Goal: Task Accomplishment & Management: Use online tool/utility

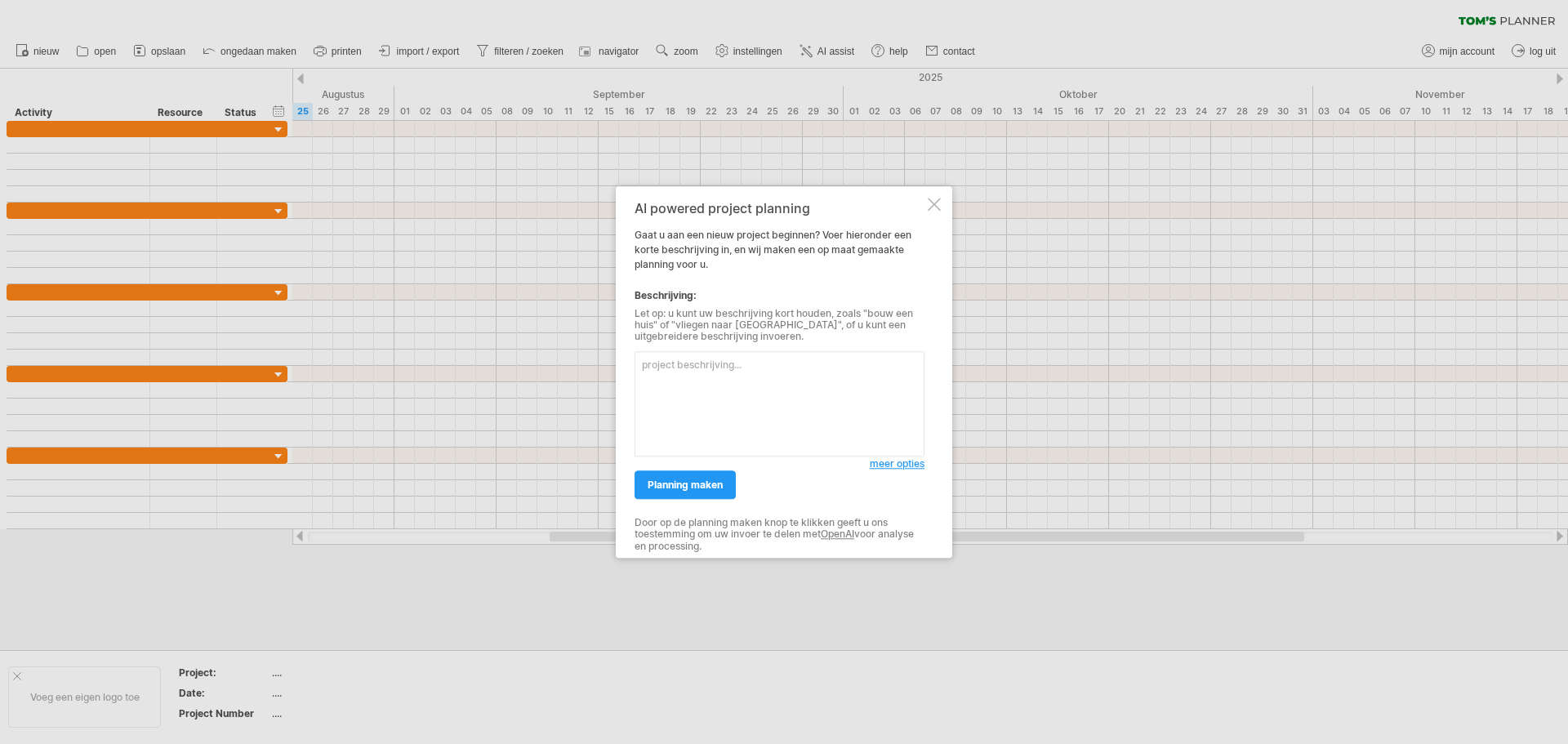
click at [824, 254] on div "AI powered project planning Gaat u aan een nieuw project beginnen? Voer hierond…" at bounding box center [780, 372] width 290 height 342
click at [771, 312] on div "Let op: u kunt uw beschrijving kort houden, zoals "bouw een huis" of "vliegen n…" at bounding box center [780, 325] width 290 height 35
click at [719, 373] on textarea at bounding box center [780, 404] width 290 height 105
type textarea "voorbereidingsplanning vanaf raadsbeluit tot aan oplevering van de nieuwbouw va…"
click at [690, 489] on span "planning maken" at bounding box center [685, 485] width 75 height 13
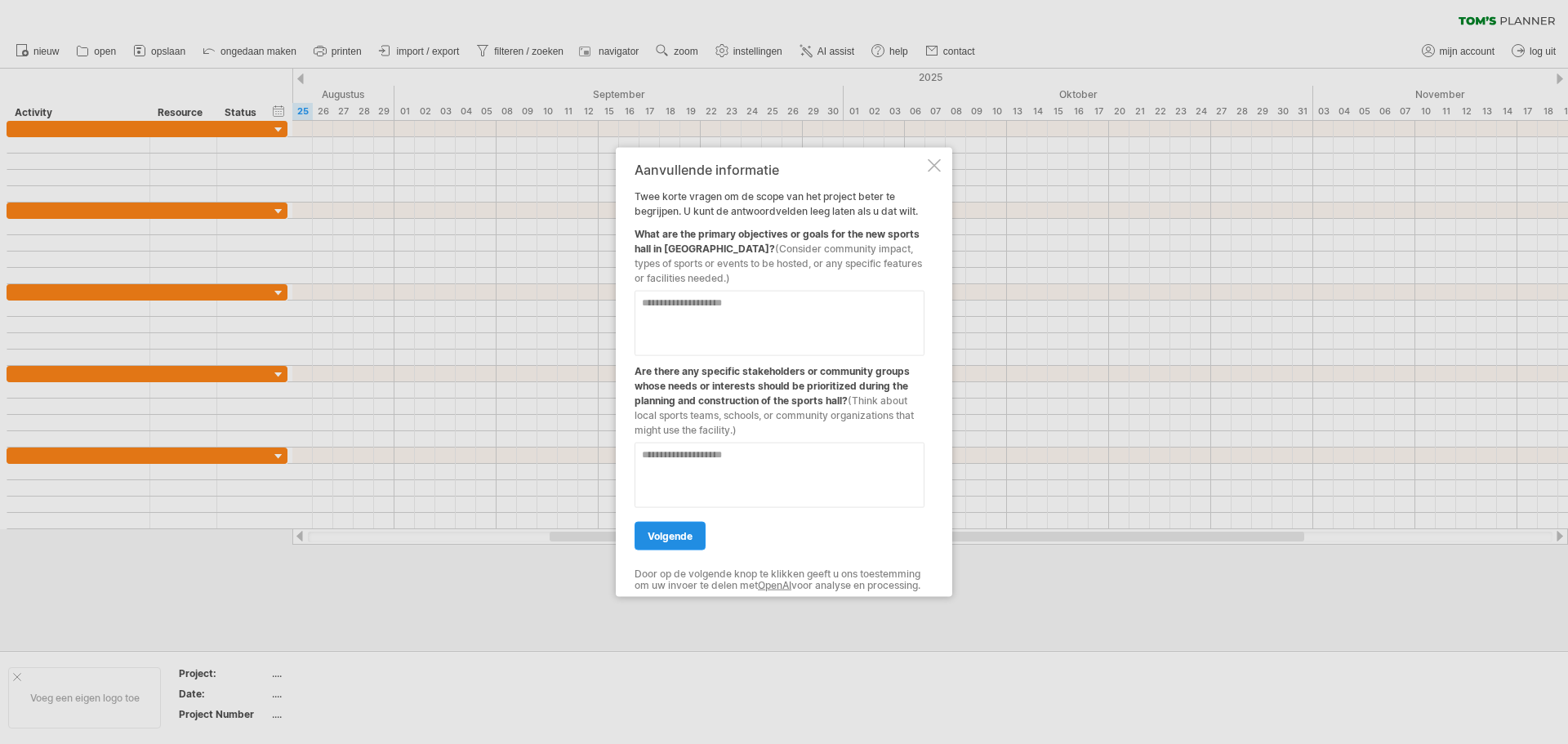
click at [671, 531] on span "volgende" at bounding box center [670, 536] width 45 height 13
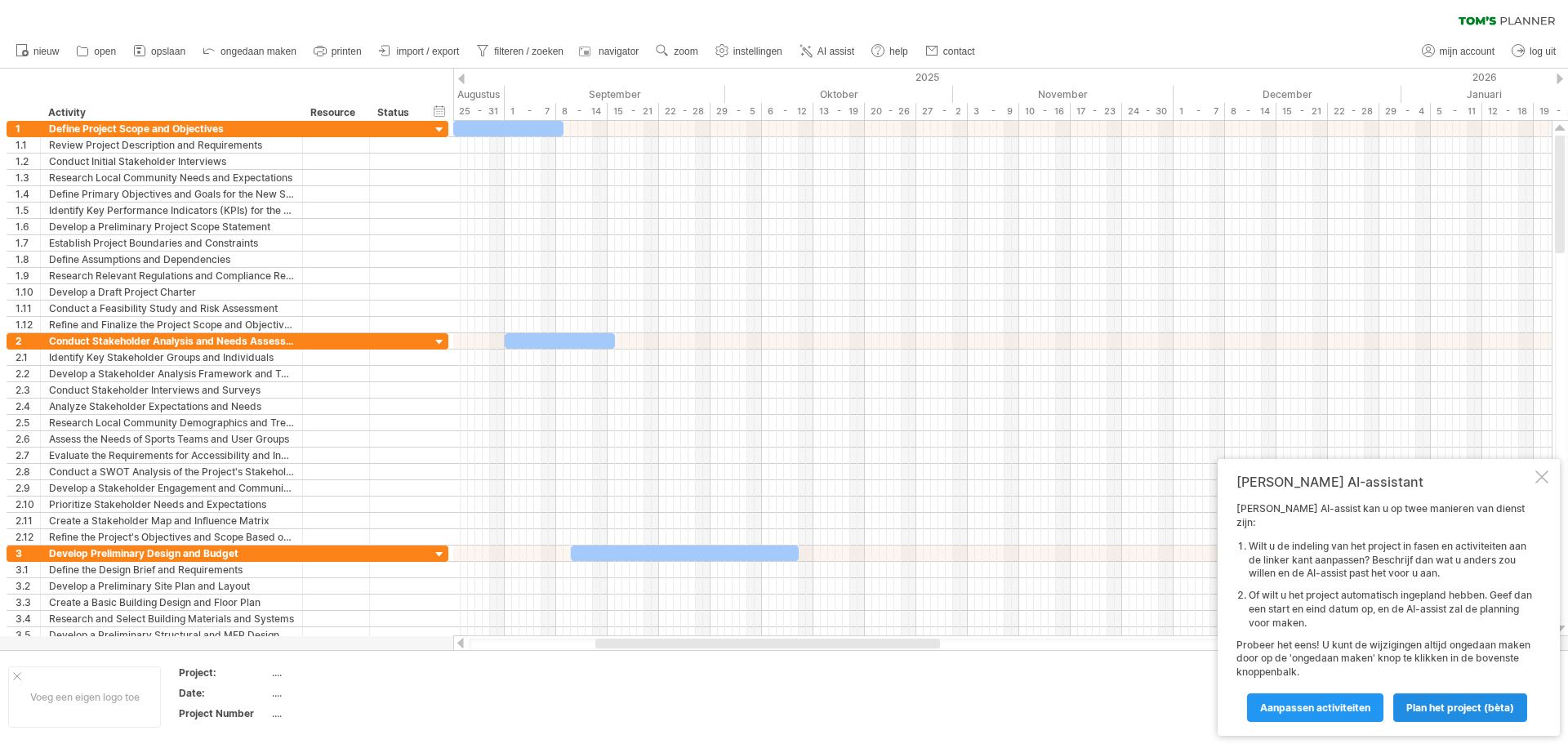
click at [1470, 708] on span "Plan het project (bèta)" at bounding box center [1460, 708] width 108 height 13
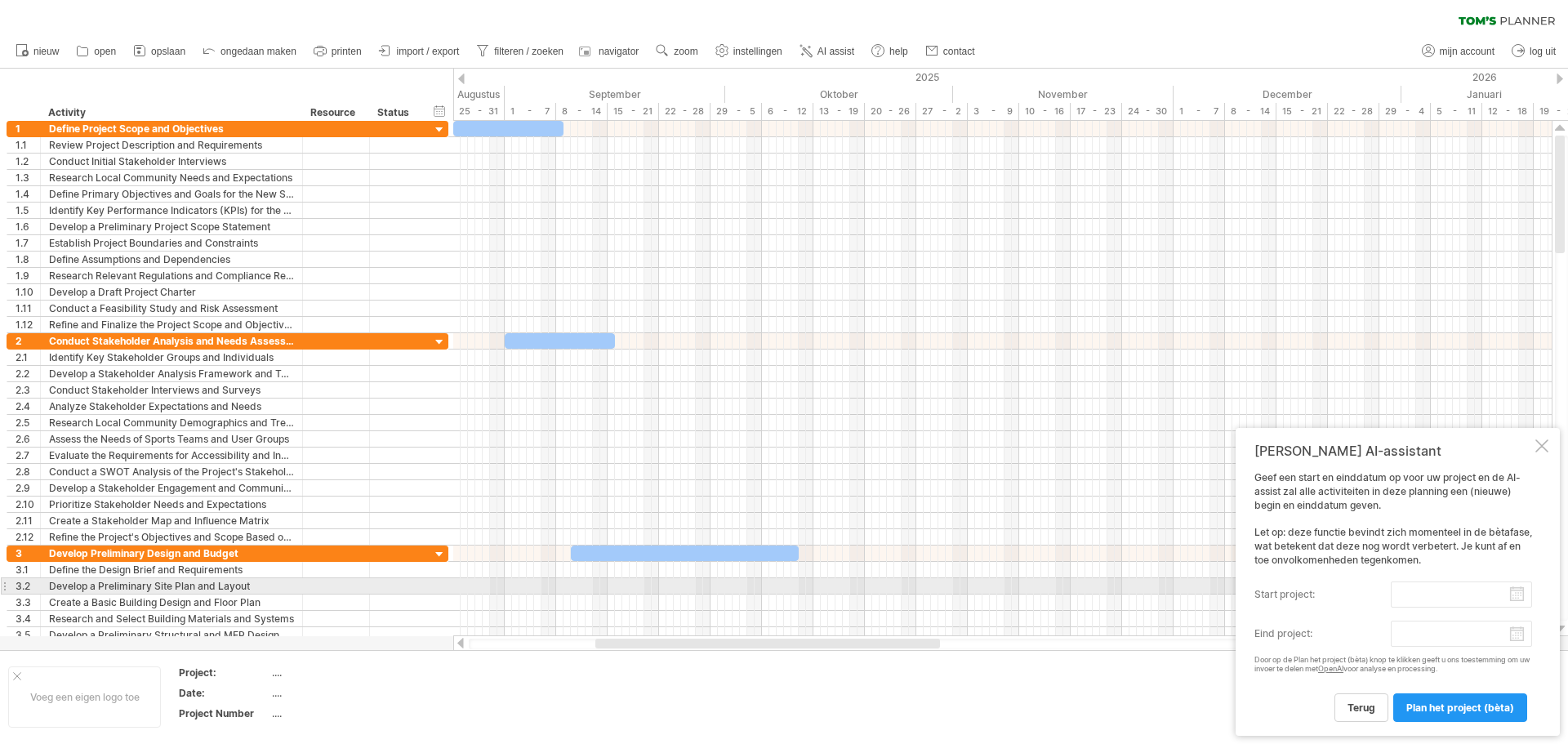
click at [1503, 593] on input "start project:" at bounding box center [1462, 594] width 141 height 26
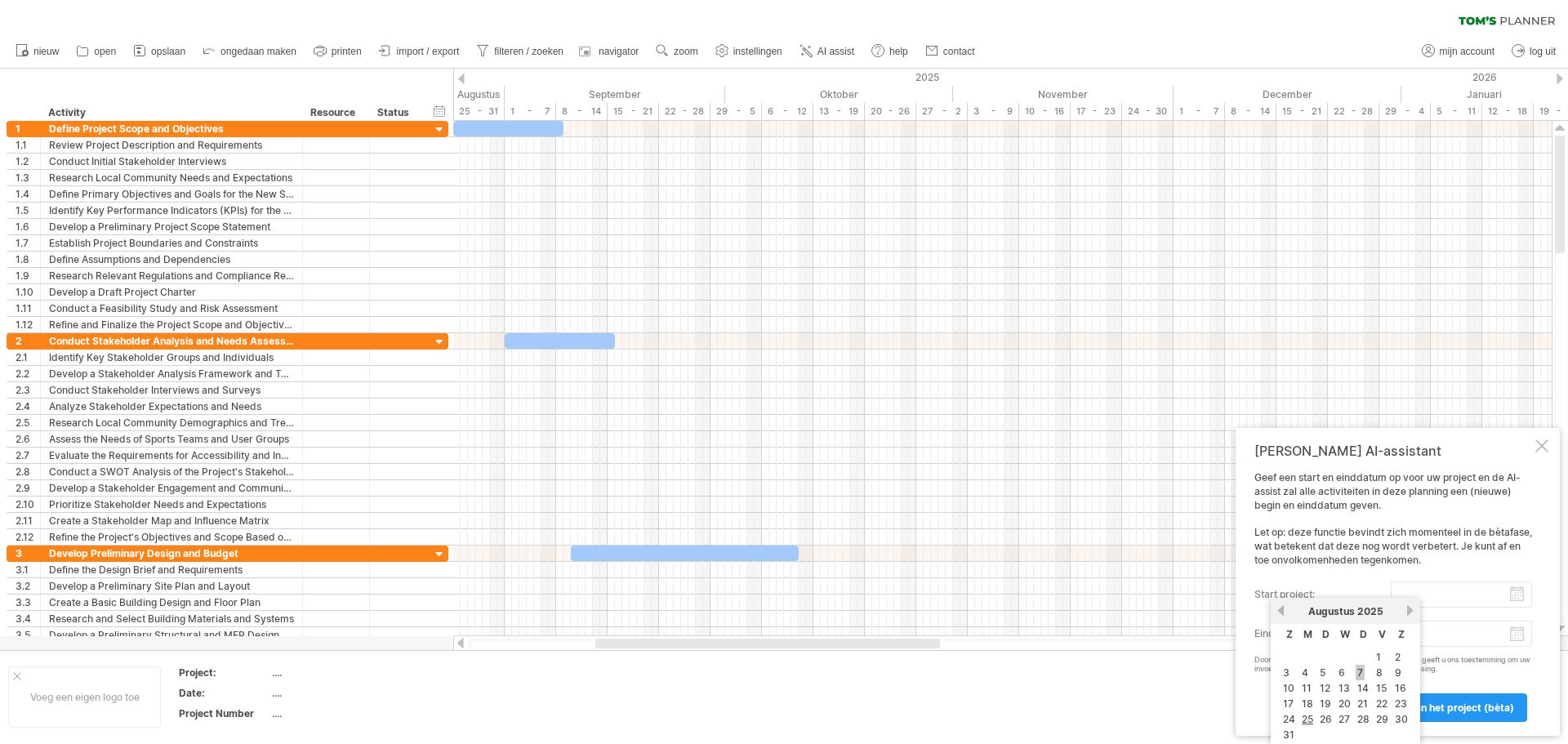
click at [1356, 671] on link "7" at bounding box center [1360, 673] width 9 height 15
type input "********"
click at [1464, 710] on span "Plan het project (bèta)" at bounding box center [1460, 708] width 108 height 13
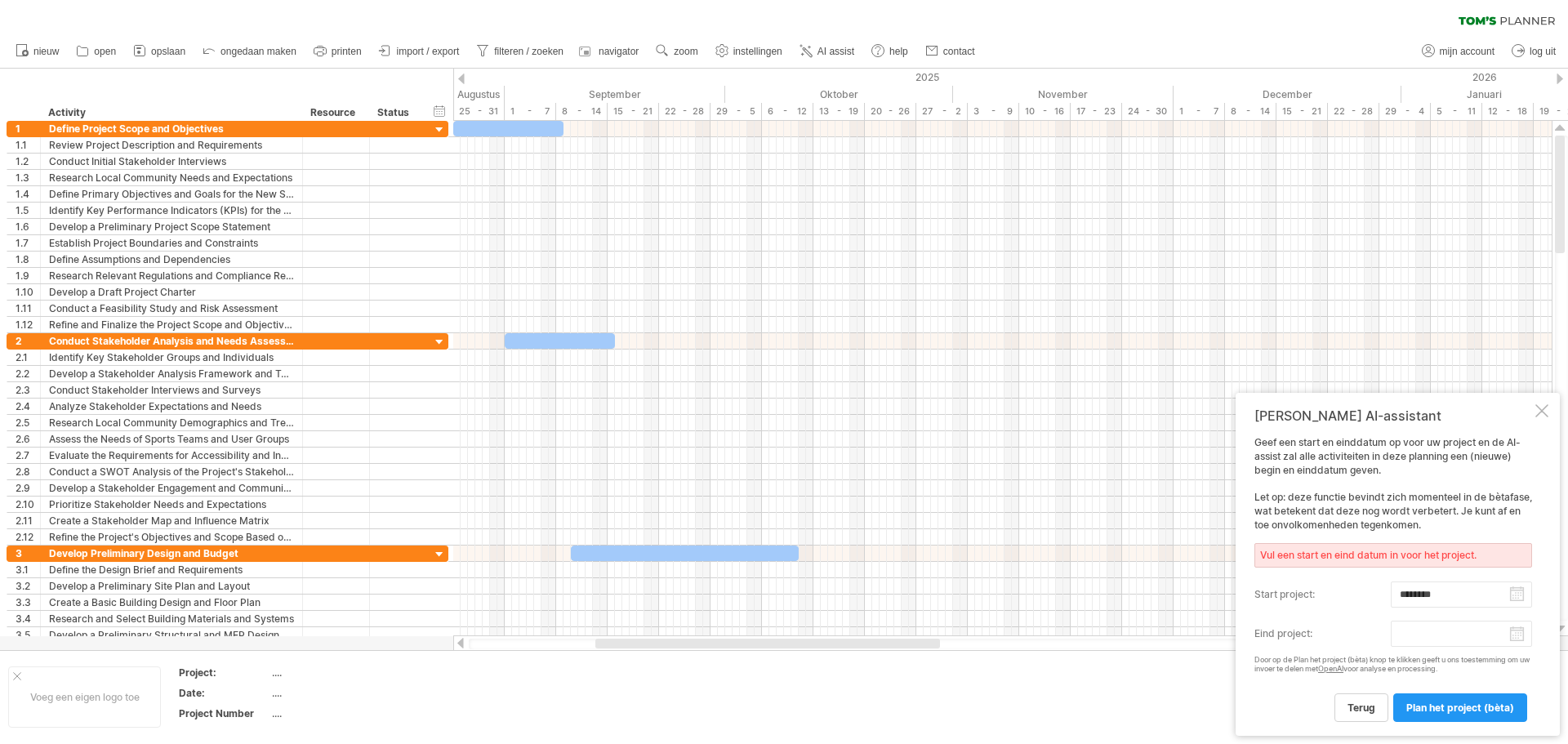
click at [1486, 638] on body "vooruitgang(100%) Probeert verbinding te maken met [DOMAIN_NAME] Opnieuw verbon…" at bounding box center [784, 373] width 1568 height 748
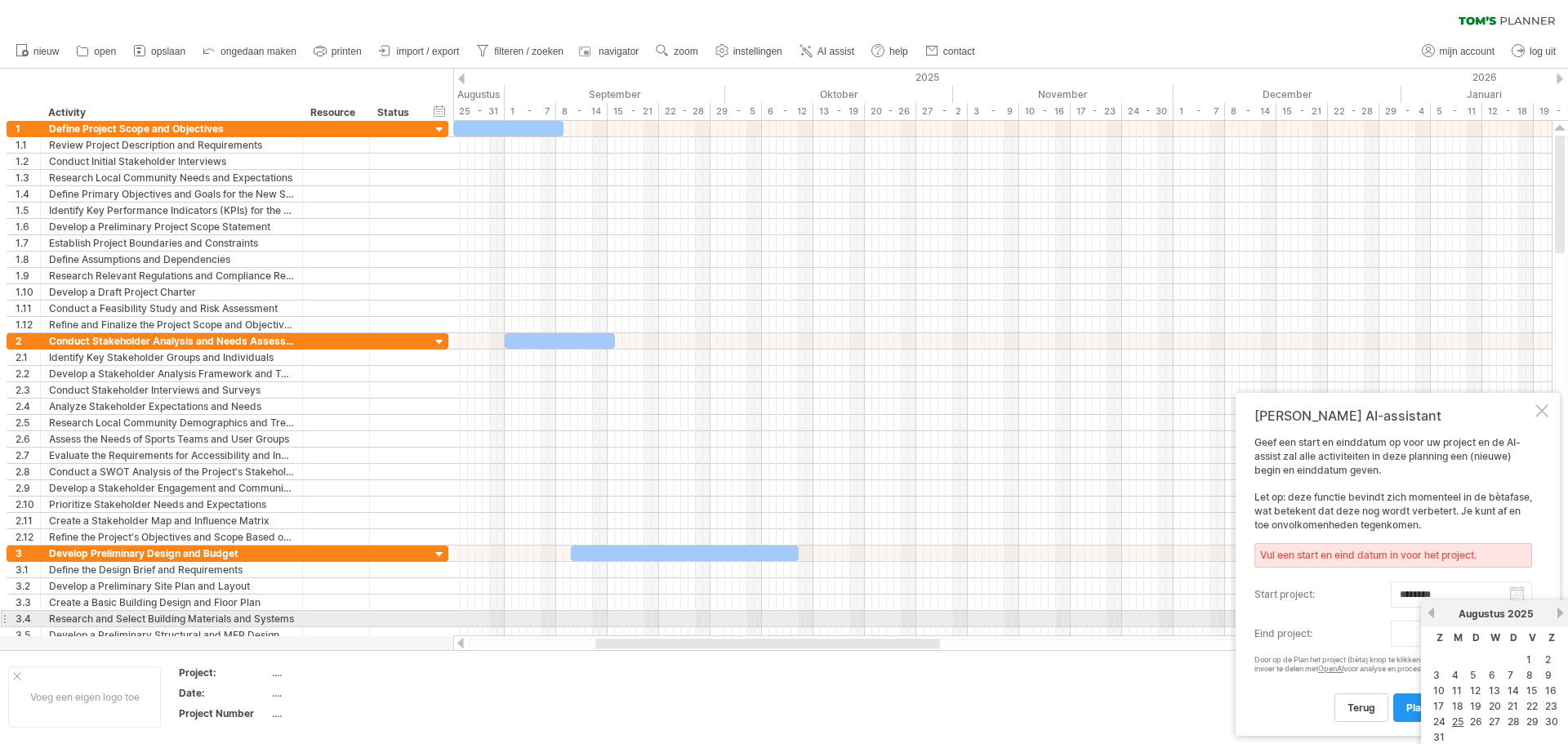
click at [1555, 613] on link "volgende" at bounding box center [1561, 614] width 13 height 13
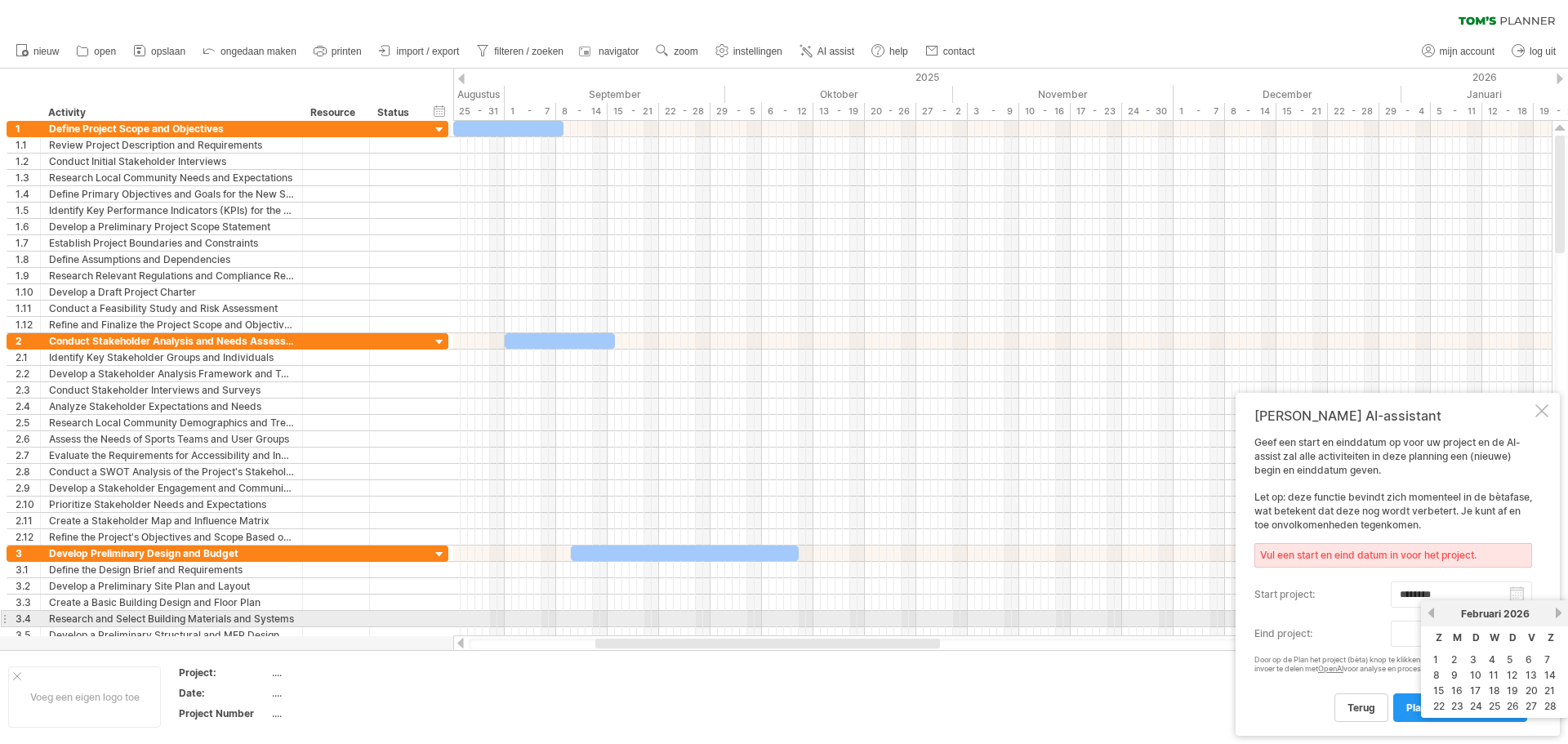
click at [1556, 614] on link "volgende" at bounding box center [1559, 614] width 13 height 13
click at [1556, 614] on link "volgende" at bounding box center [1561, 614] width 13 height 13
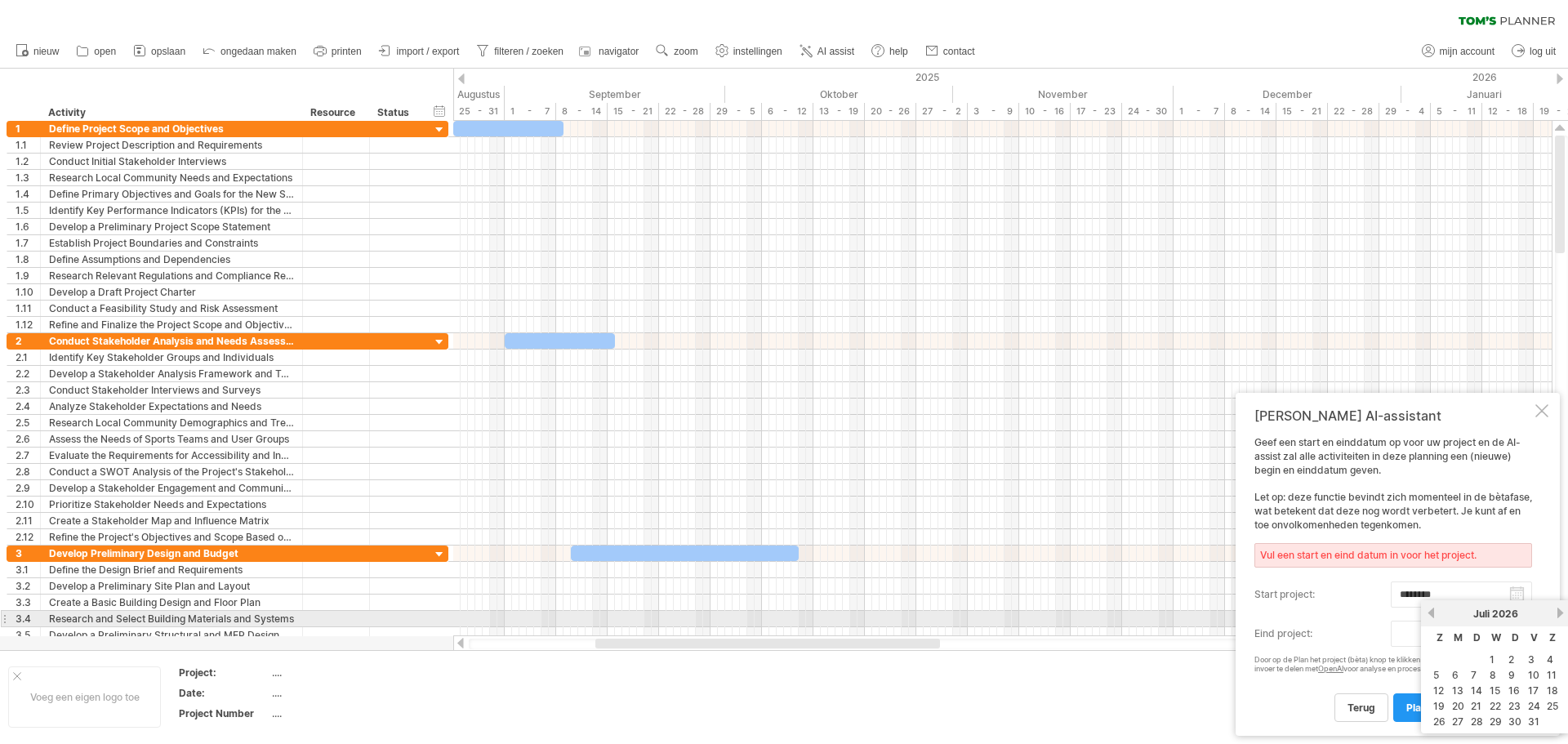
click at [1556, 614] on link "volgende" at bounding box center [1561, 614] width 13 height 13
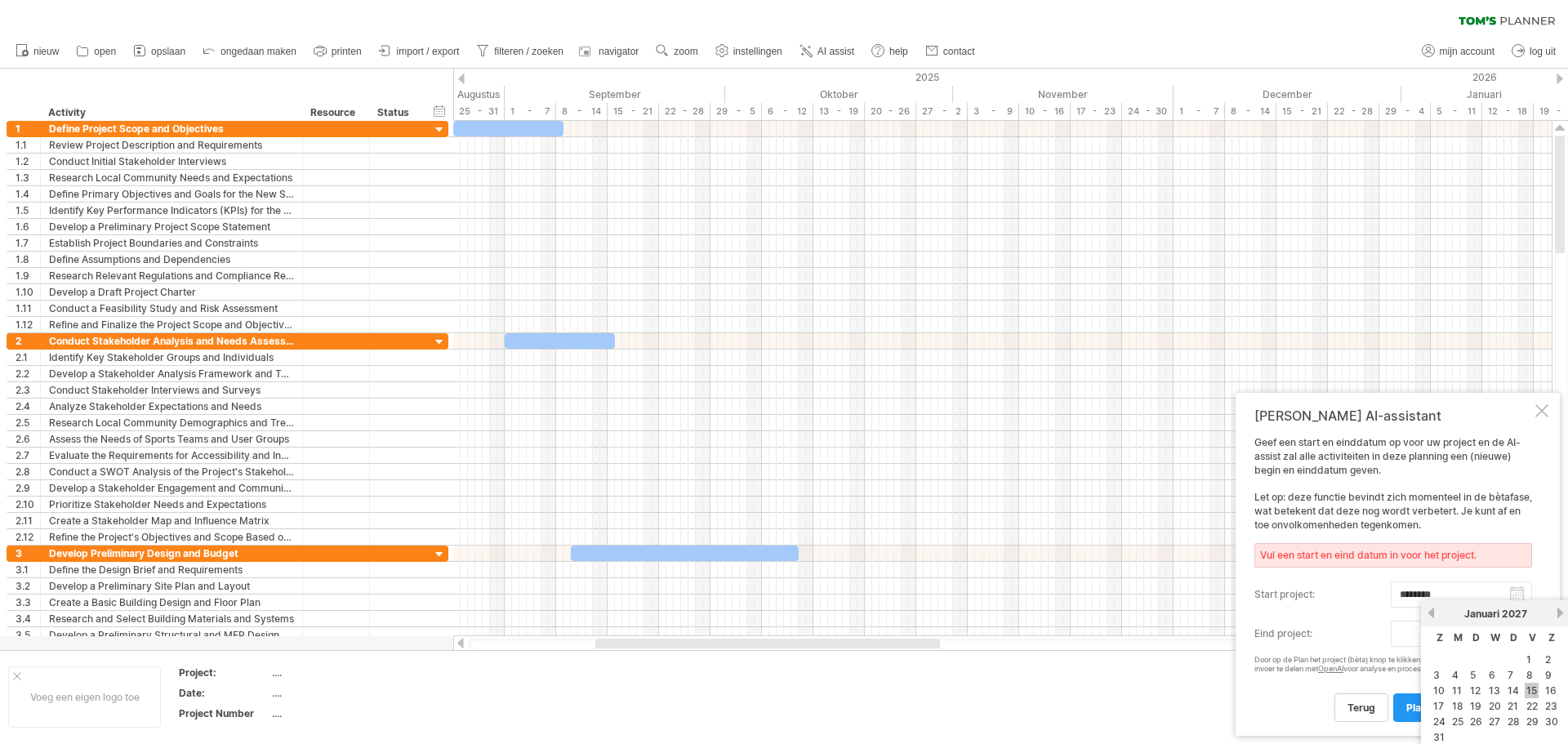
click at [1527, 690] on link "15" at bounding box center [1532, 690] width 14 height 15
type input "********"
click at [1491, 711] on span "Plan het project (bèta)" at bounding box center [1460, 708] width 108 height 13
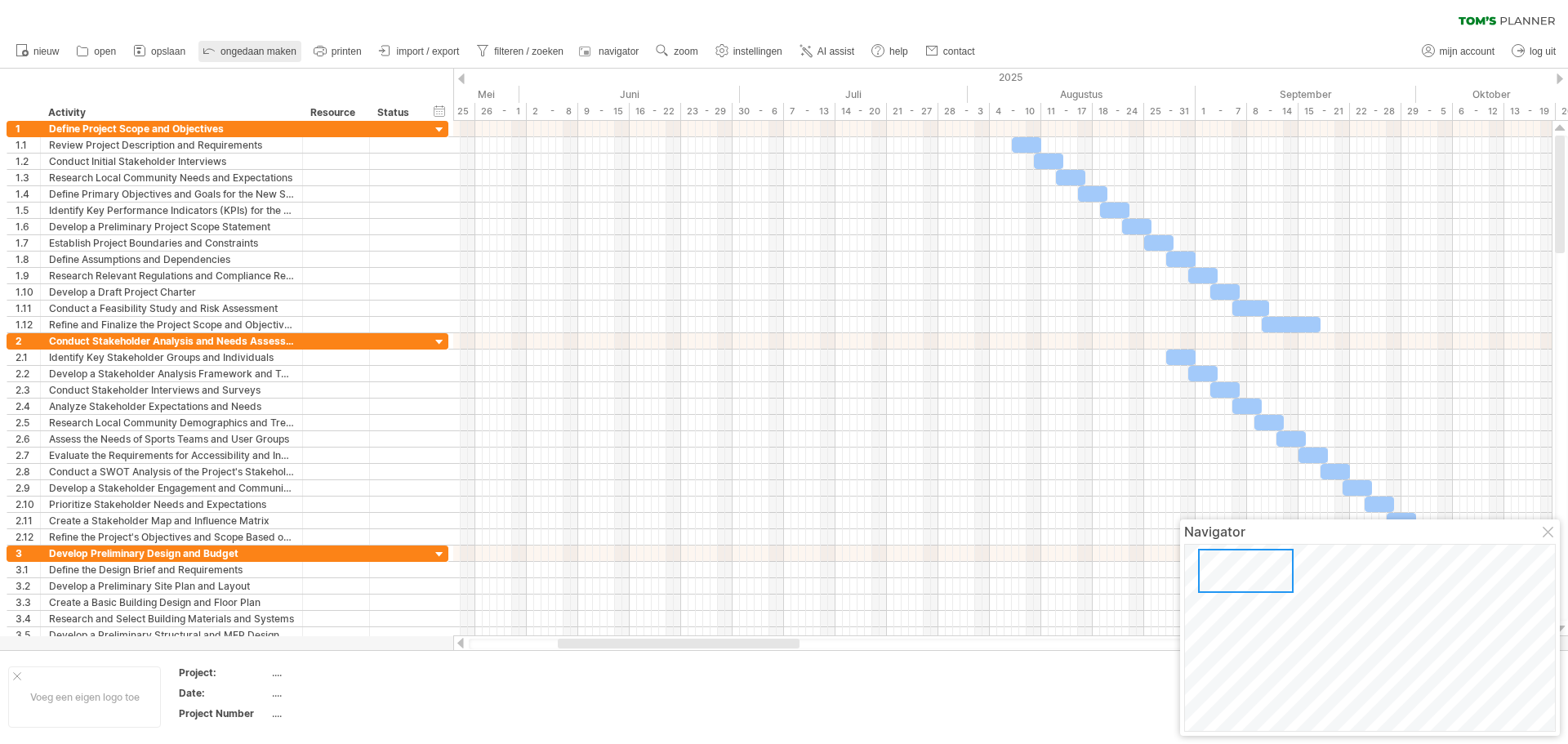
click at [240, 49] on span "ongedaan maken" at bounding box center [258, 51] width 76 height 12
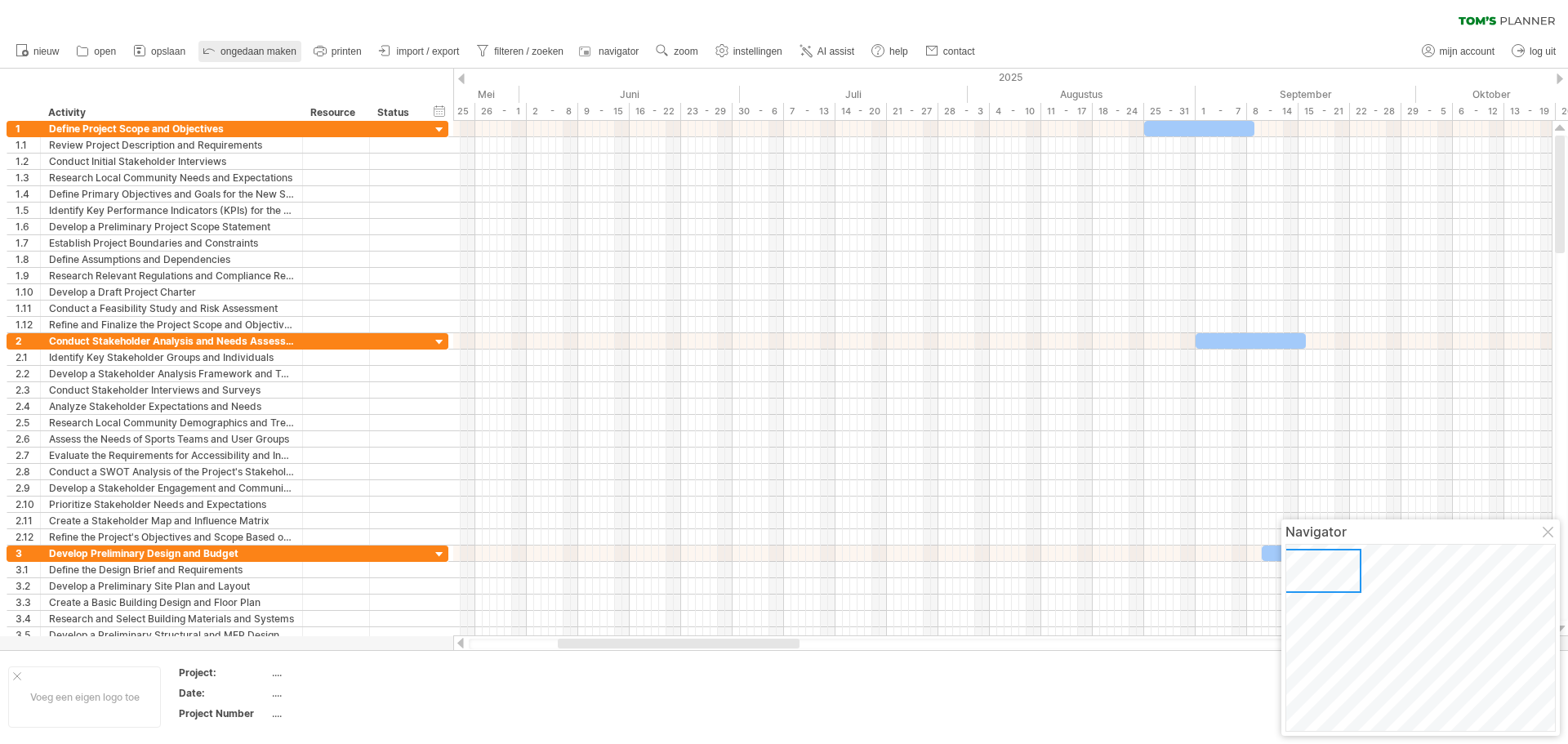
click at [241, 49] on span "ongedaan maken" at bounding box center [258, 51] width 76 height 12
click at [240, 49] on span "ongedaan maken" at bounding box center [258, 51] width 76 height 12
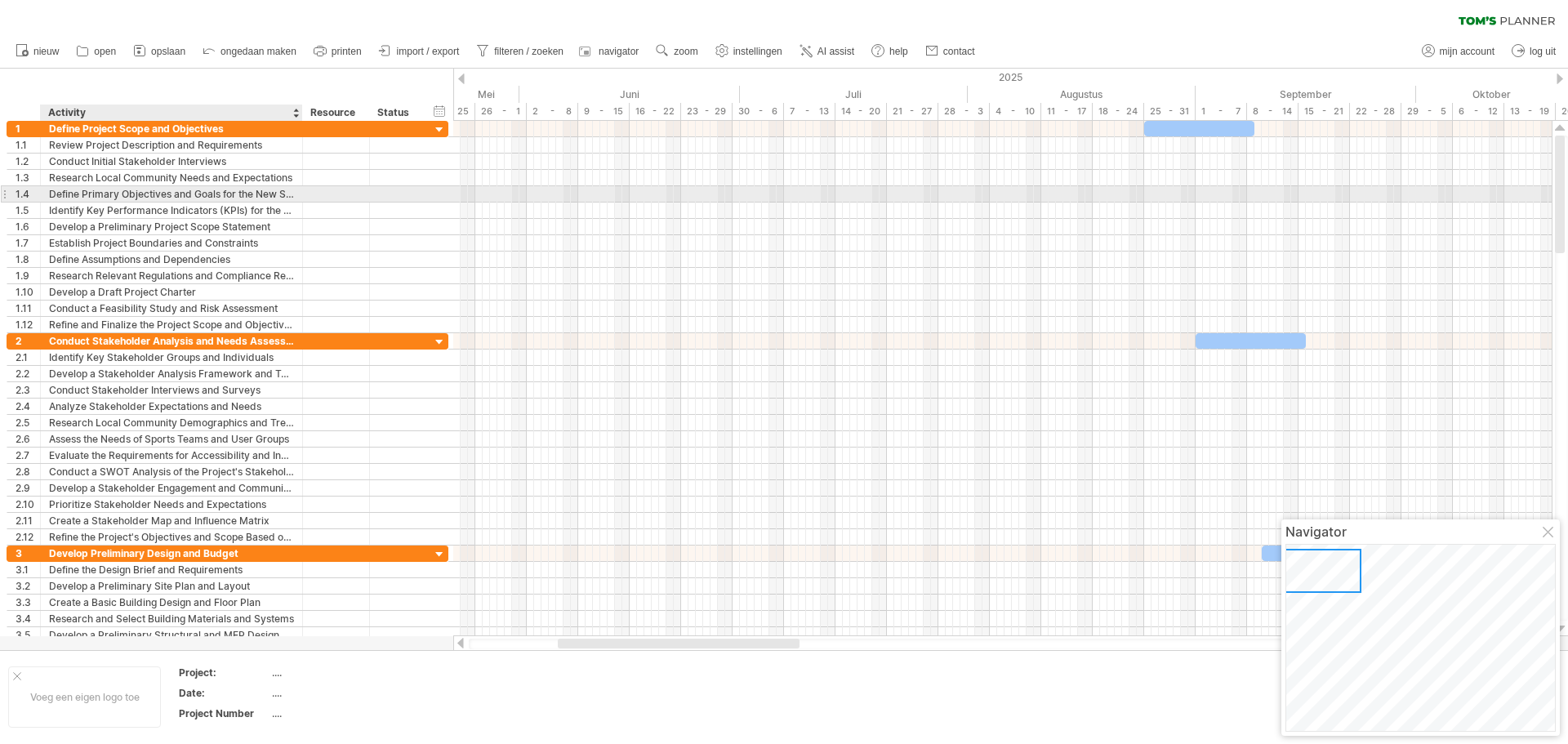
click at [120, 196] on div "Define Primary Objectives and Goals for the New Sports Hall" at bounding box center [171, 194] width 245 height 15
click at [18, 195] on div "1.4" at bounding box center [27, 194] width 24 height 15
click at [14, 190] on div "1.4" at bounding box center [24, 194] width 34 height 15
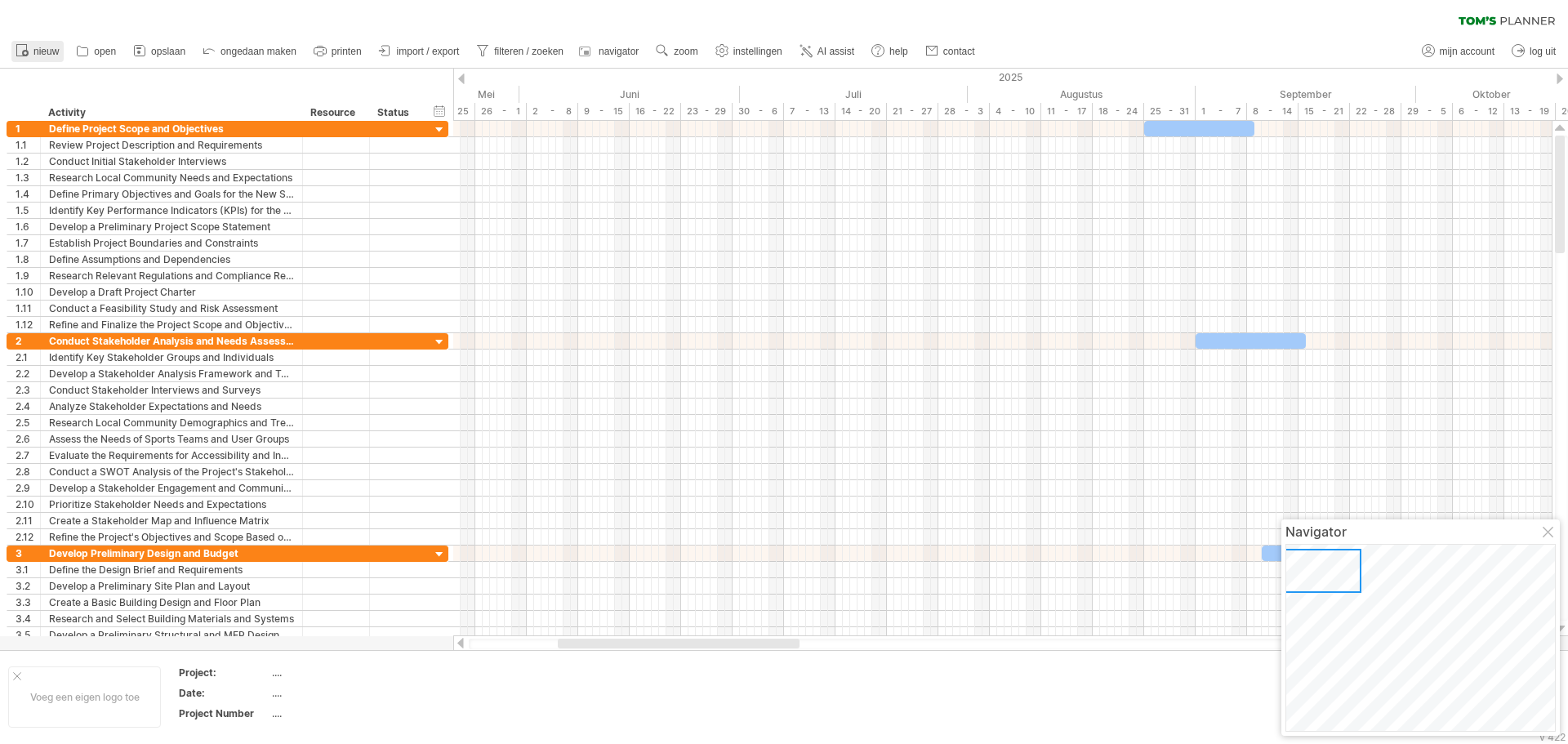
click at [43, 54] on span "nieuw" at bounding box center [46, 51] width 25 height 12
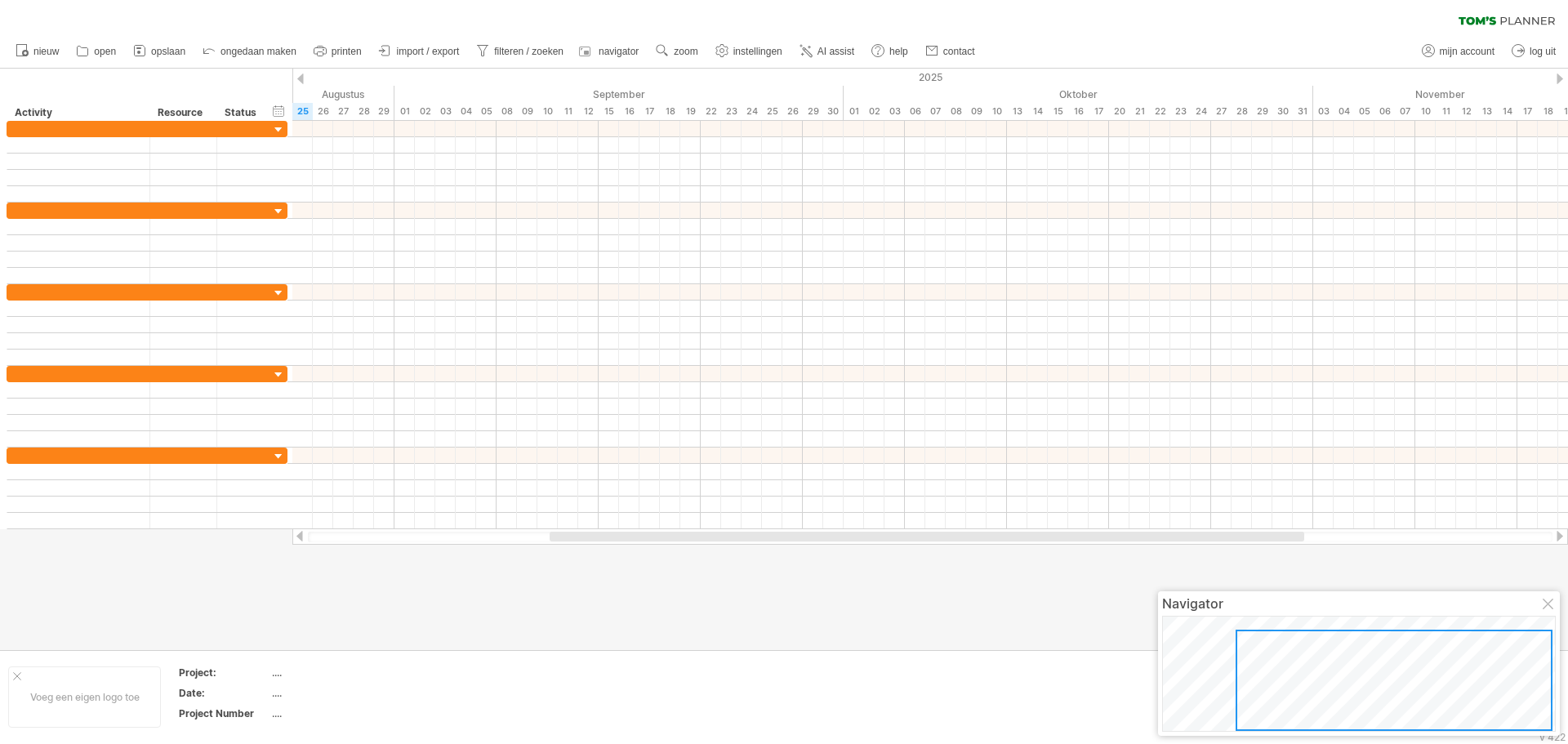
click at [1549, 607] on div at bounding box center [1549, 605] width 13 height 13
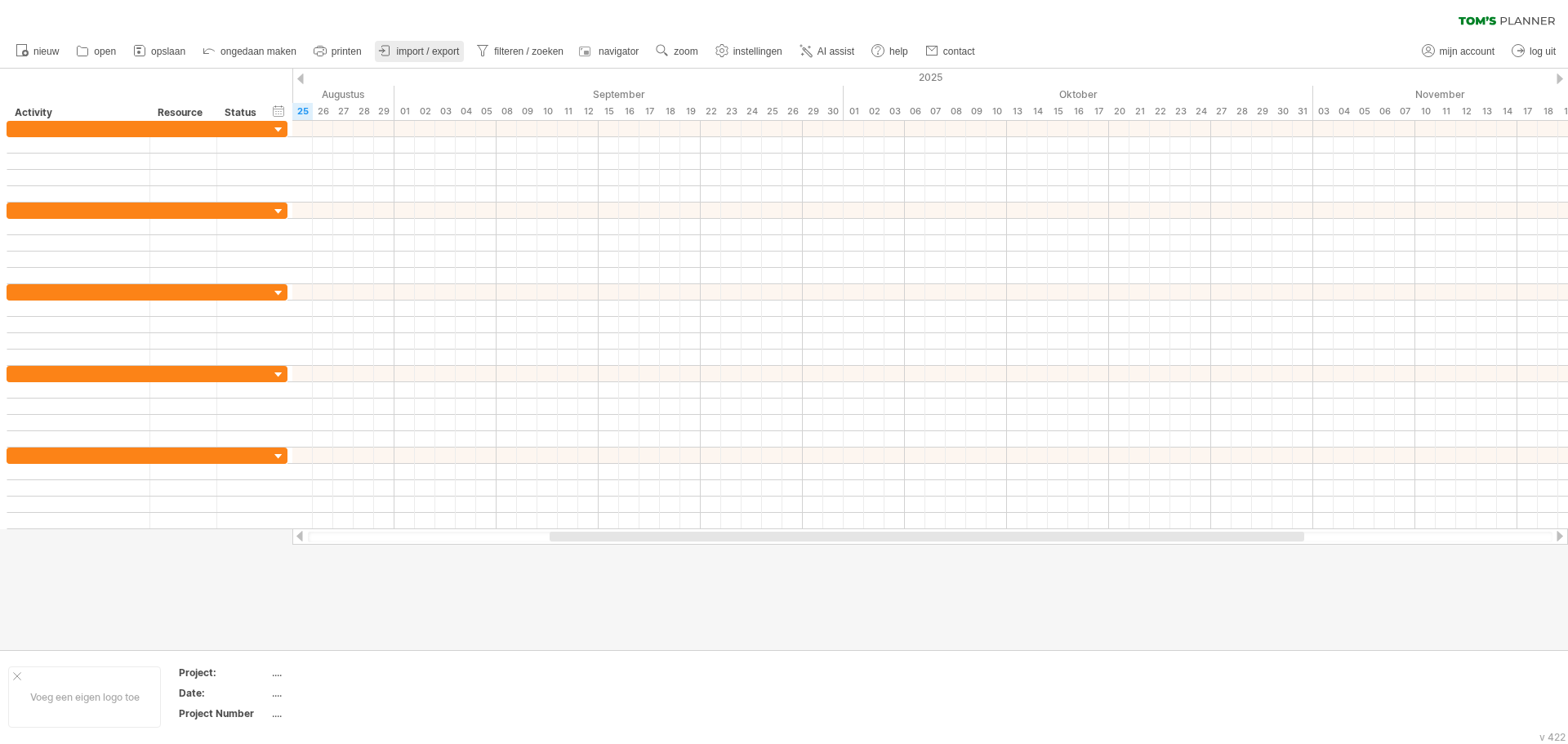
click at [423, 49] on span "import / export" at bounding box center [429, 51] width 63 height 12
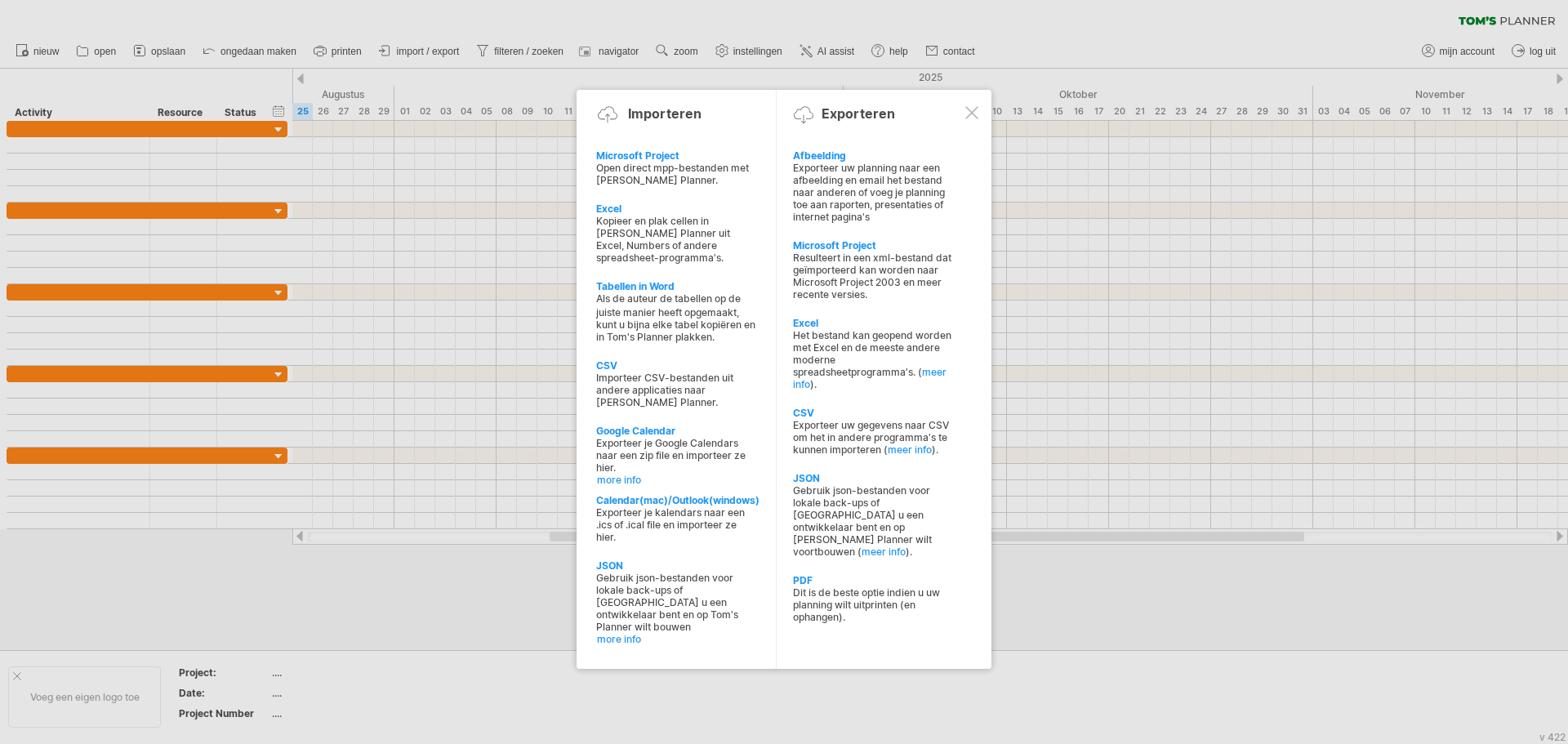
click at [356, 177] on div at bounding box center [784, 372] width 1568 height 744
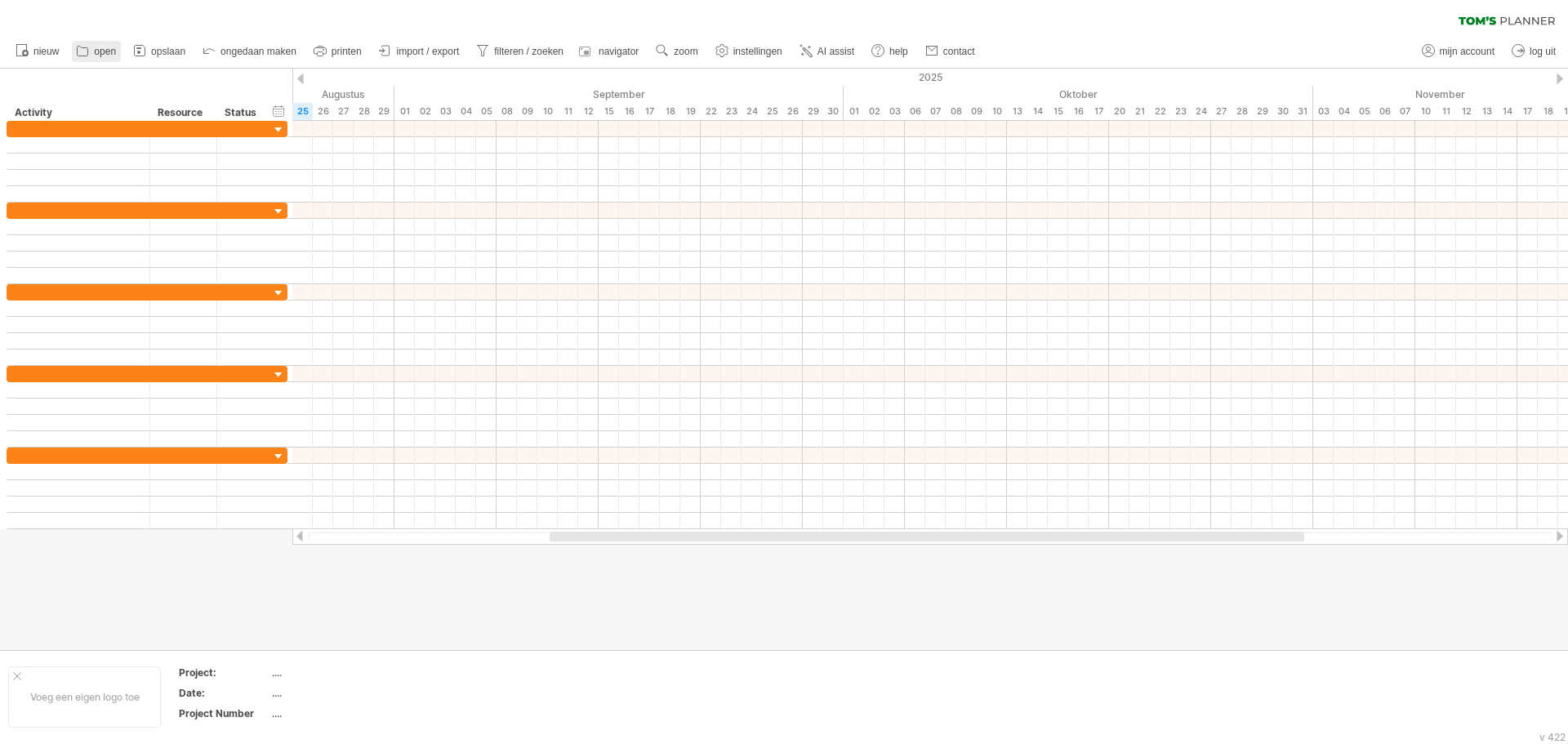
click at [104, 57] on link "open" at bounding box center [96, 52] width 49 height 21
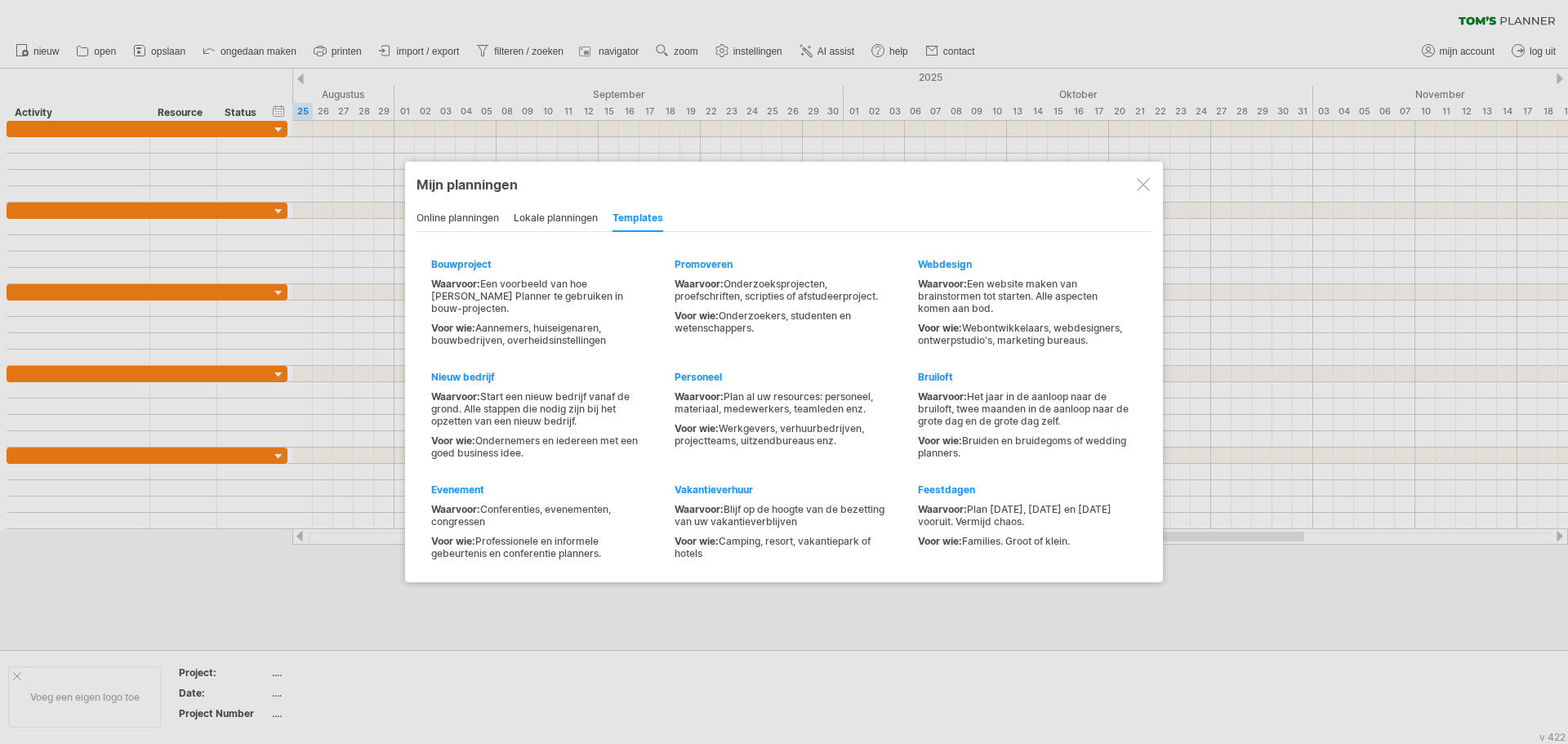
click at [546, 217] on div "lokale planningen" at bounding box center [555, 218] width 84 height 26
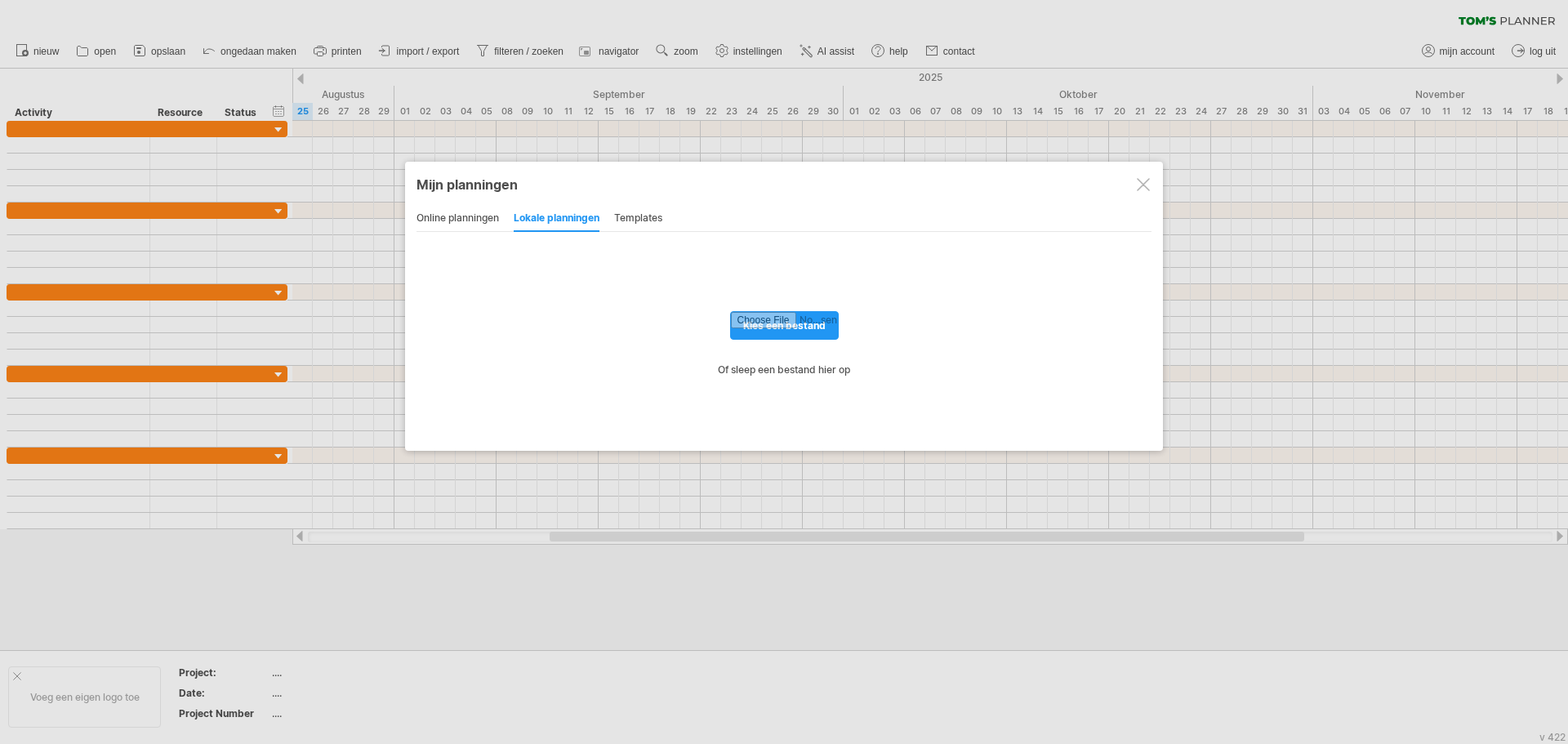
click at [471, 220] on div "online planningen" at bounding box center [457, 218] width 82 height 26
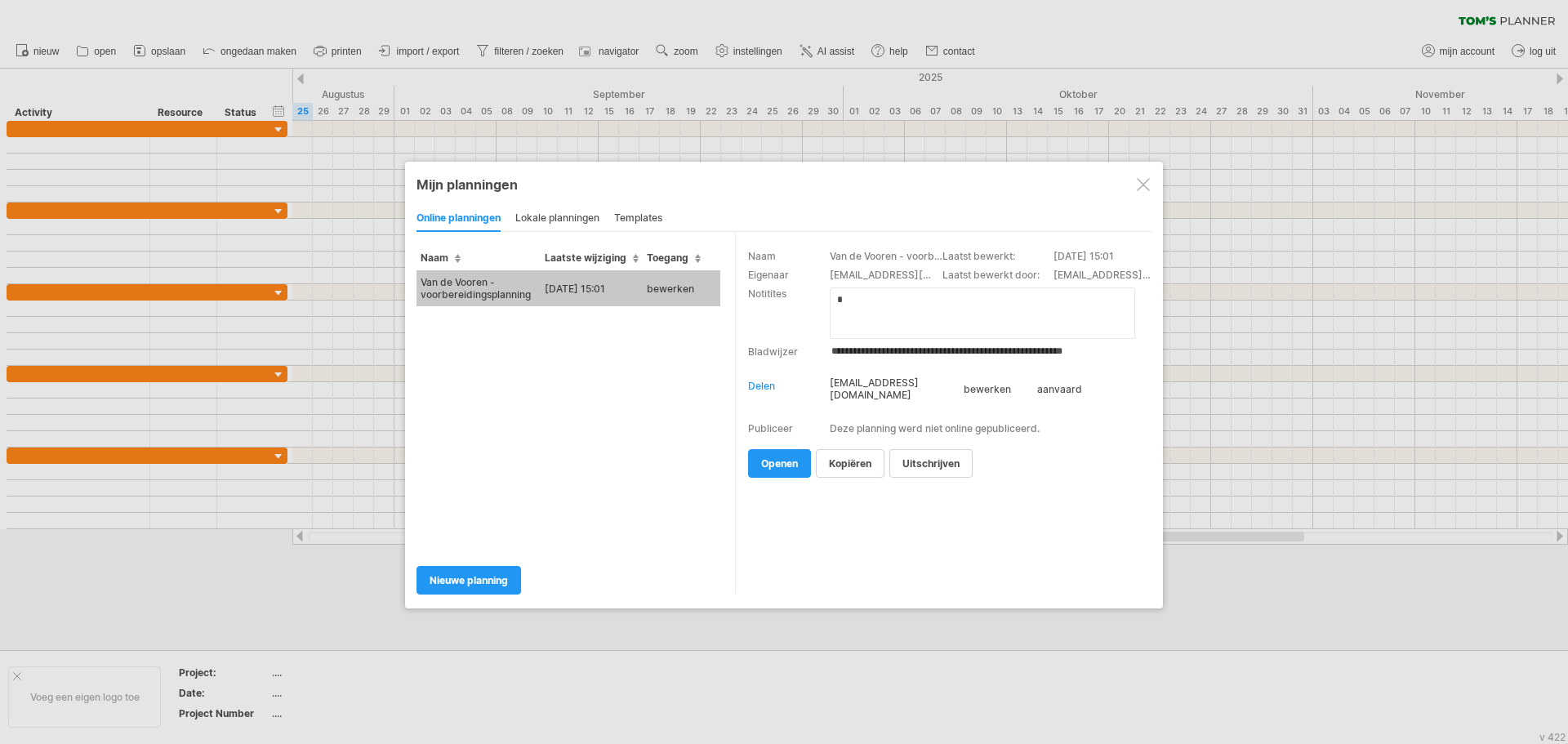
click at [1138, 190] on div at bounding box center [1143, 184] width 13 height 13
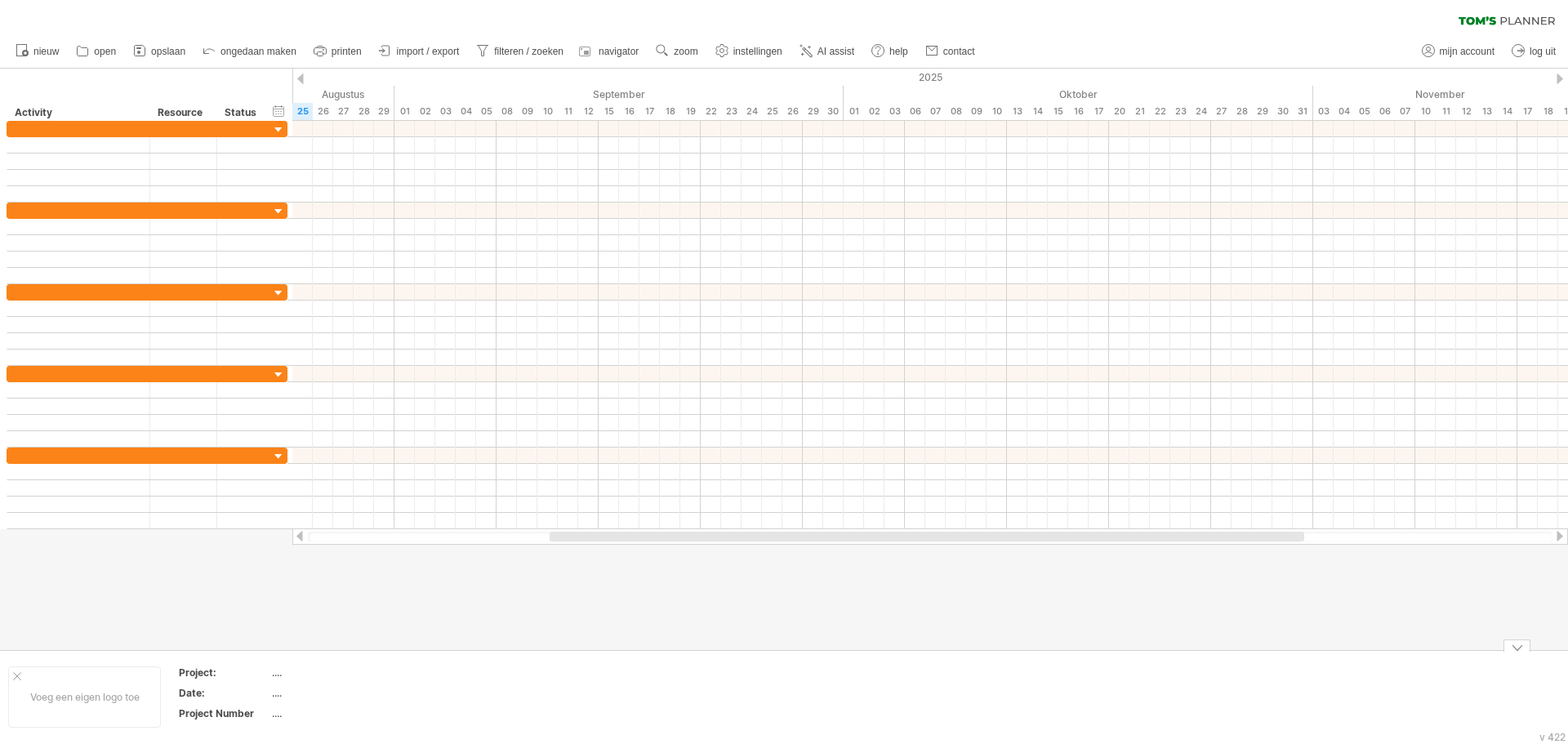
click at [277, 675] on div "...." at bounding box center [341, 673] width 138 height 14
type input "**********"
click at [280, 699] on div "...." at bounding box center [341, 693] width 138 height 14
type input "**********"
click at [284, 721] on td "...." at bounding box center [341, 715] width 138 height 19
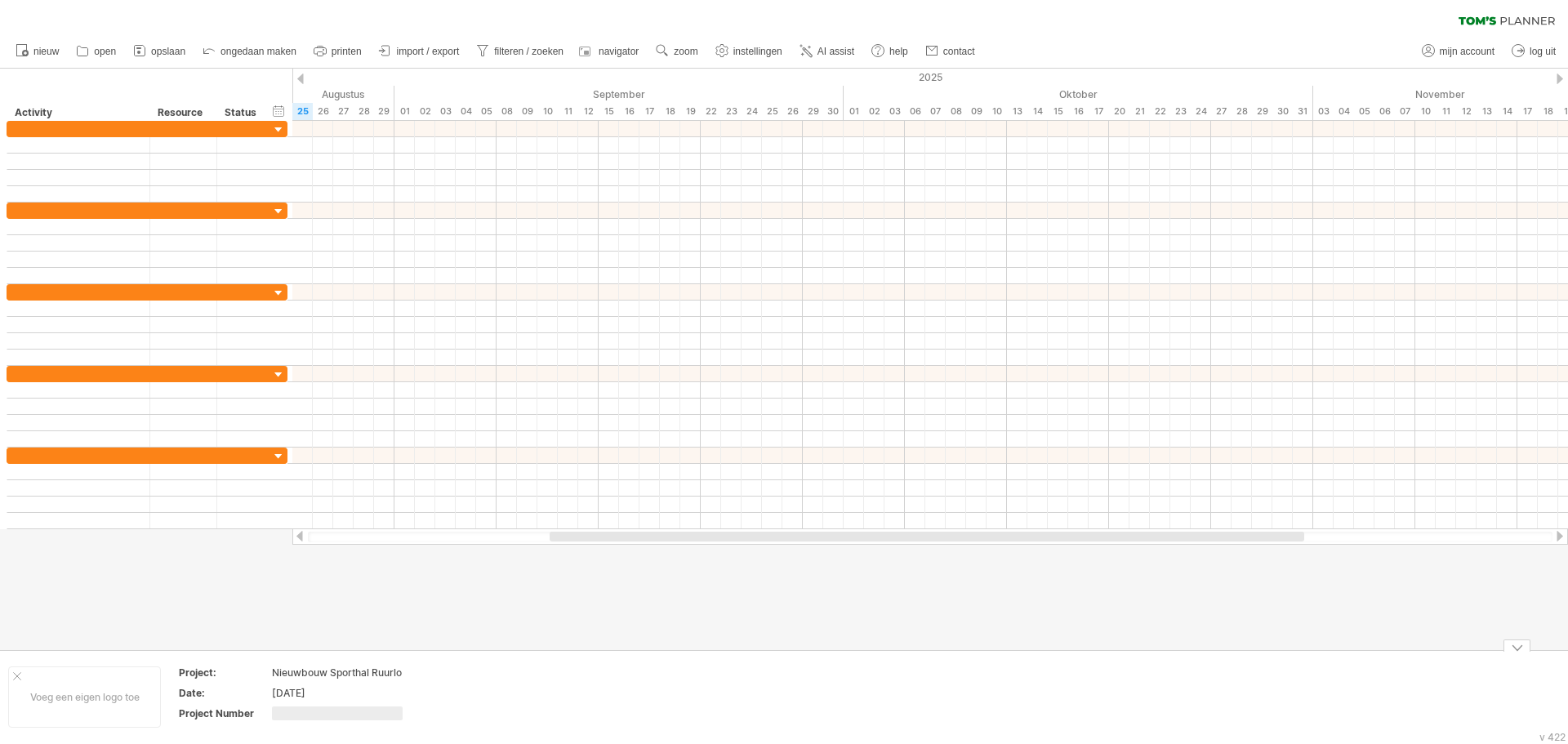
type input "*"
click at [251, 589] on div at bounding box center [784, 359] width 1568 height 581
click at [246, 613] on div at bounding box center [784, 359] width 1568 height 581
click at [121, 691] on div "Voeg een eigen logo toe" at bounding box center [84, 697] width 153 height 62
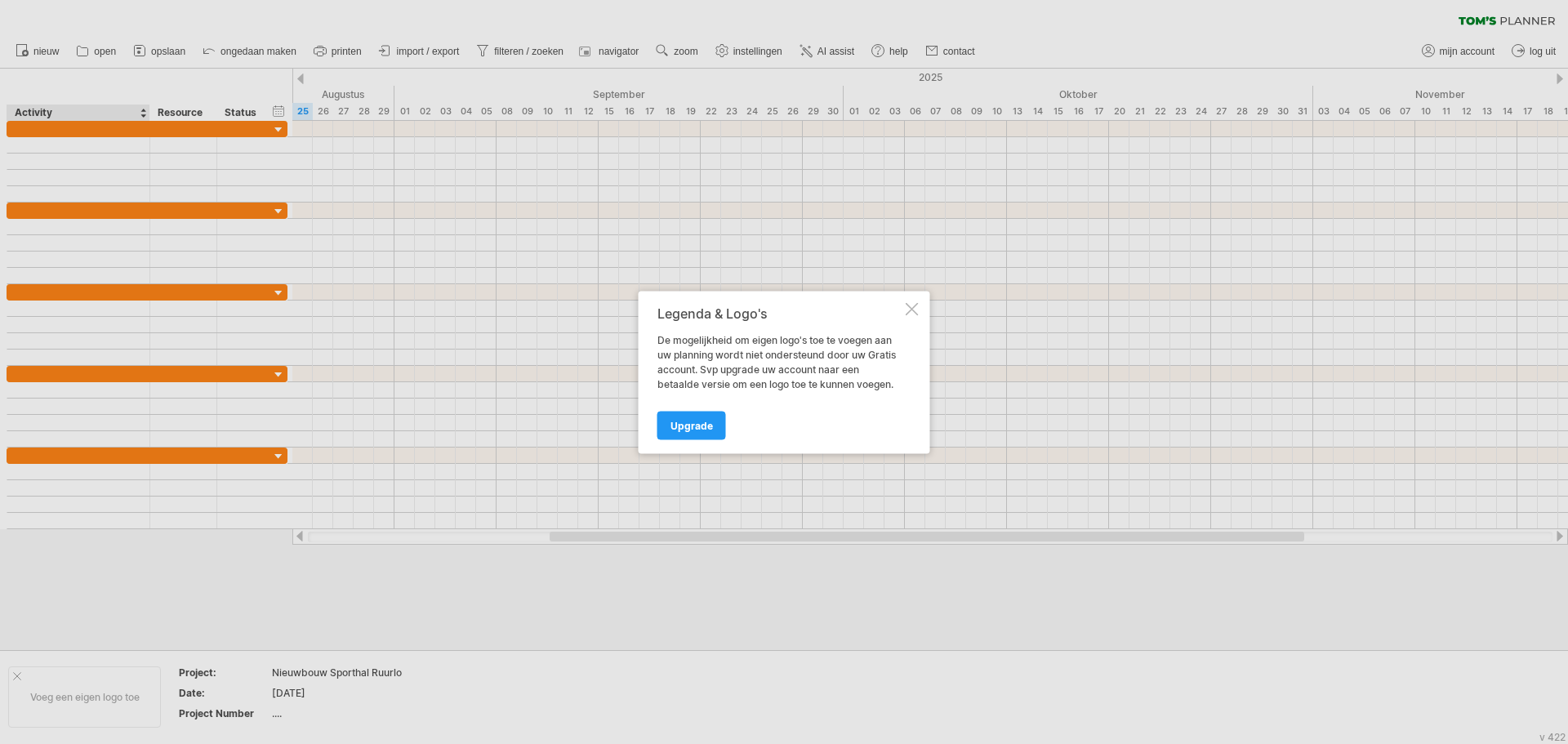
click at [913, 310] on div at bounding box center [912, 308] width 13 height 13
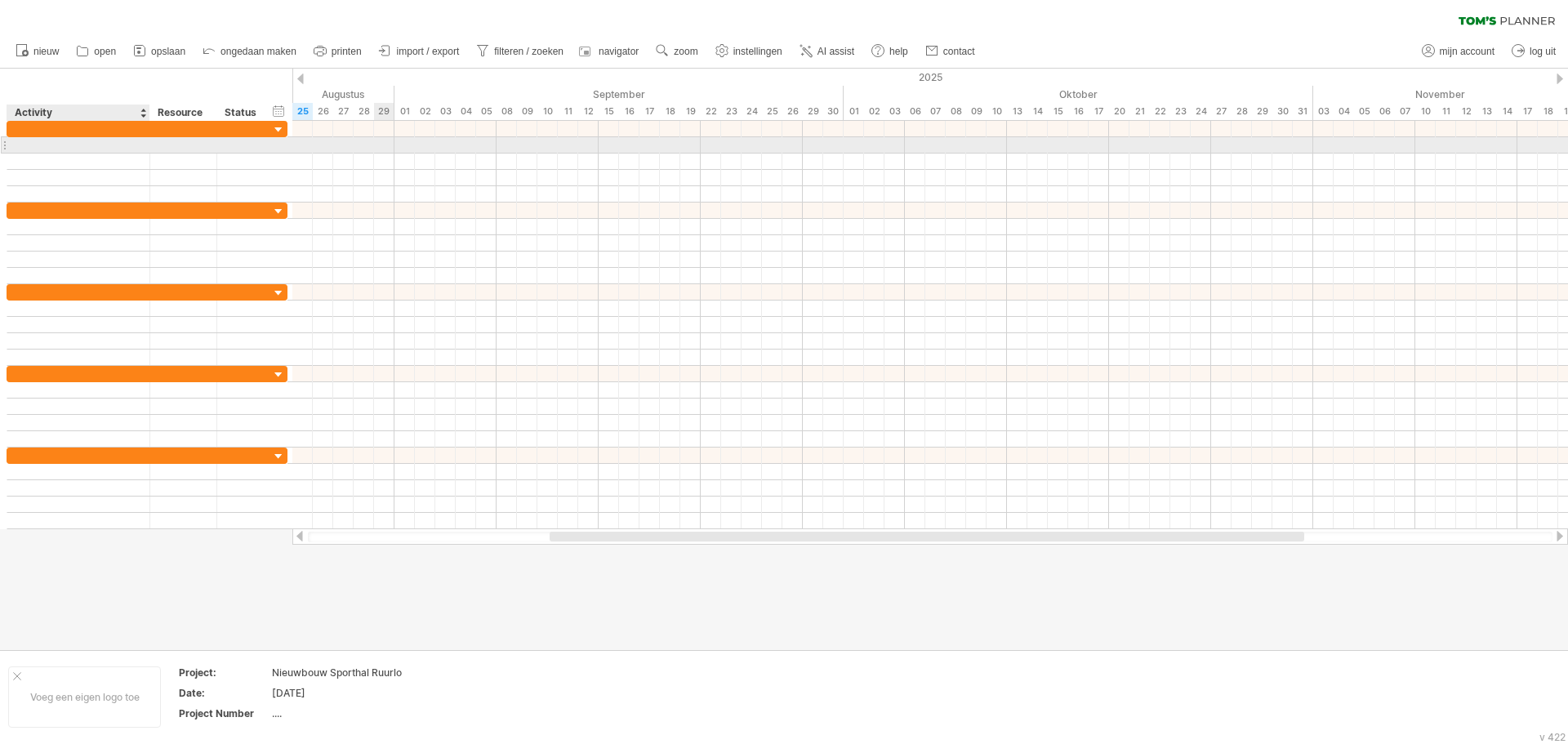
click at [72, 148] on div at bounding box center [78, 145] width 126 height 15
click at [746, 52] on span "instellingen" at bounding box center [757, 51] width 49 height 12
select select "*"
select select "**"
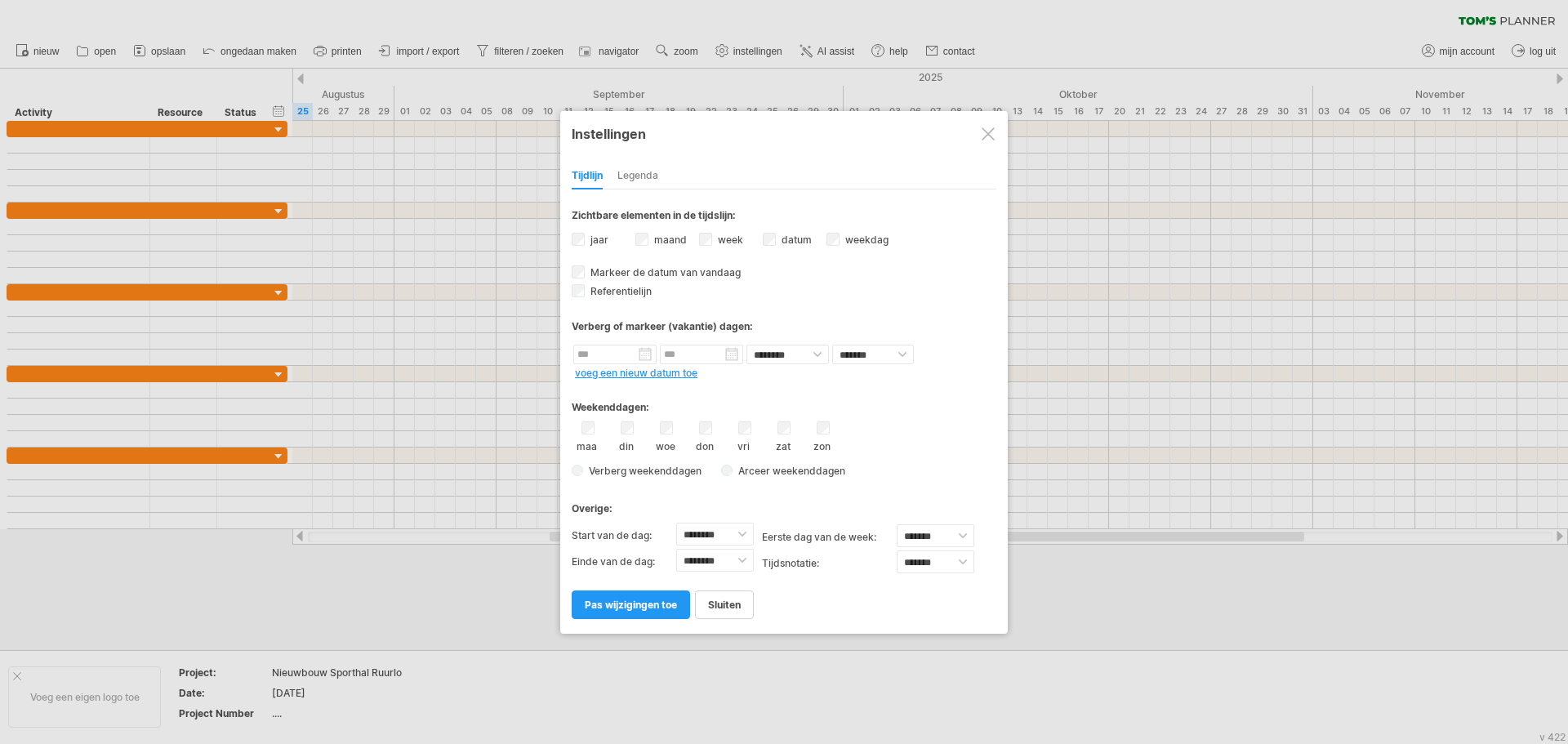
drag, startPoint x: 988, startPoint y: 136, endPoint x: 962, endPoint y: 156, distance: 32.8
click at [963, 155] on div "**********" at bounding box center [783, 372] width 447 height 522
click at [657, 375] on link "voeg een nieuw datum toe" at bounding box center [636, 373] width 122 height 13
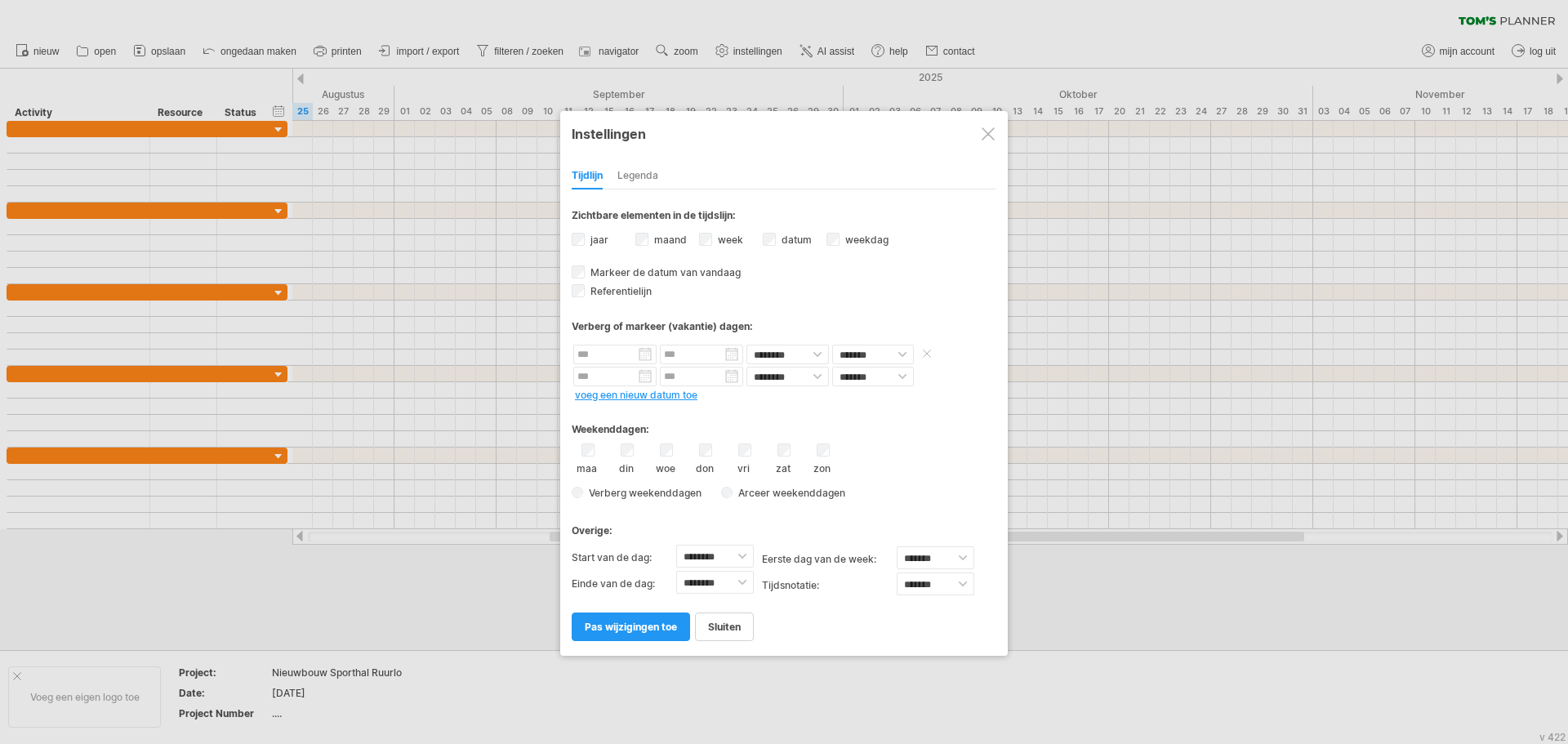
click at [618, 356] on input "text" at bounding box center [614, 355] width 83 height 20
click at [729, 374] on link "volgende" at bounding box center [729, 374] width 13 height 13
click at [730, 374] on link "volgende" at bounding box center [729, 374] width 13 height 13
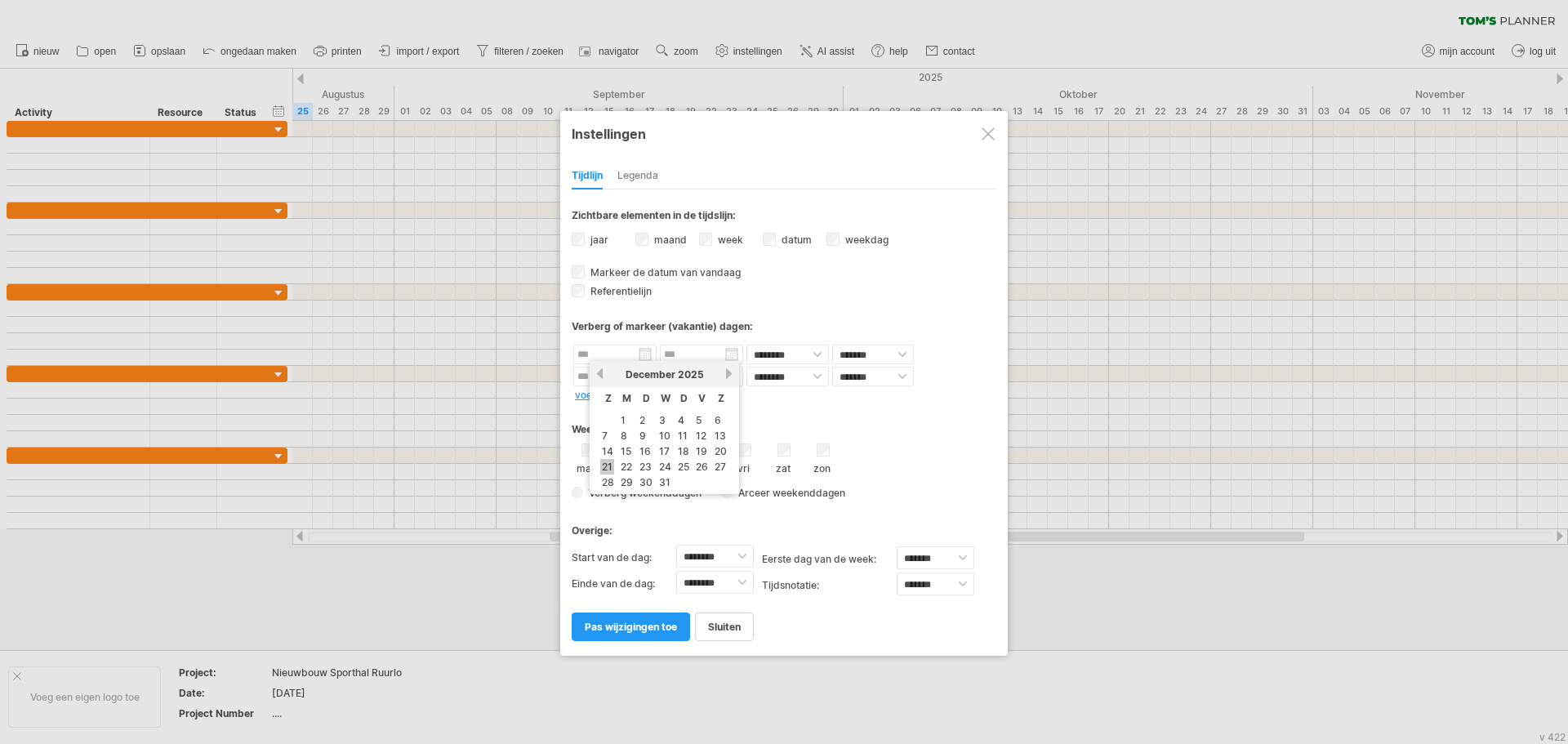
click at [608, 467] on link "21" at bounding box center [607, 466] width 14 height 15
type input "********"
click at [729, 356] on input "********" at bounding box center [701, 355] width 83 height 20
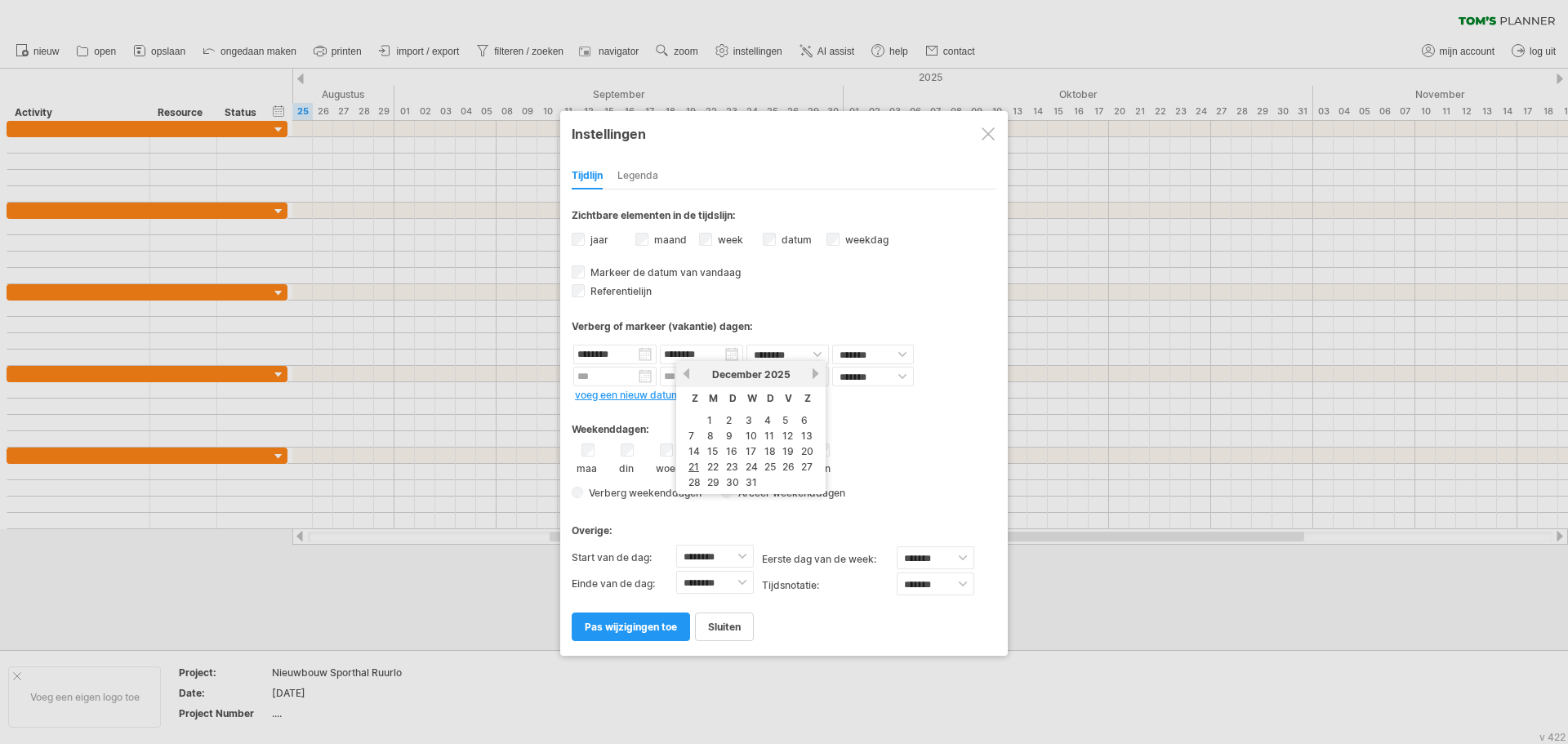
click at [813, 377] on link "volgende" at bounding box center [815, 374] width 13 height 13
click at [688, 436] on link "4" at bounding box center [691, 435] width 10 height 15
type input "********"
click at [616, 636] on link "pas wijzigingen toe" at bounding box center [630, 627] width 119 height 29
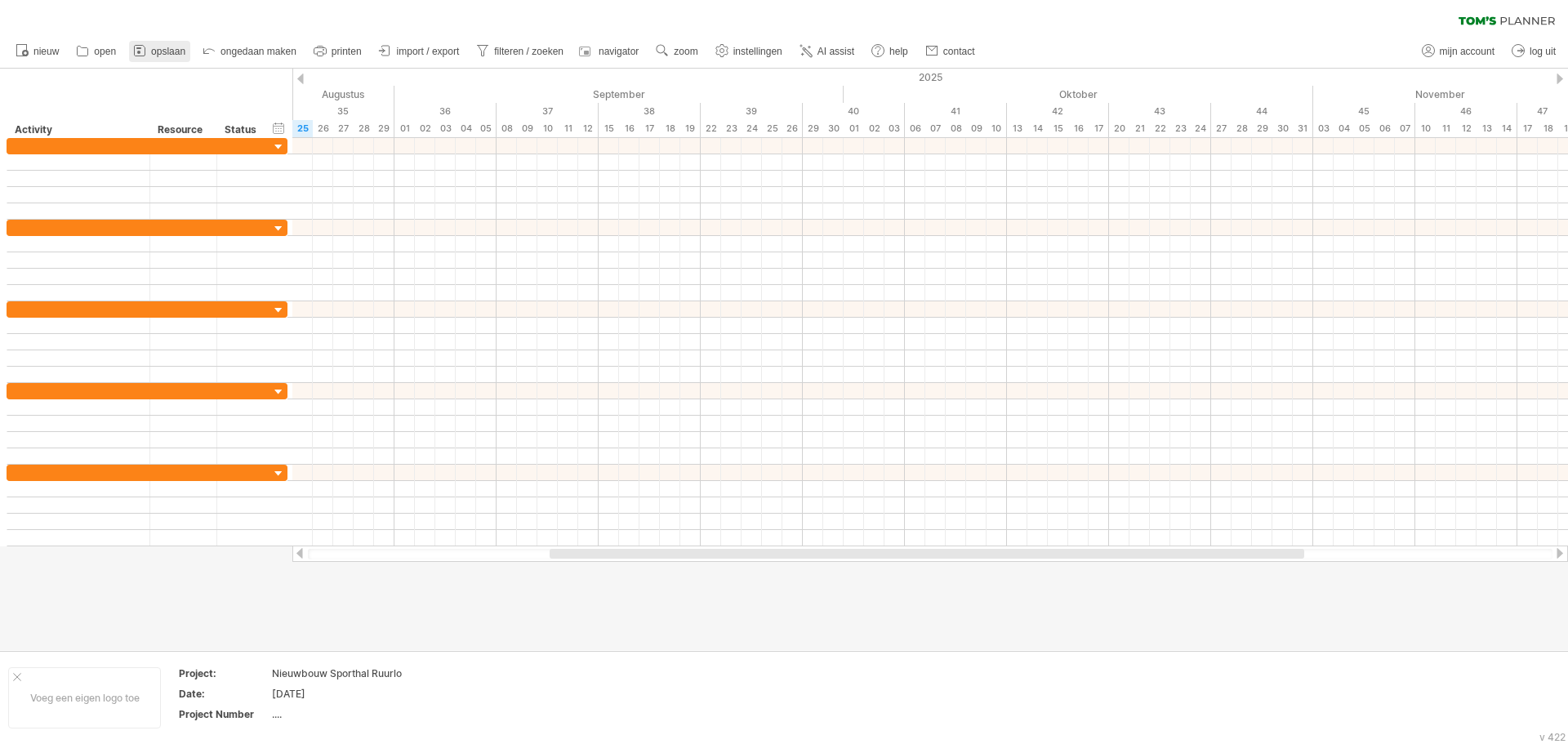
click at [156, 52] on span "opslaan" at bounding box center [168, 51] width 34 height 12
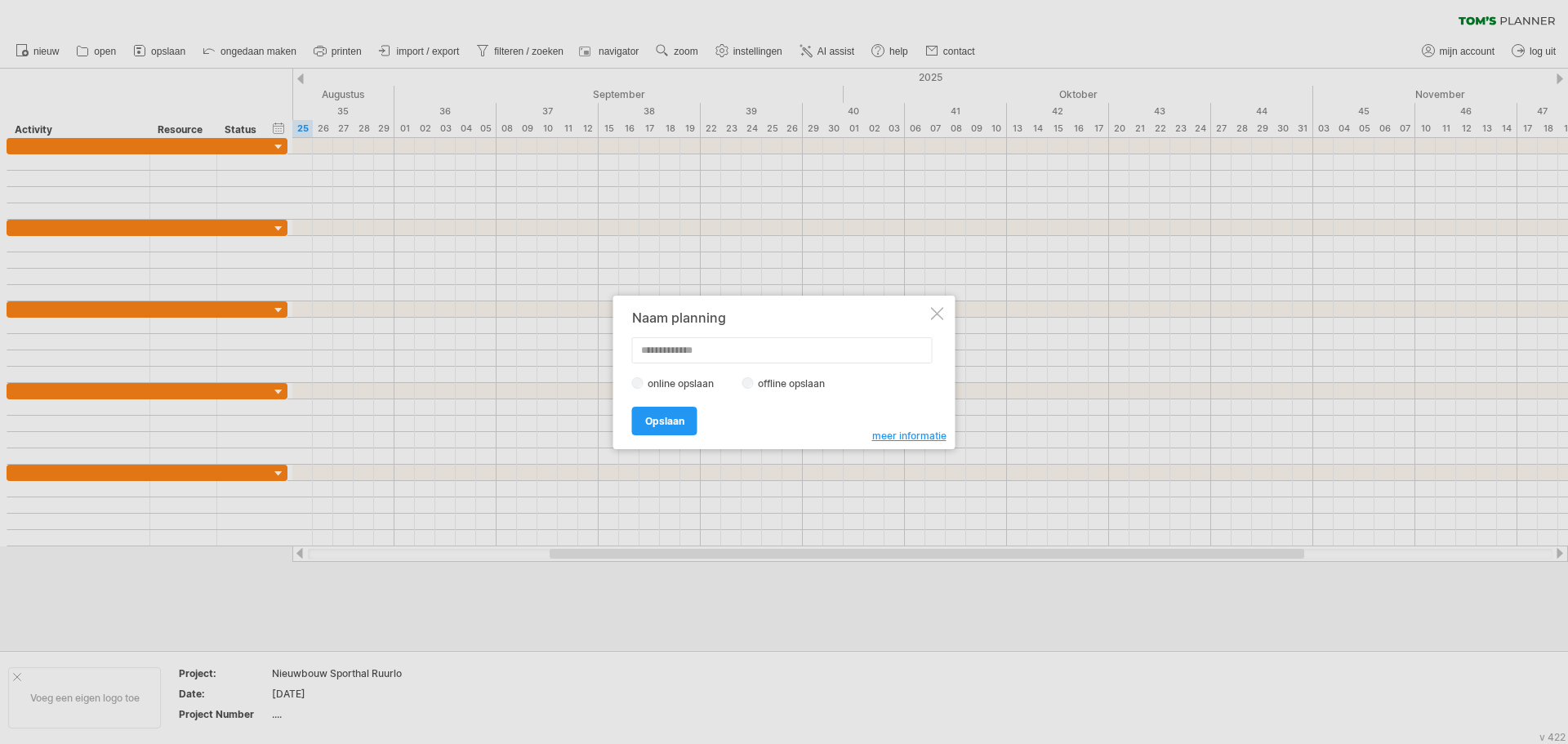
click at [934, 317] on div at bounding box center [938, 313] width 13 height 13
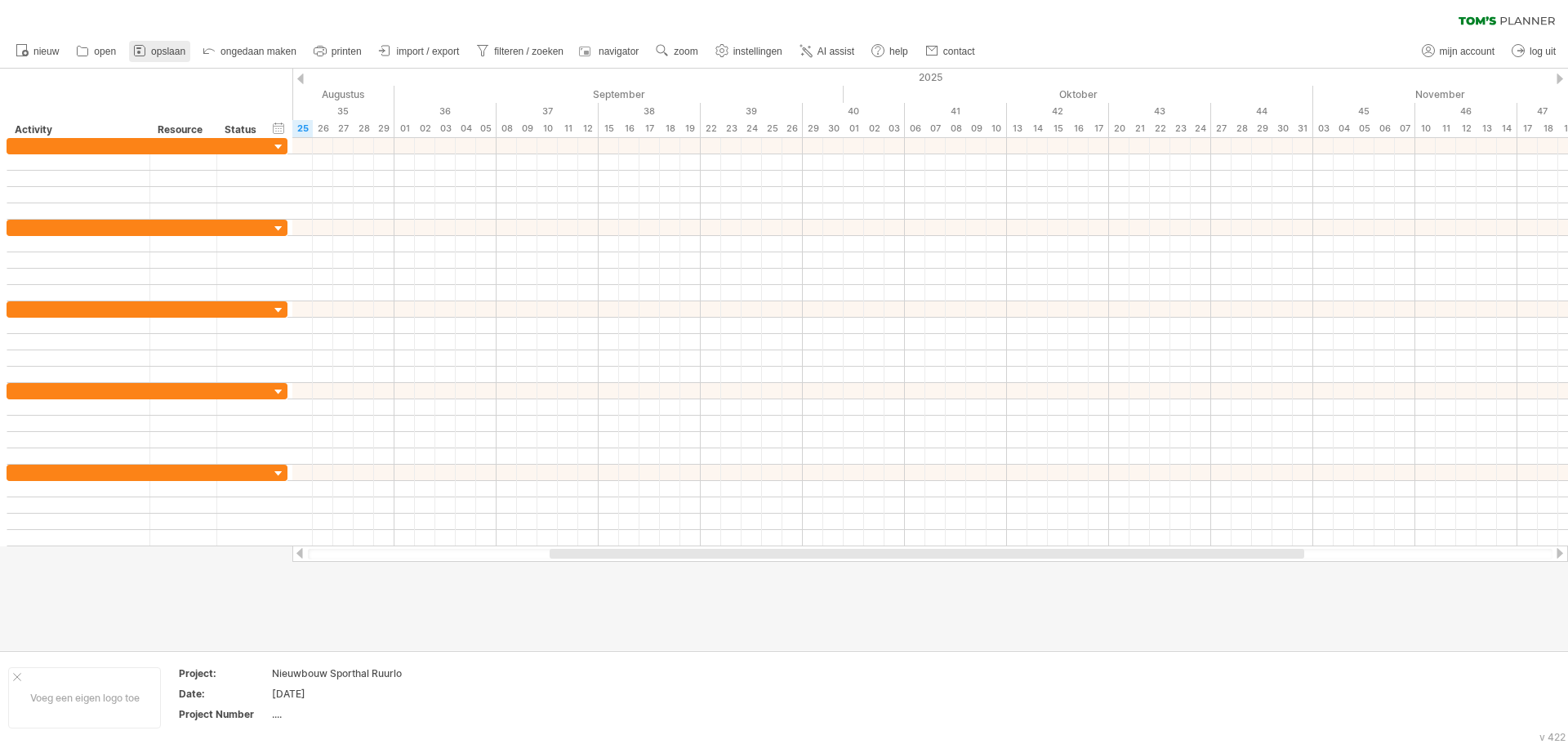
click at [170, 54] on span "opslaan" at bounding box center [168, 51] width 34 height 12
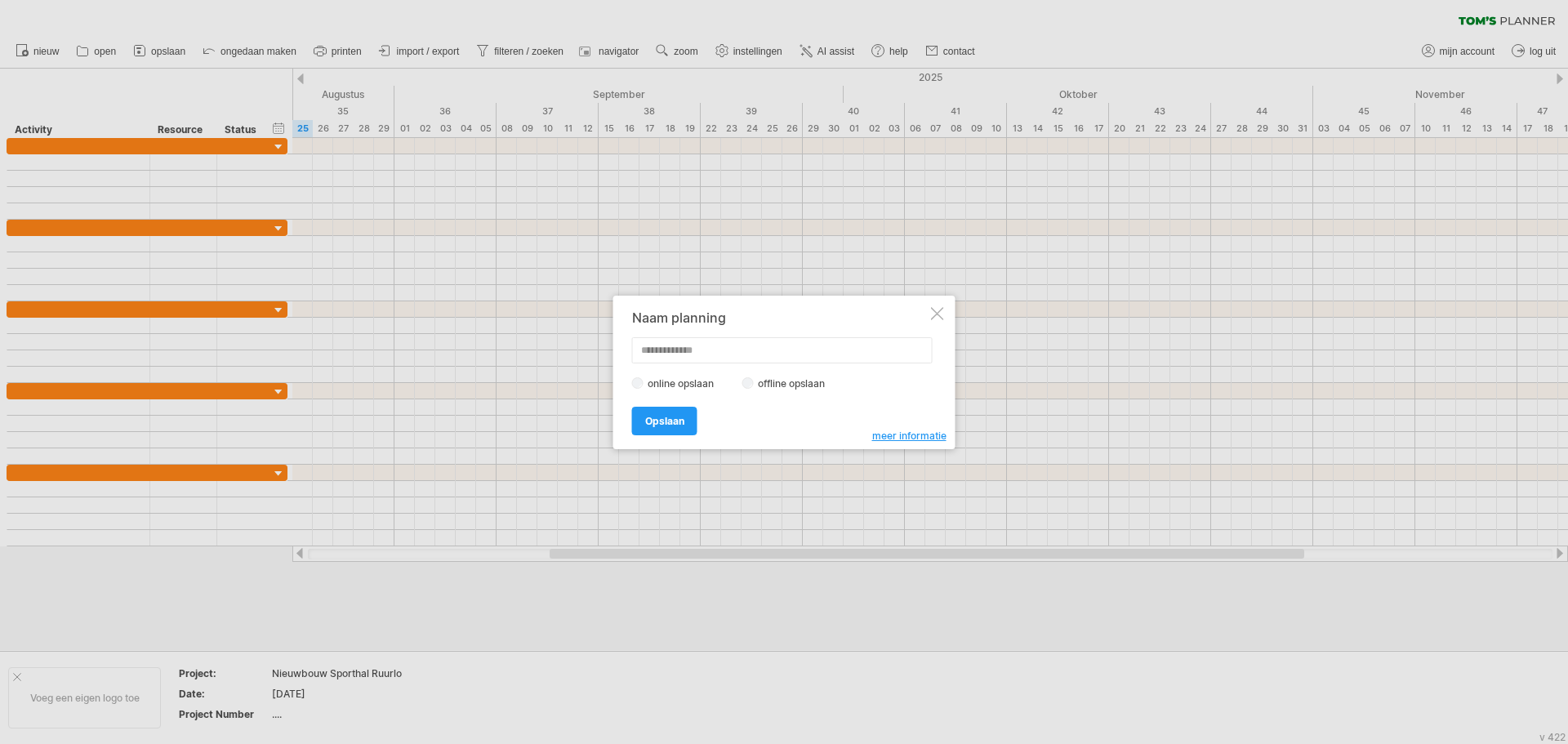
click at [751, 349] on input "text" at bounding box center [782, 350] width 301 height 26
type input "*"
type input "**********"
click at [669, 412] on link "Opslaan" at bounding box center [664, 421] width 65 height 29
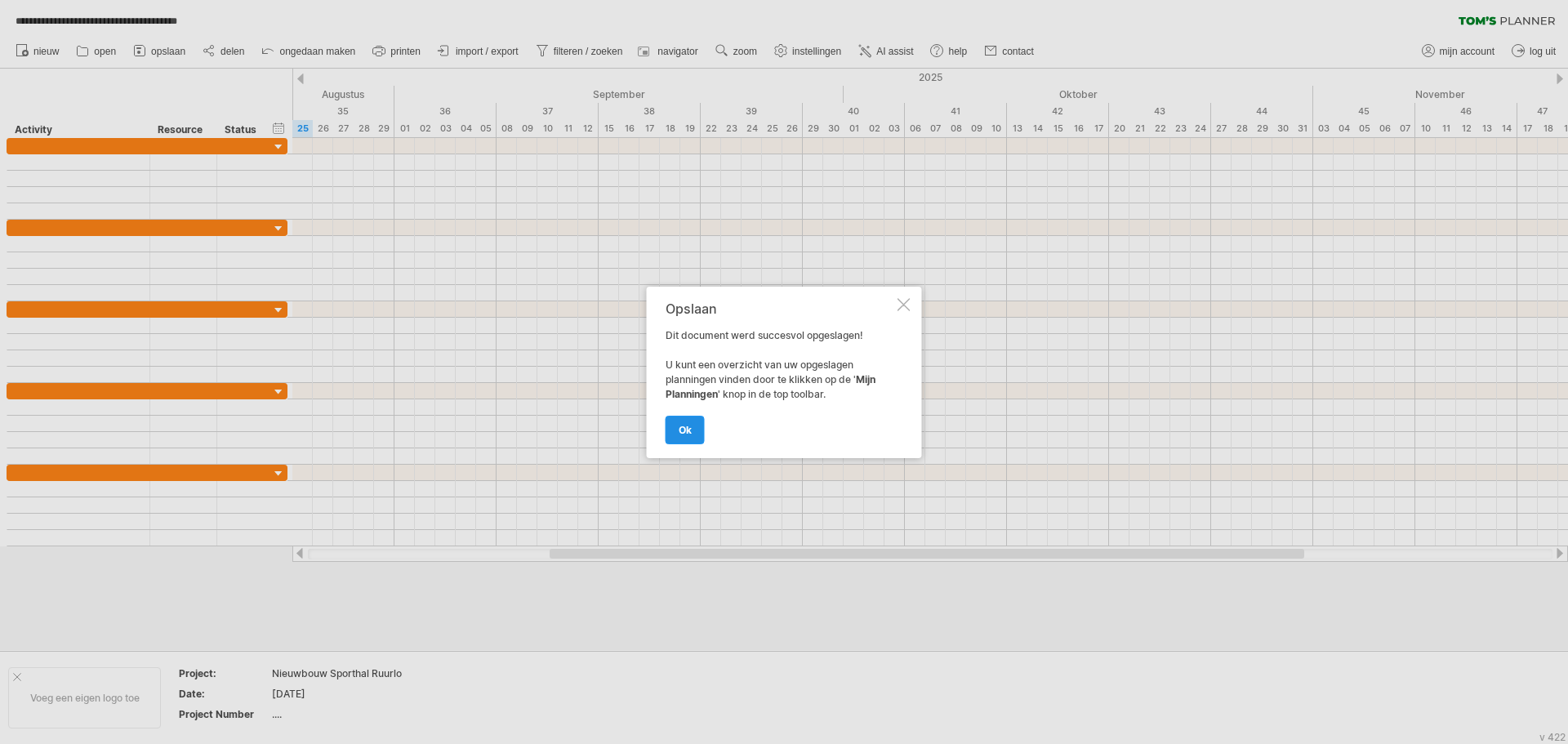
click at [686, 428] on span "ok" at bounding box center [685, 431] width 13 height 13
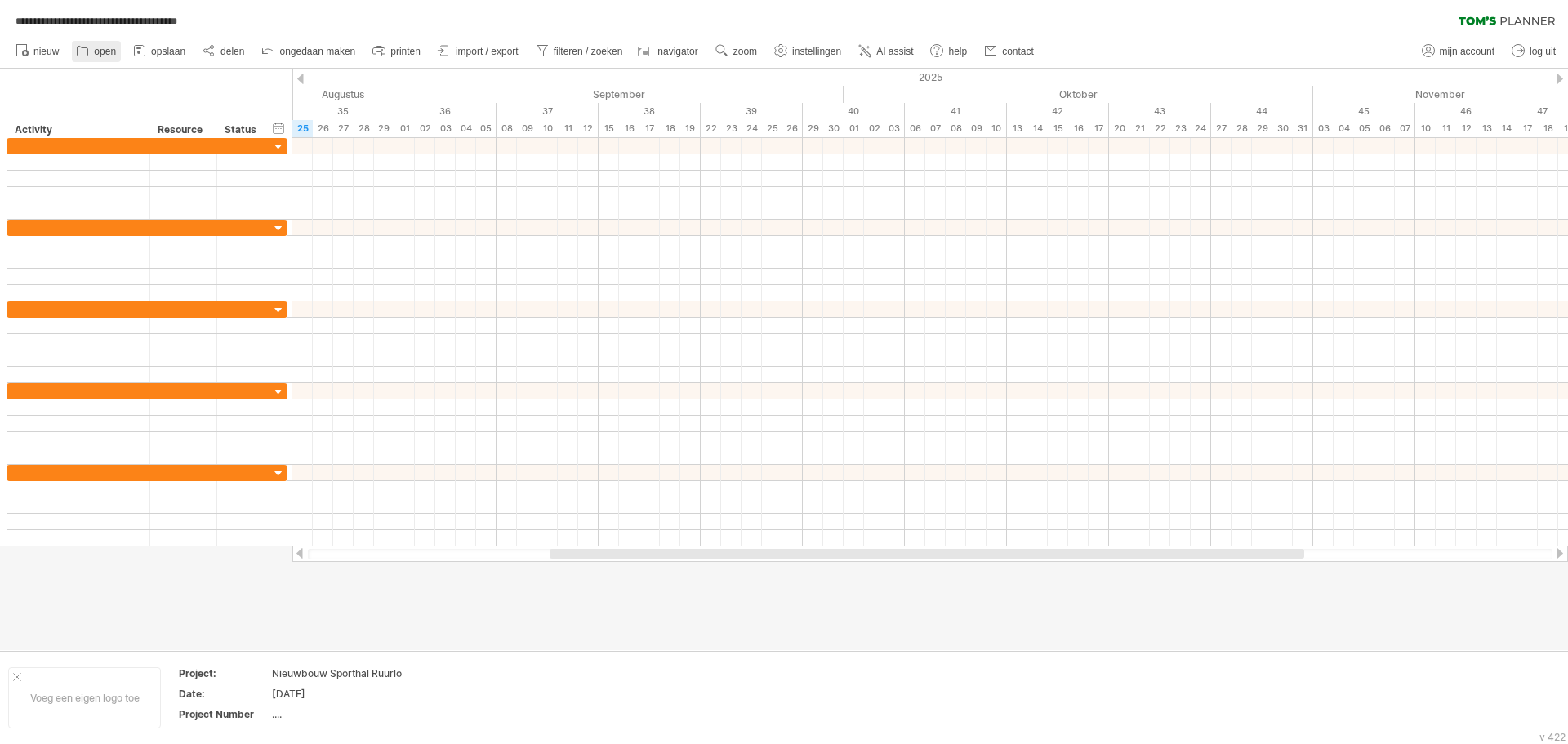
click at [99, 53] on span "open" at bounding box center [104, 51] width 22 height 12
type input "**********"
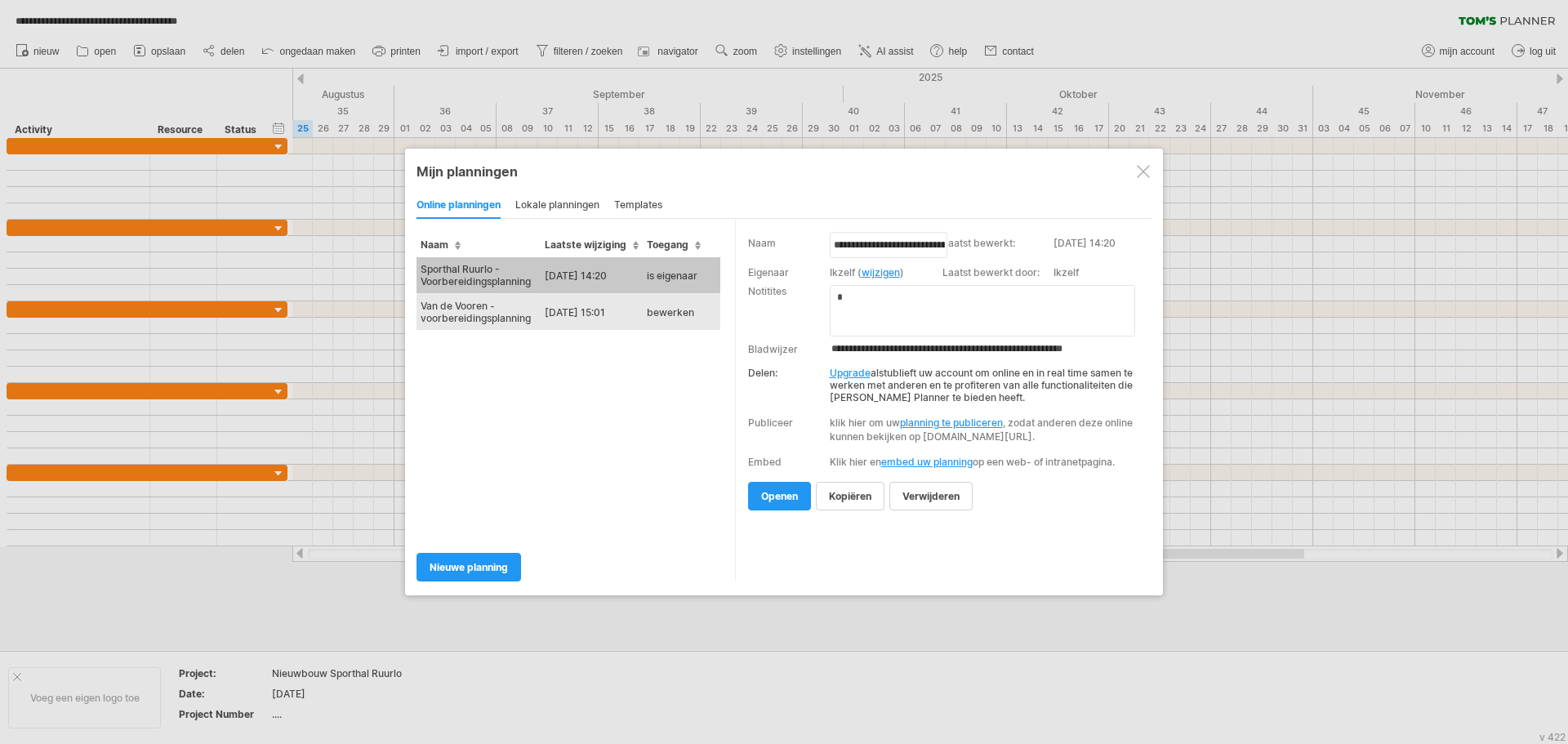
click at [484, 314] on td "Van de Vooren - voorbereidingsplanning" at bounding box center [478, 312] width 124 height 37
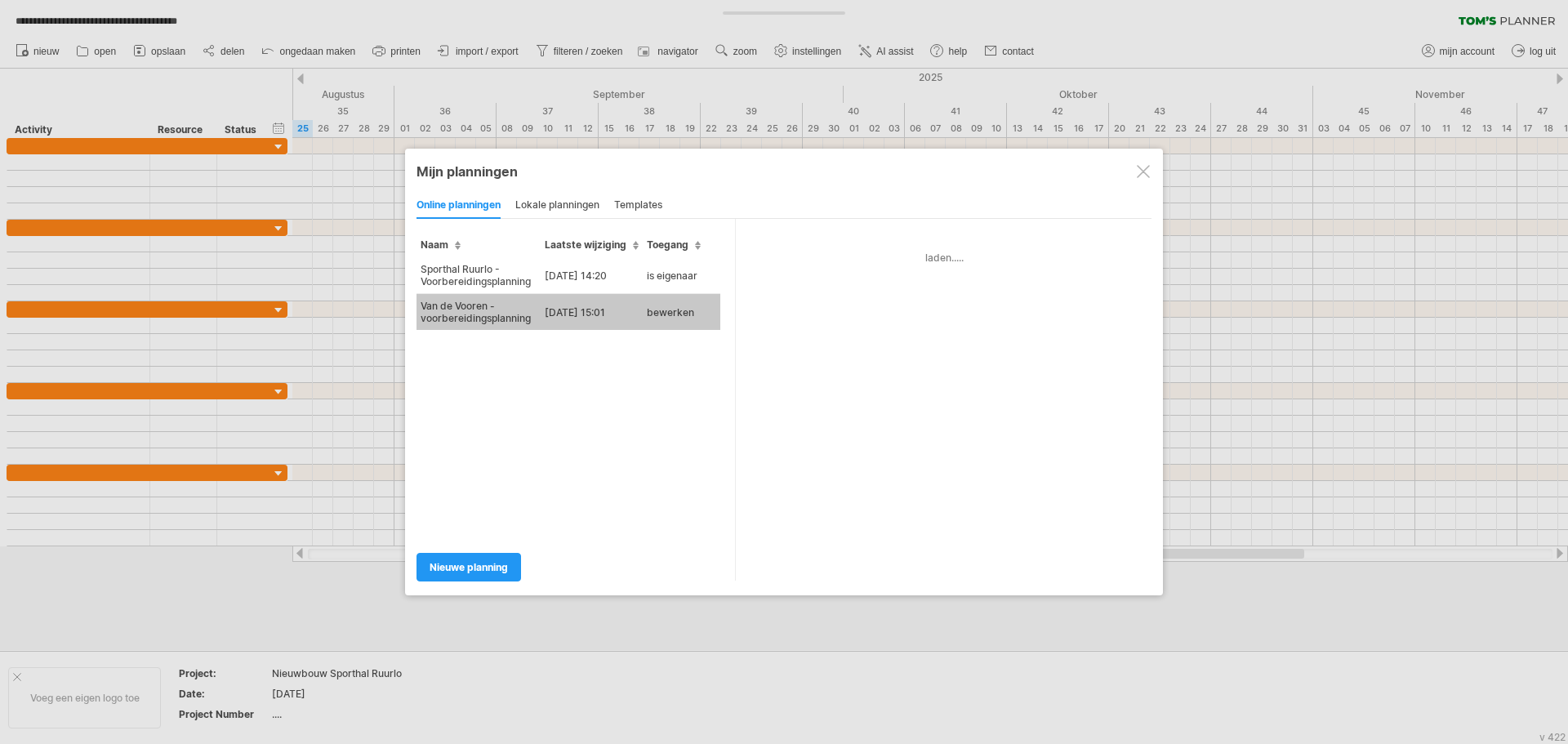
type input "**********"
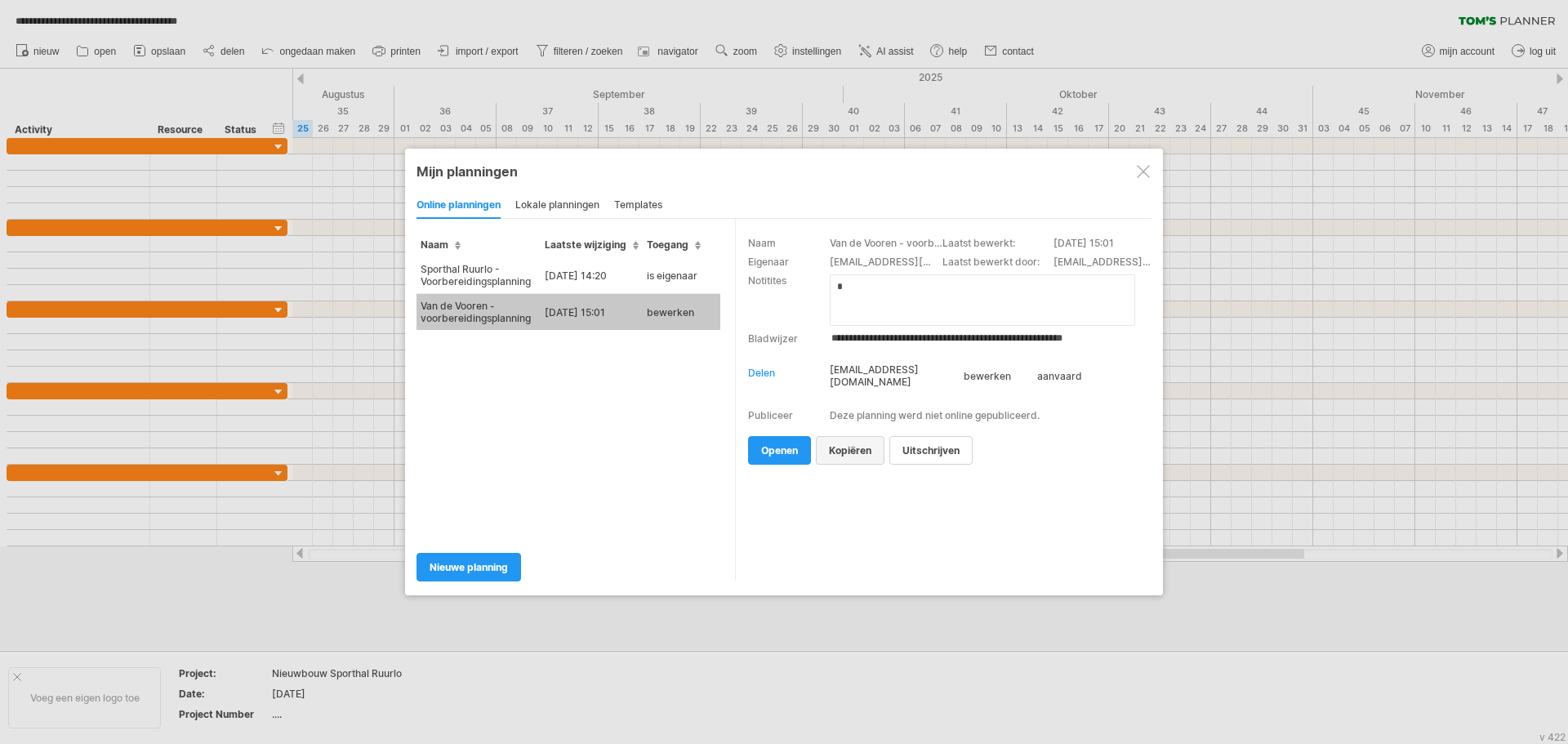
click at [869, 445] on span "kopiëren" at bounding box center [850, 451] width 43 height 13
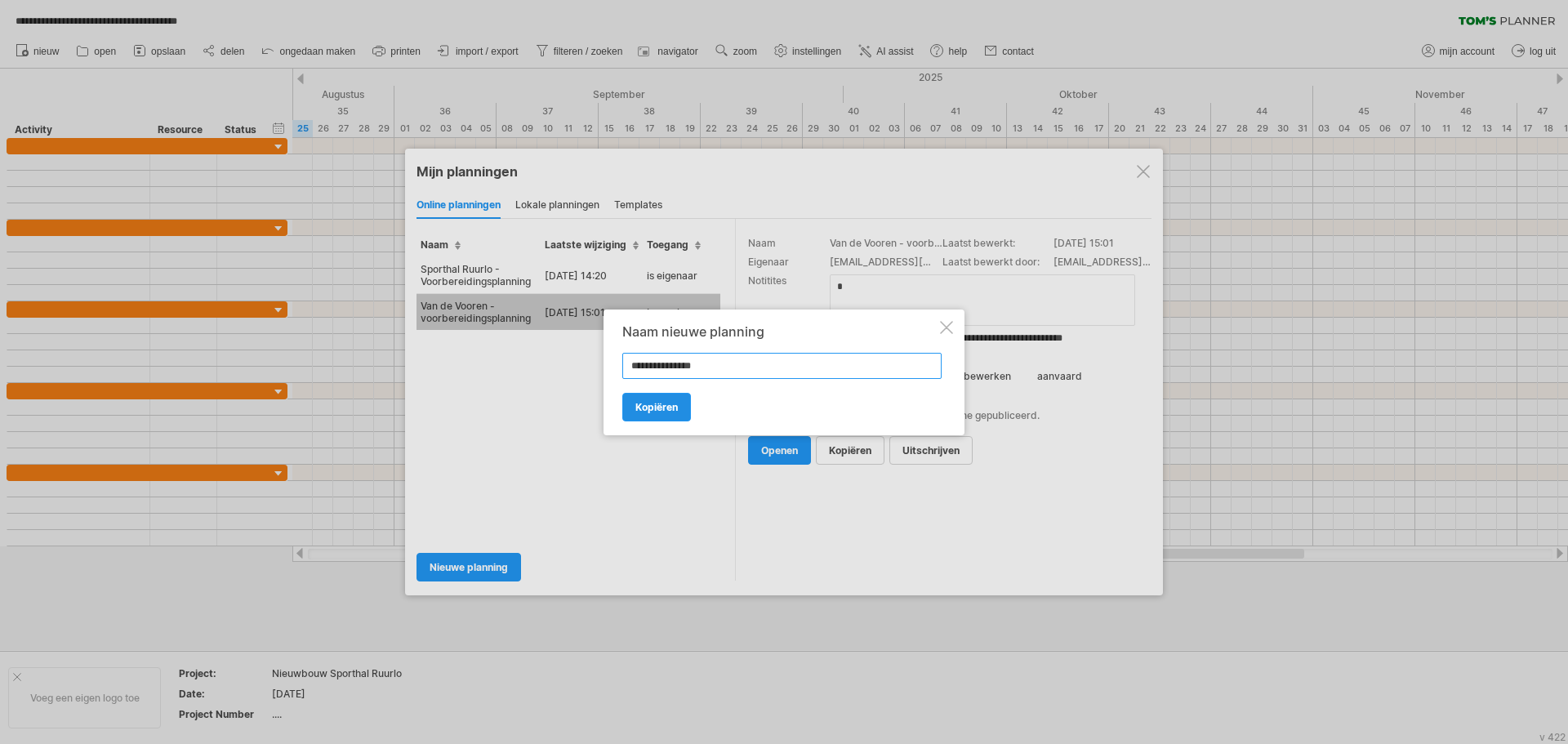
type input "**********"
click at [666, 405] on span "Kopiëren" at bounding box center [657, 407] width 43 height 13
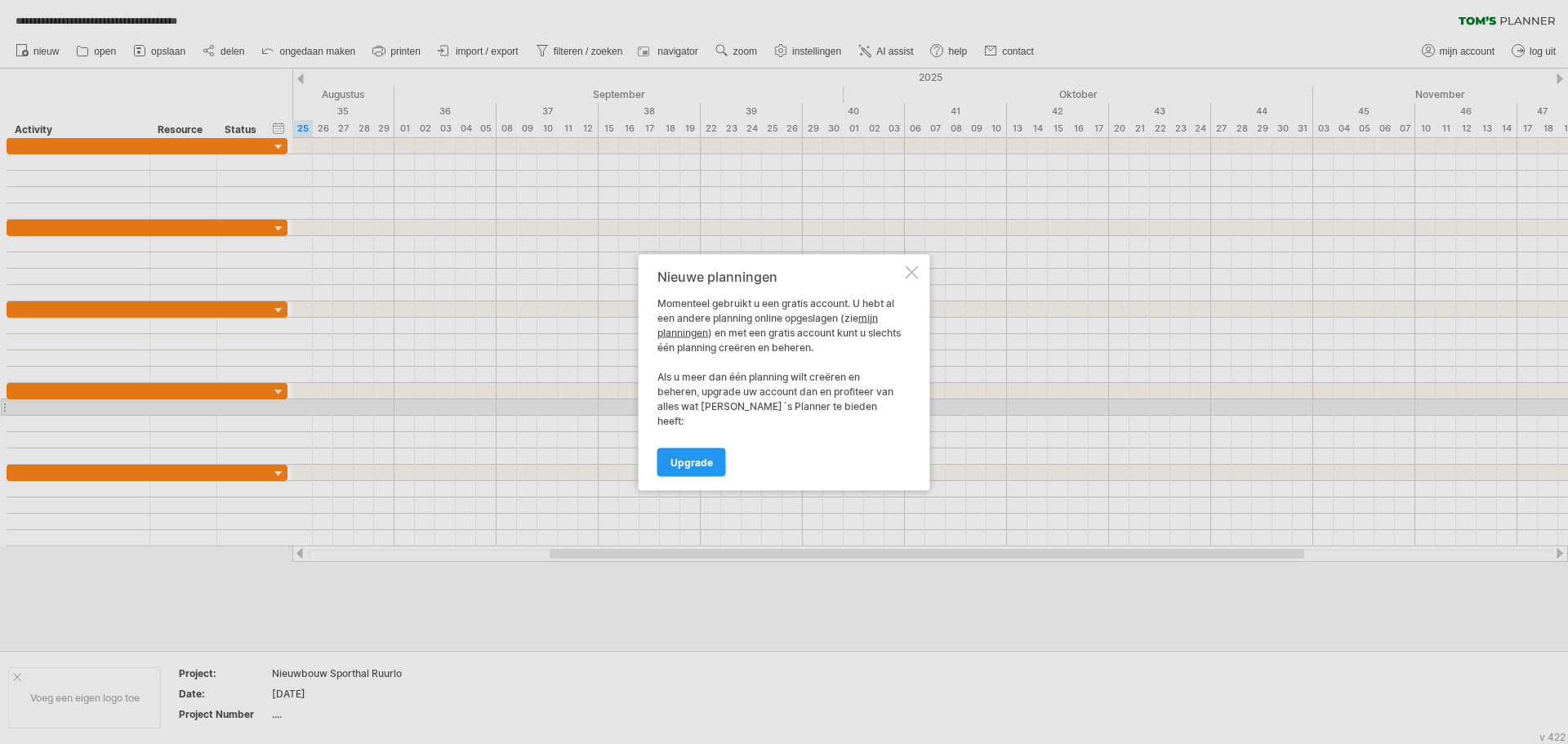
click at [909, 279] on div at bounding box center [912, 272] width 13 height 13
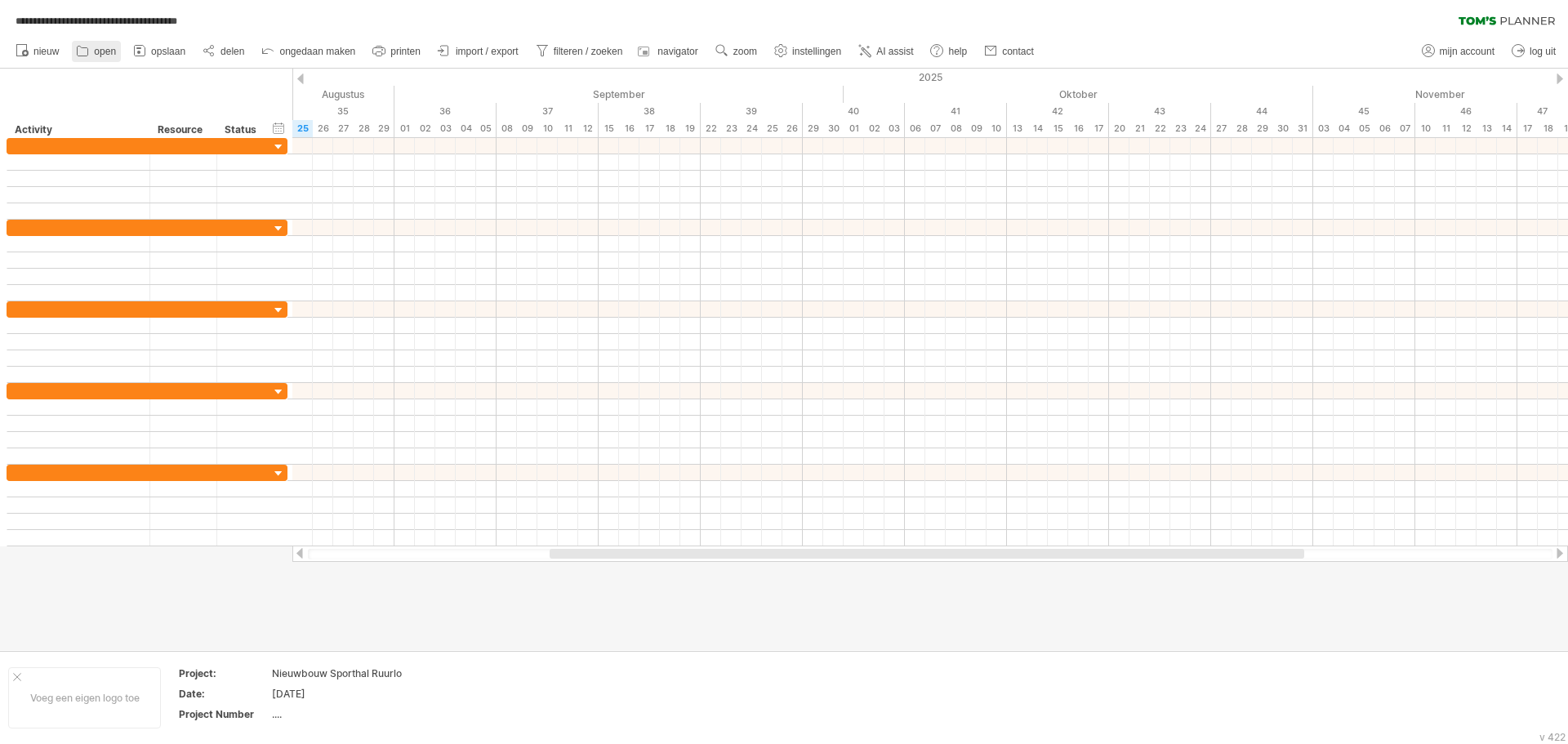
click at [104, 50] on span "open" at bounding box center [104, 51] width 22 height 12
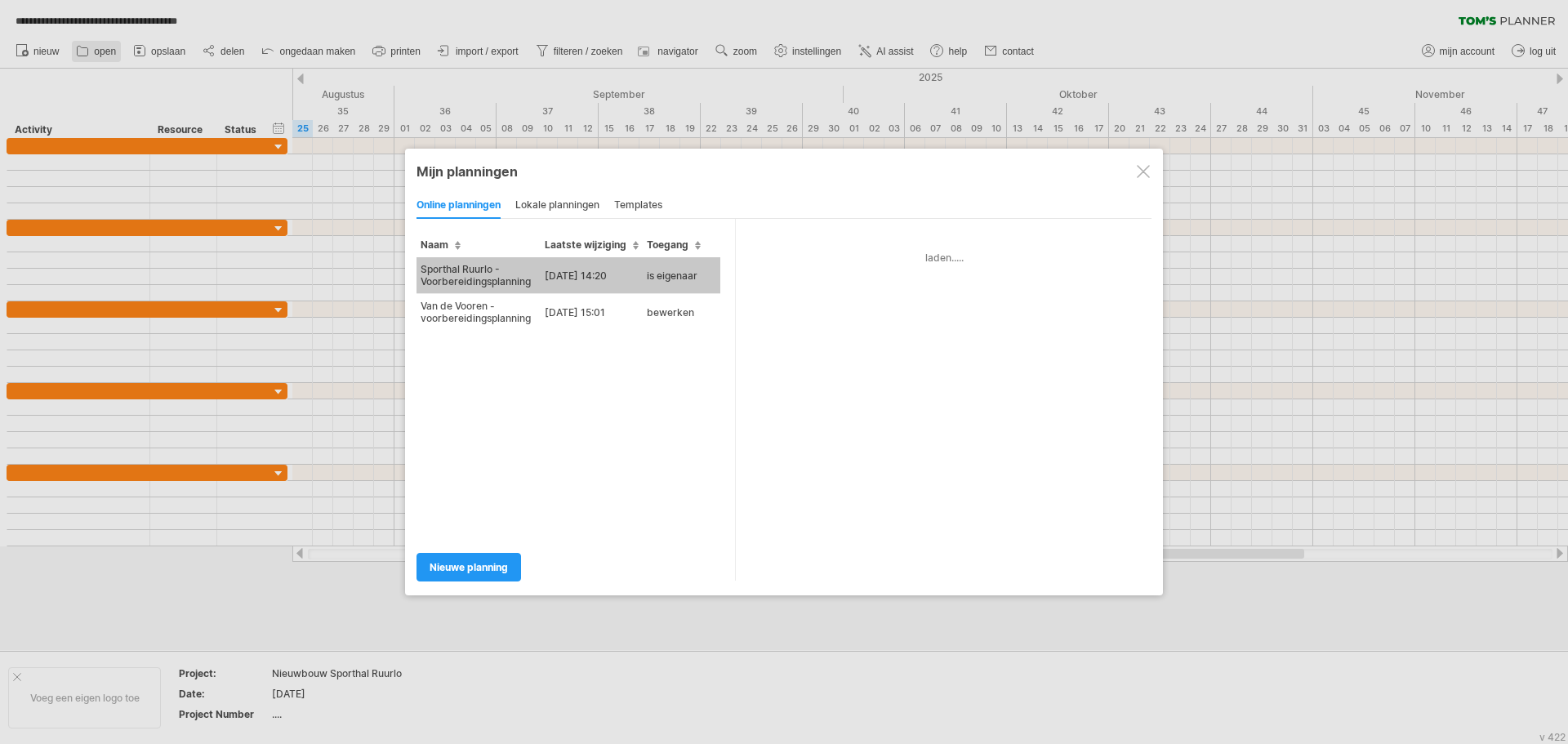
type input "**********"
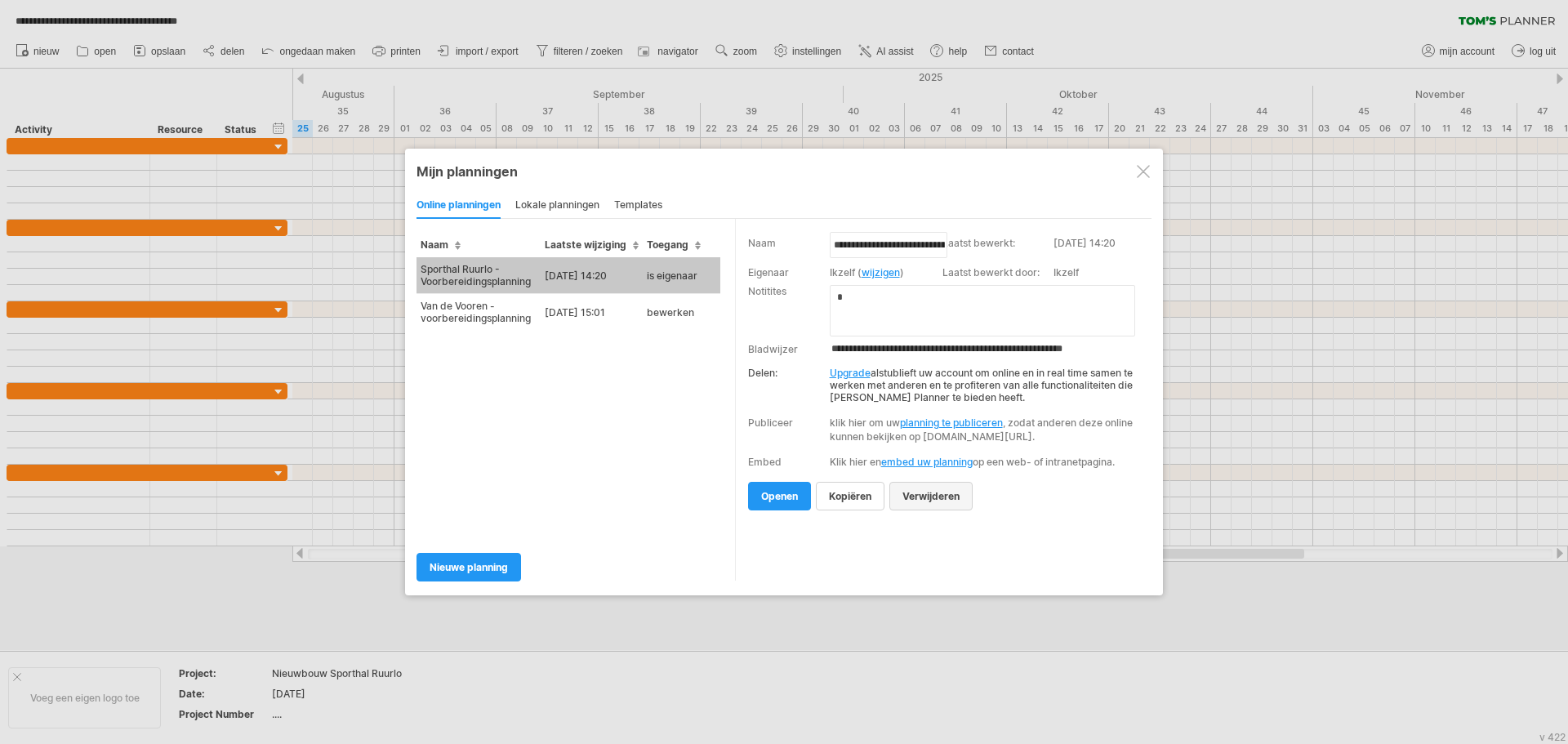
click at [936, 503] on span "verwijderen" at bounding box center [931, 497] width 57 height 13
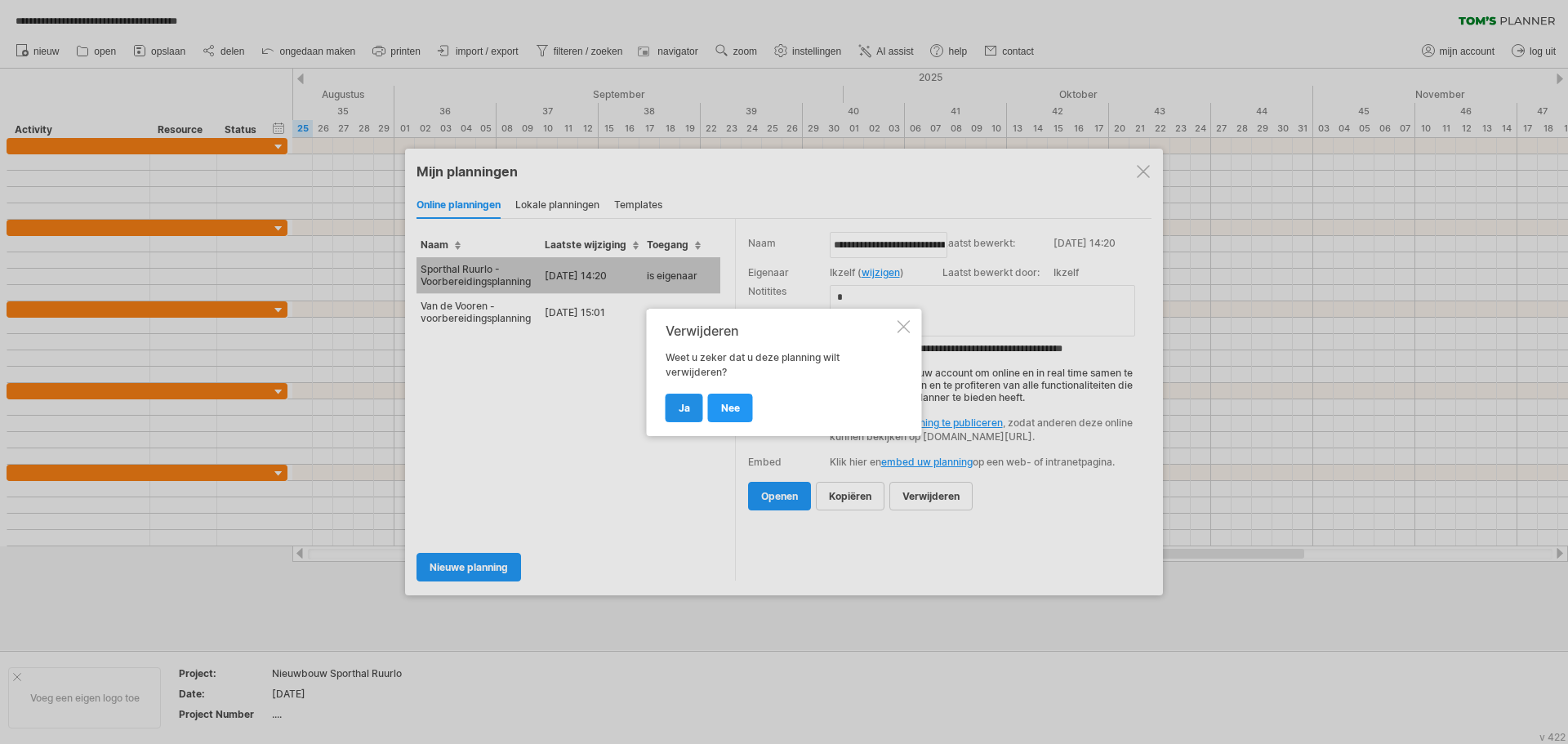
click at [684, 406] on span "ja" at bounding box center [684, 408] width 12 height 13
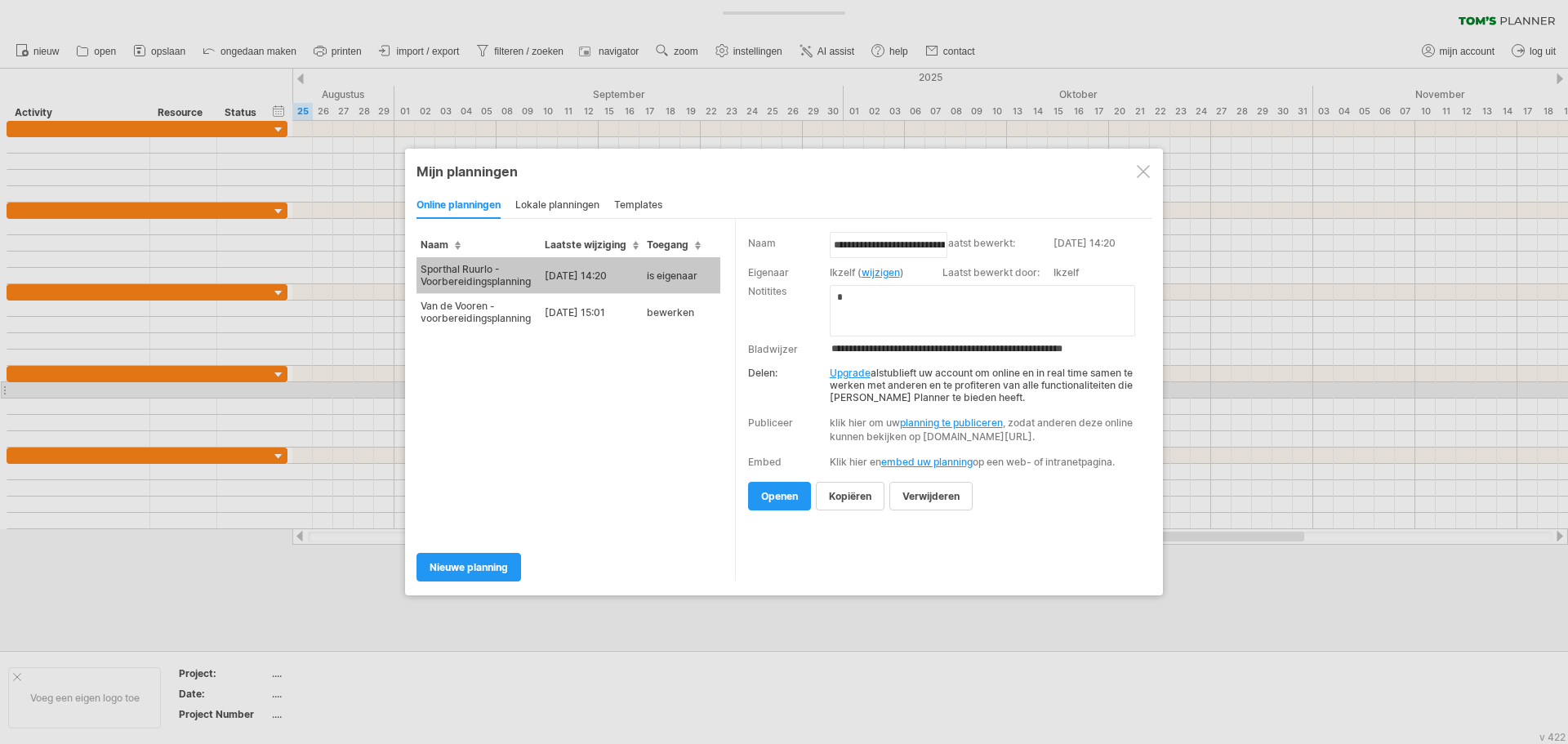
type input "**********"
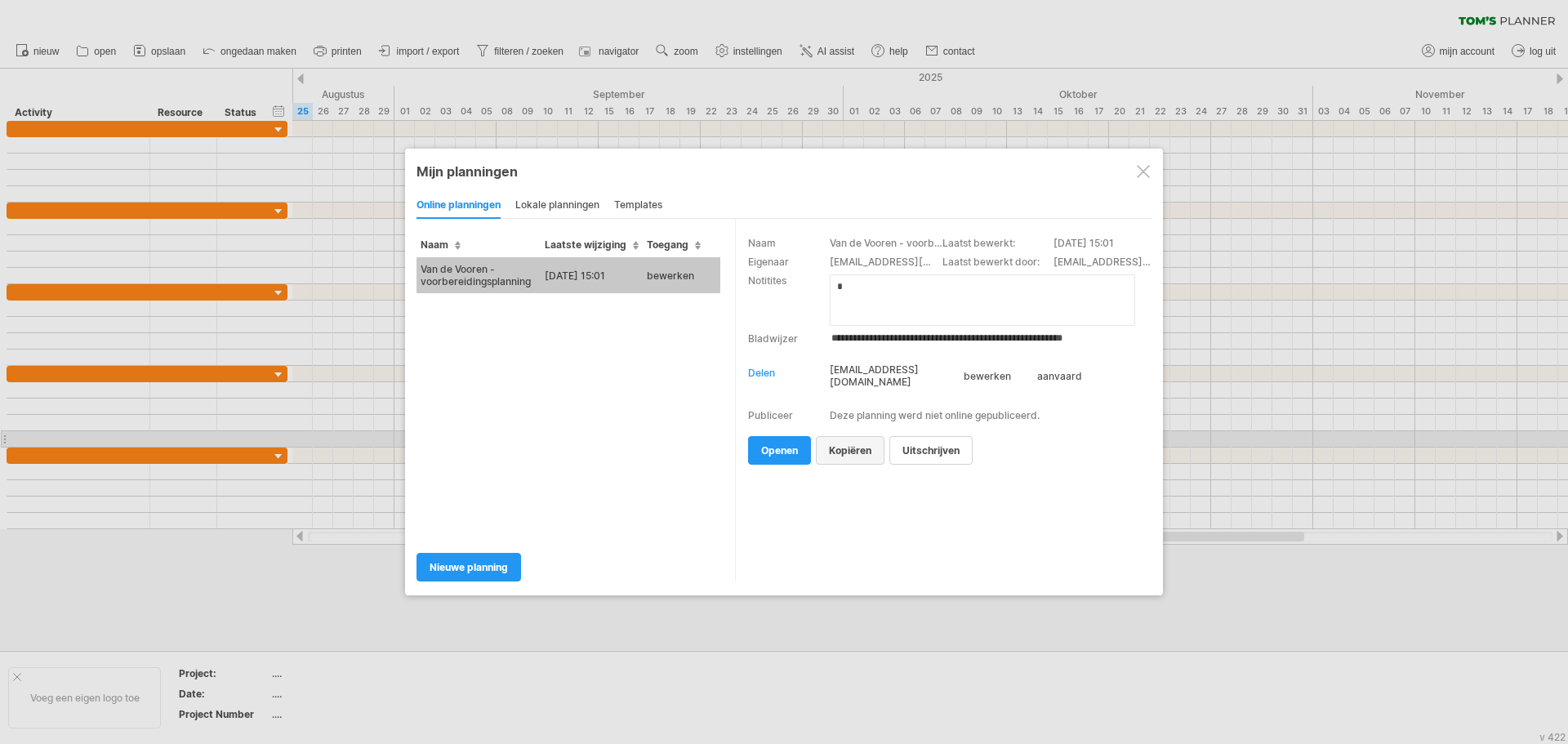
click at [866, 445] on span "kopiëren" at bounding box center [850, 451] width 43 height 13
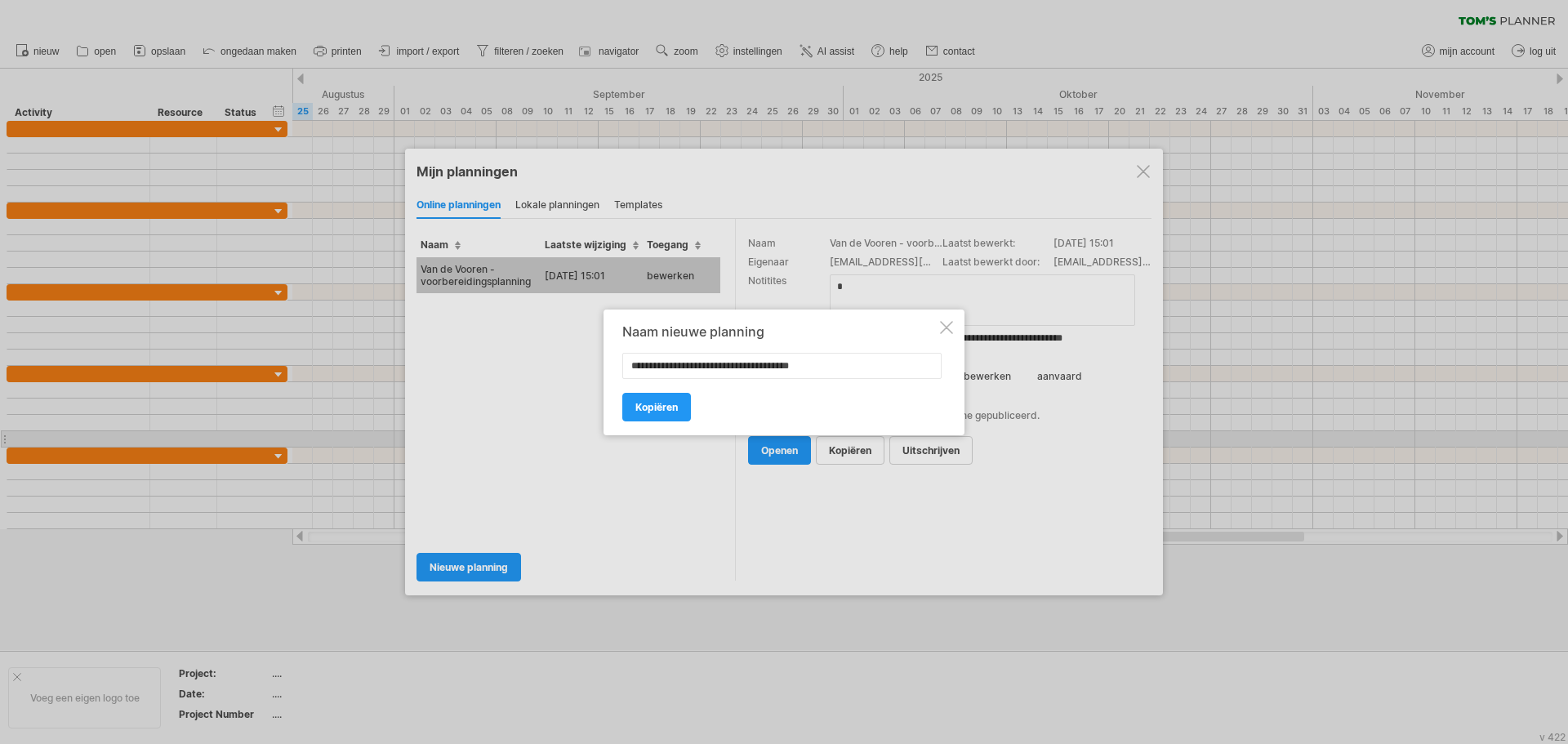
type input "**********"
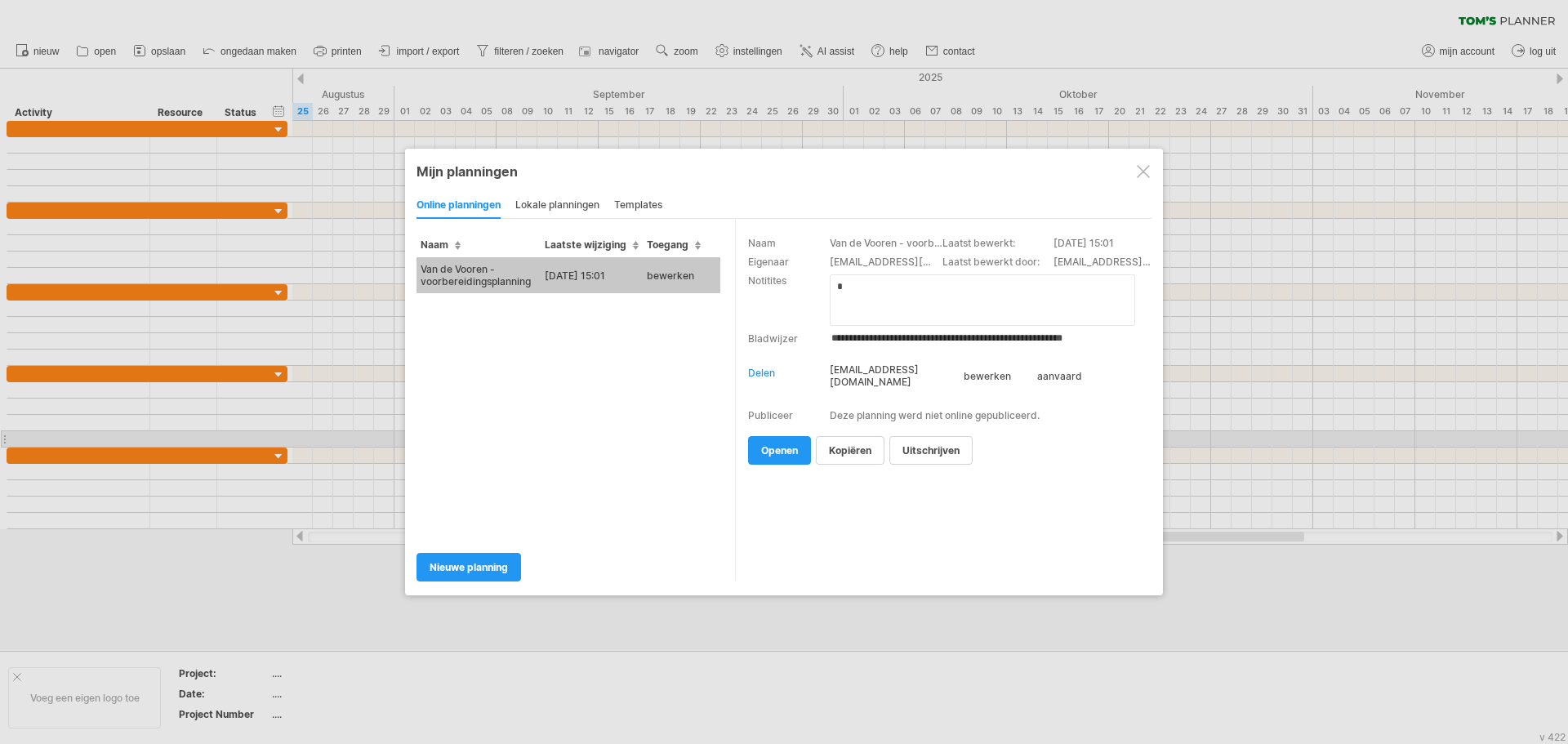
type input "**********"
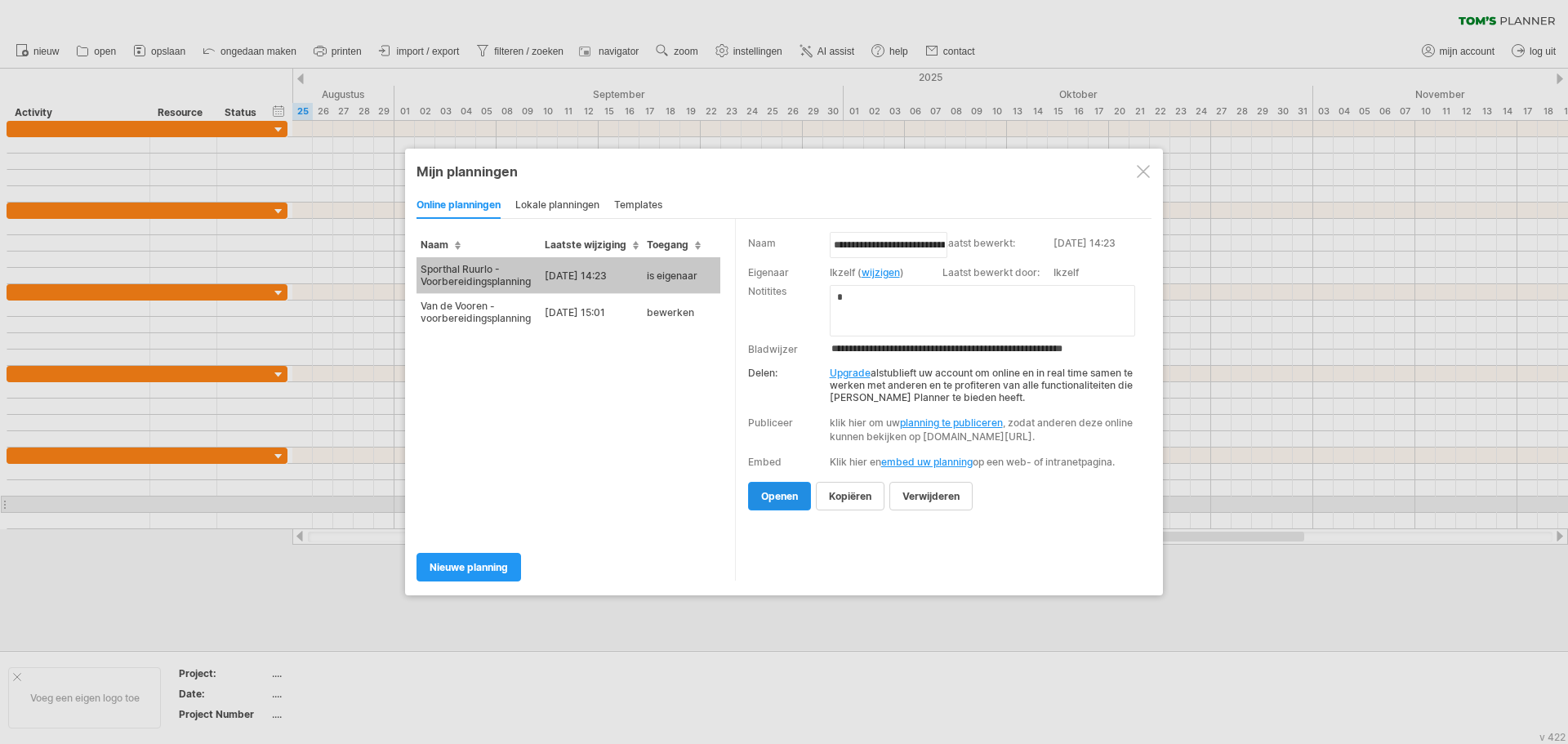
click at [781, 503] on span "openen" at bounding box center [779, 497] width 37 height 13
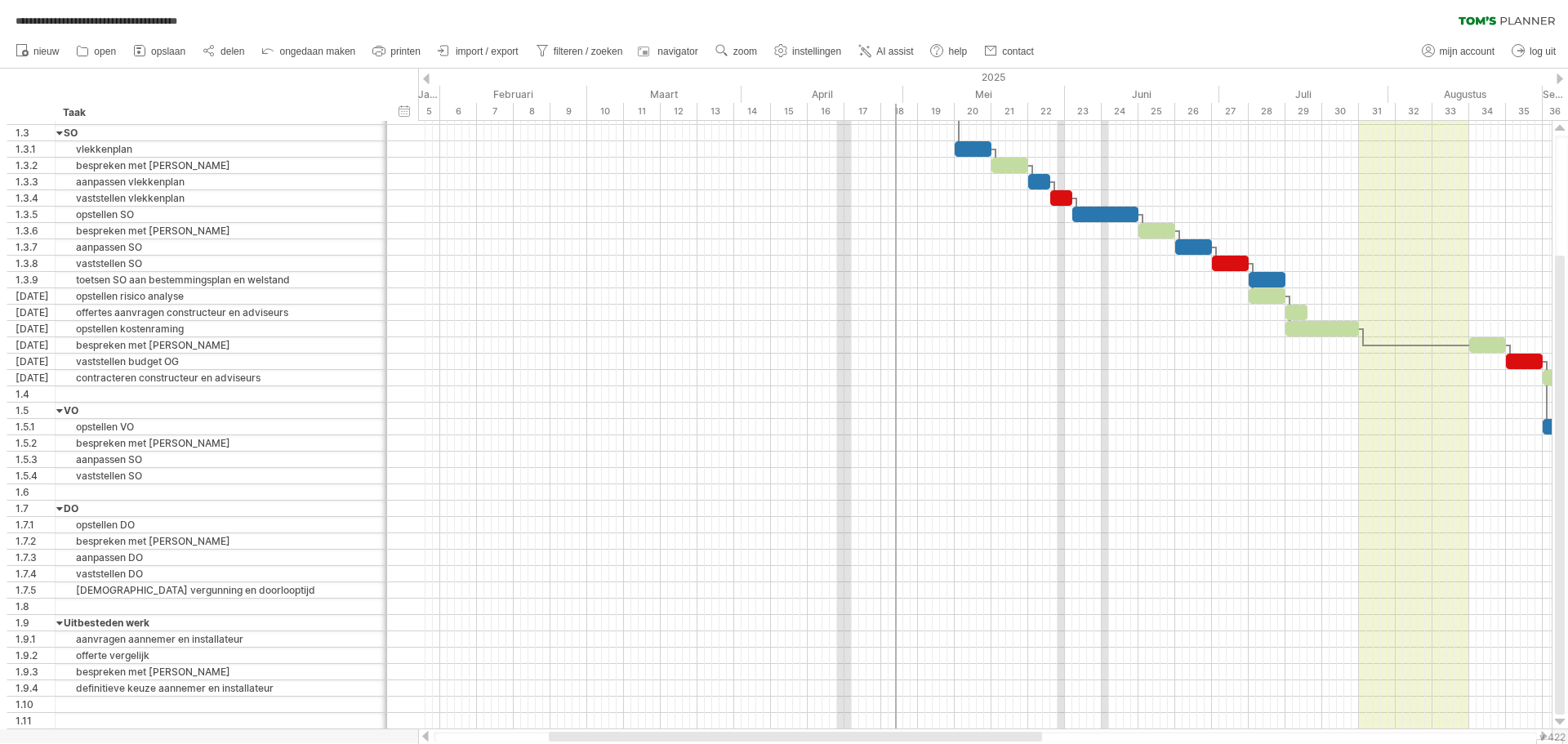
drag, startPoint x: 741, startPoint y: 734, endPoint x: 682, endPoint y: 731, distance: 59.1
click at [682, 731] on div at bounding box center [985, 737] width 1134 height 16
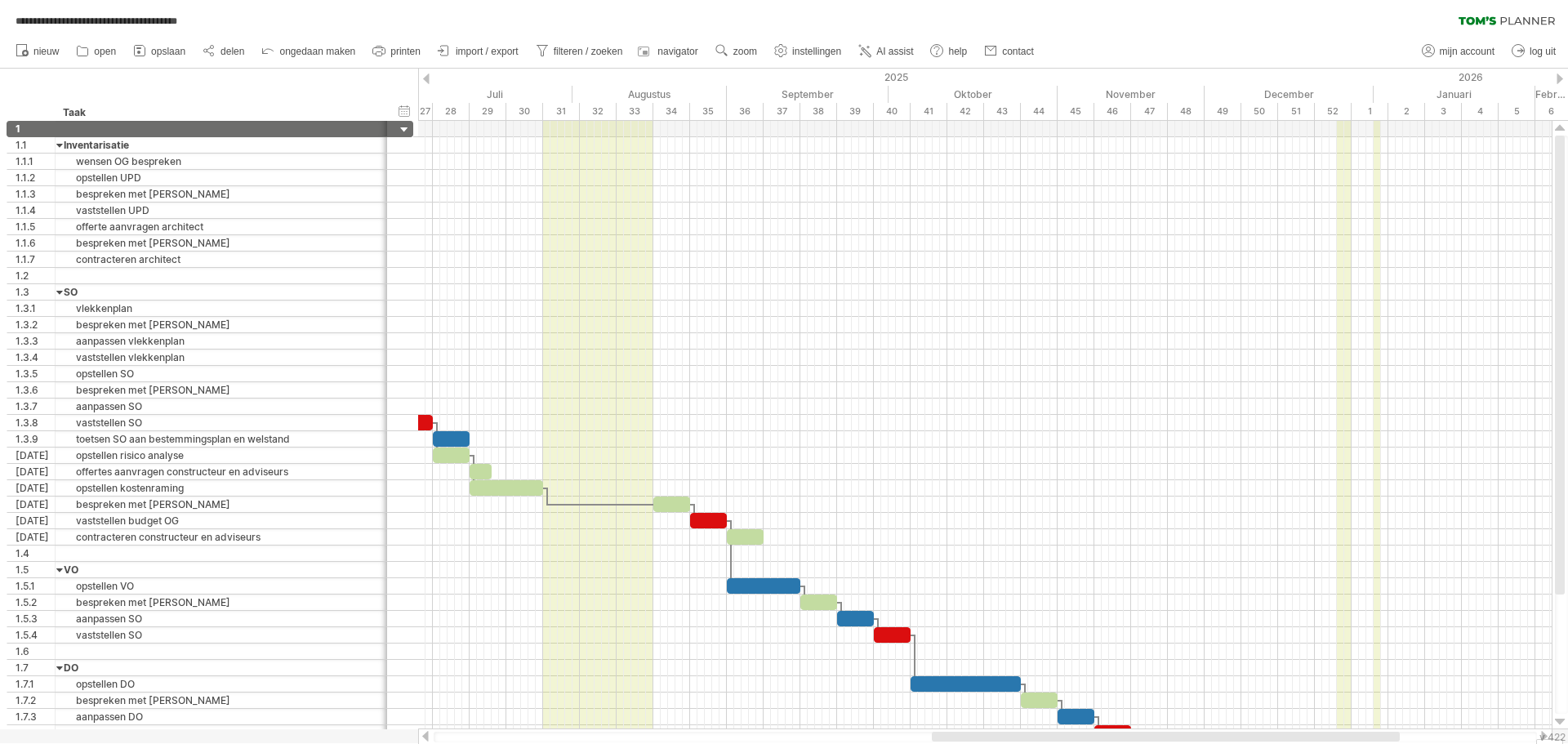
drag, startPoint x: 974, startPoint y: 732, endPoint x: 1306, endPoint y: 735, distance: 332.0
click at [1306, 735] on div at bounding box center [1166, 737] width 468 height 10
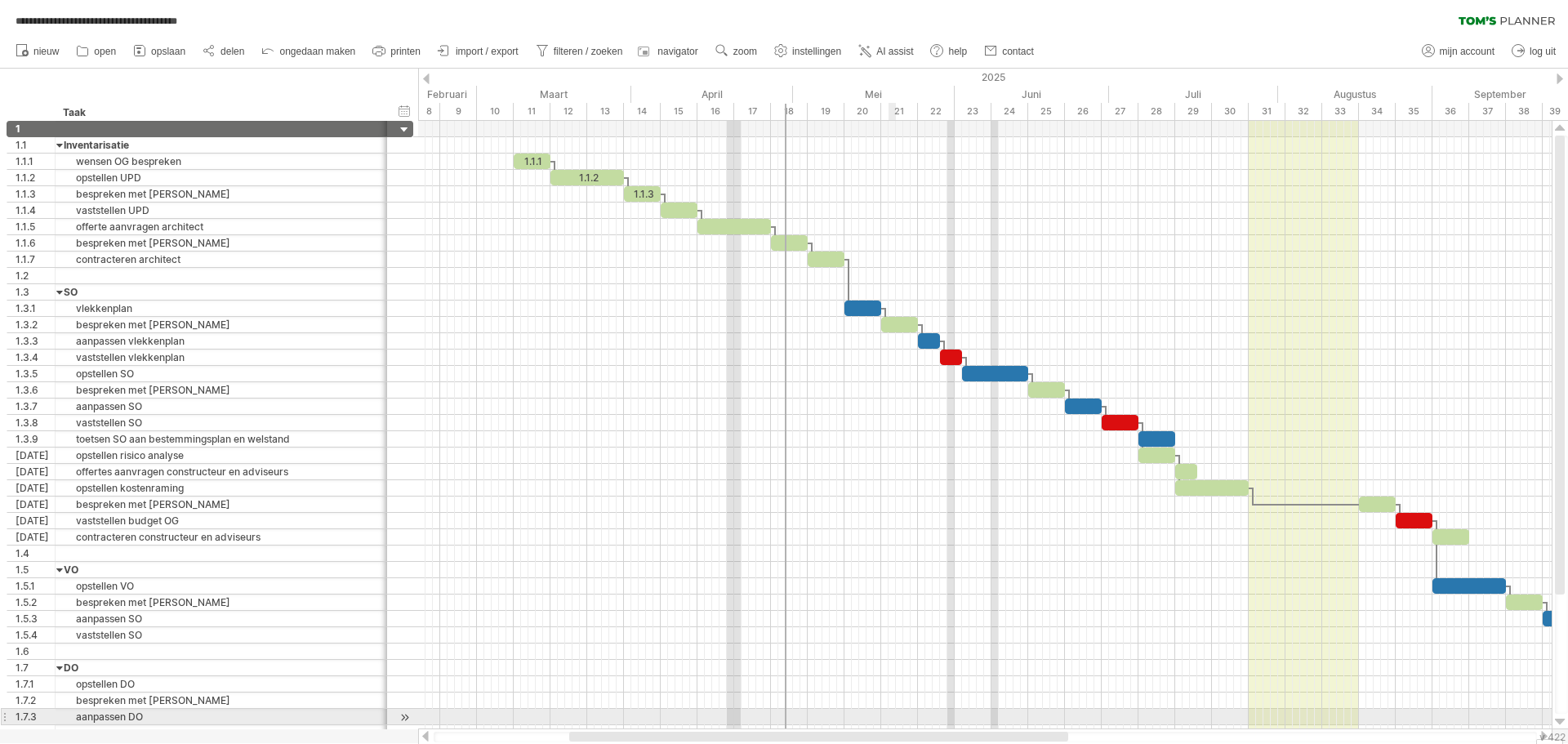
drag, startPoint x: 1197, startPoint y: 737, endPoint x: 890, endPoint y: 709, distance: 308.3
click at [890, 709] on div "**********" at bounding box center [784, 372] width 1568 height 744
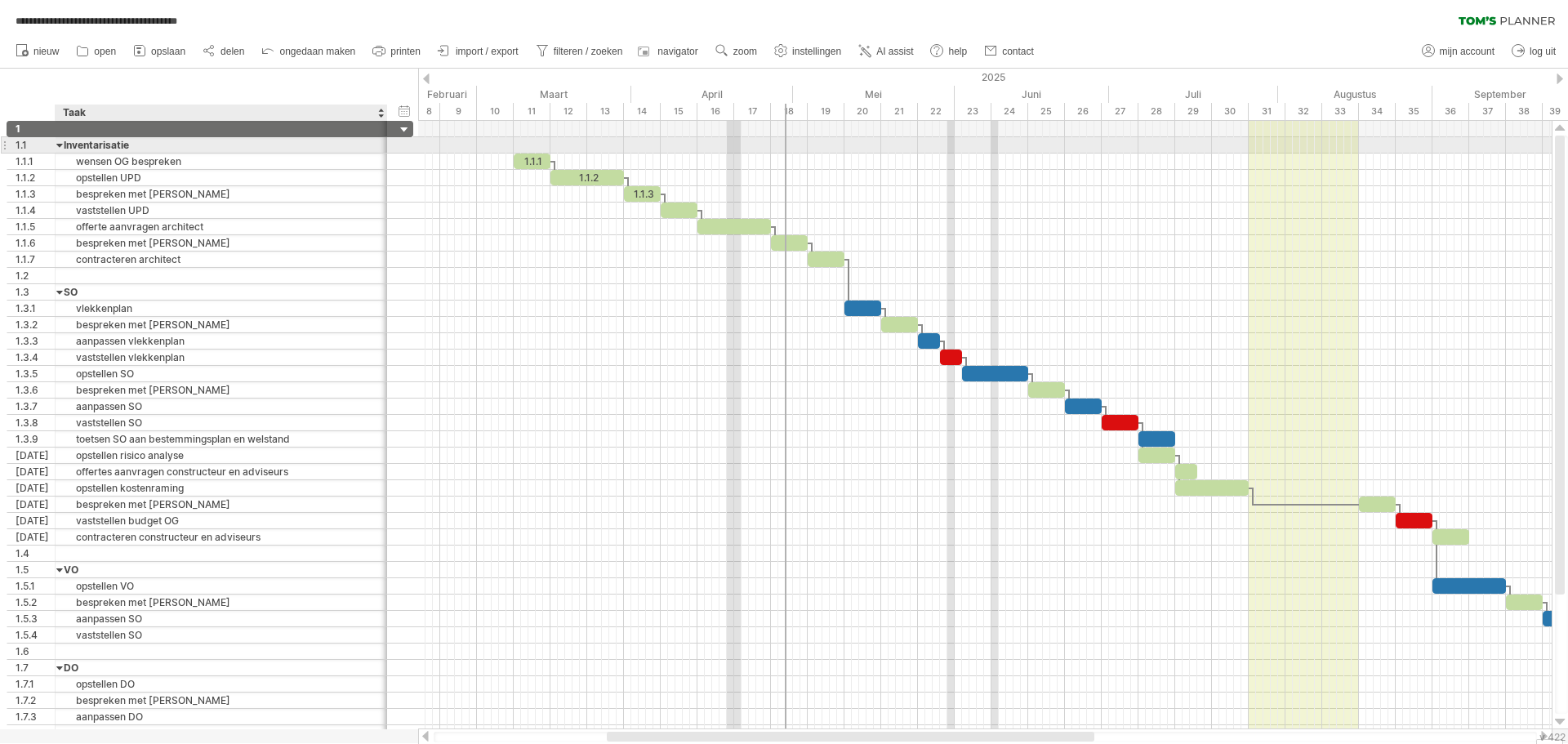
click at [96, 146] on div "Inventarisatie" at bounding box center [221, 145] width 315 height 15
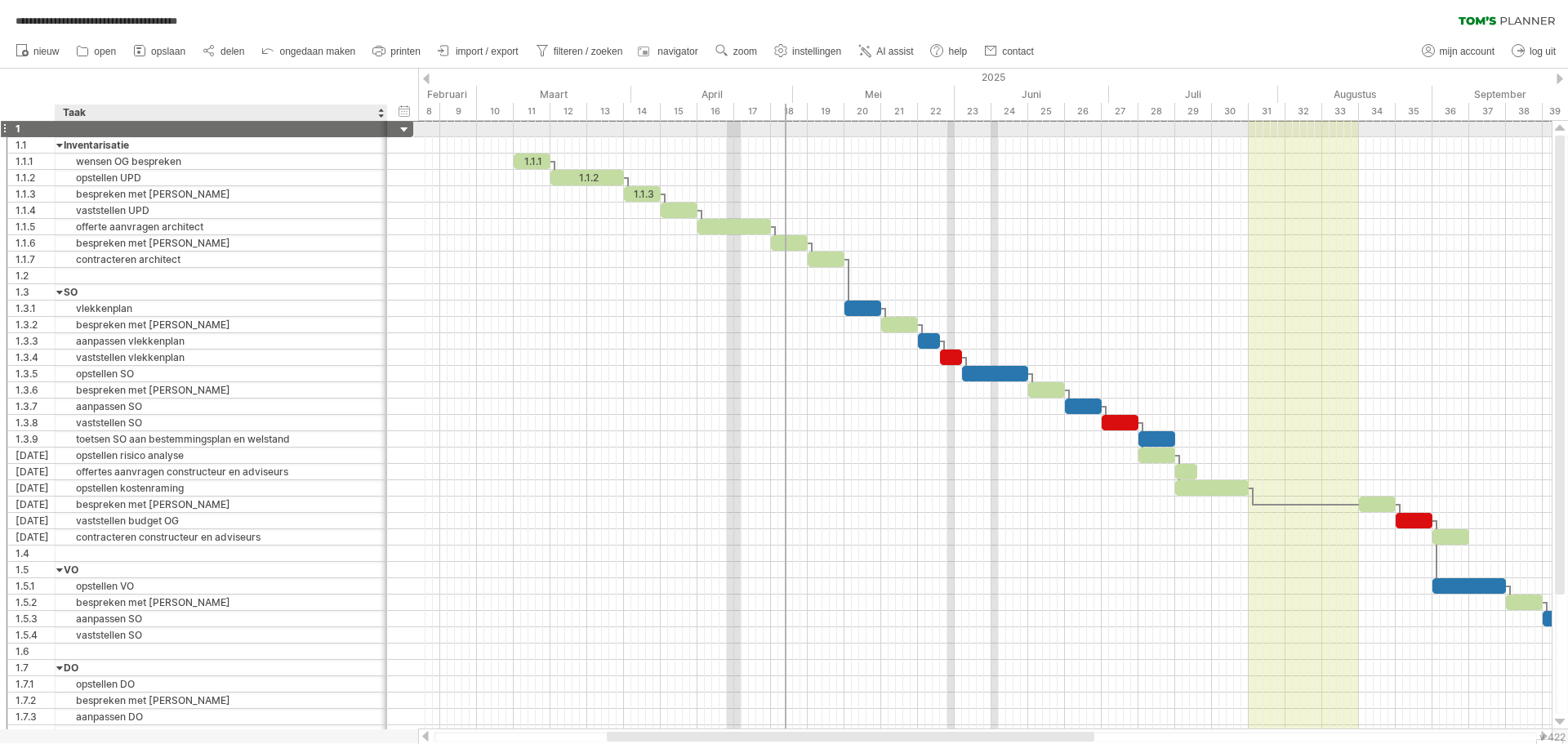
click at [103, 130] on div at bounding box center [221, 128] width 315 height 15
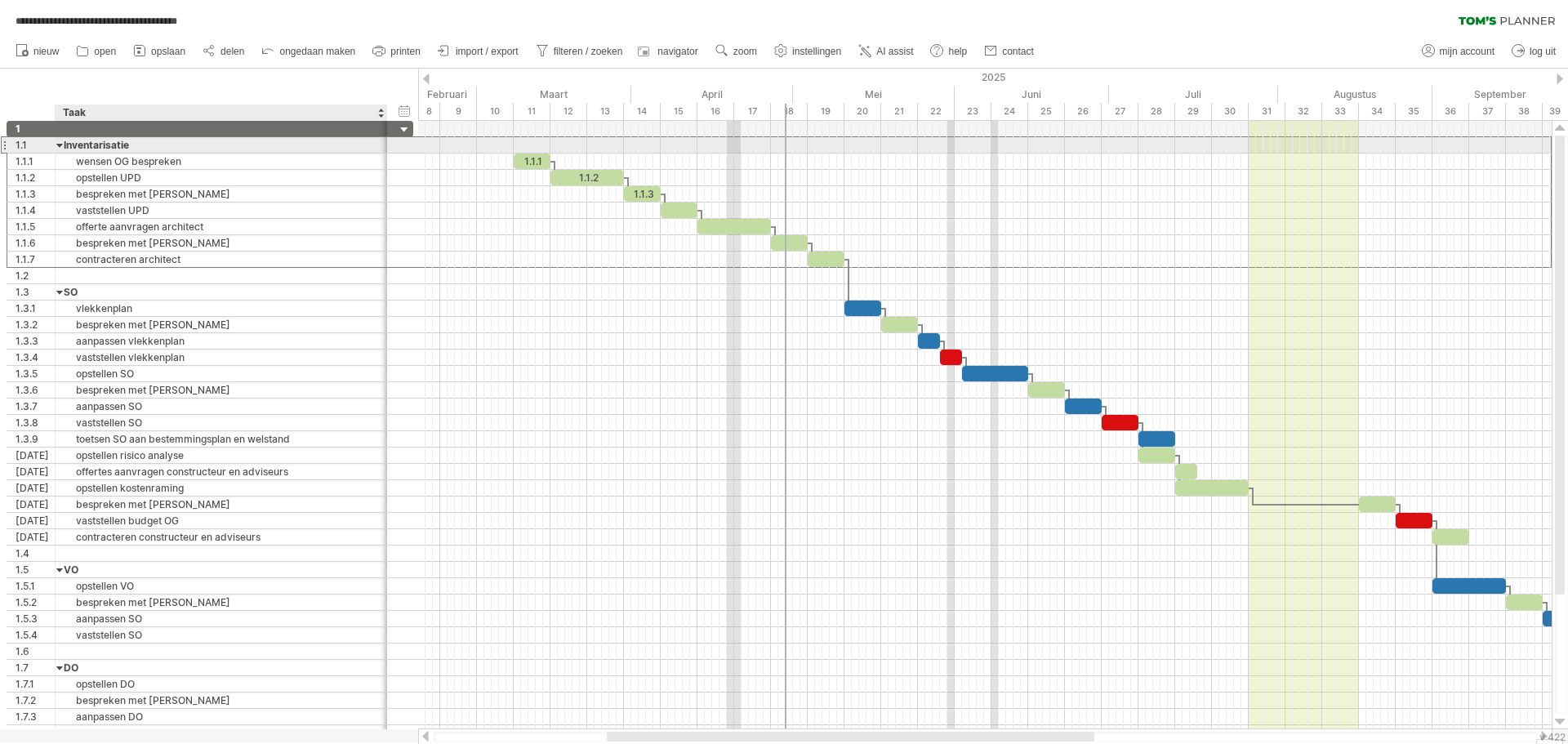
click at [102, 148] on div "Inventarisatie" at bounding box center [221, 145] width 315 height 15
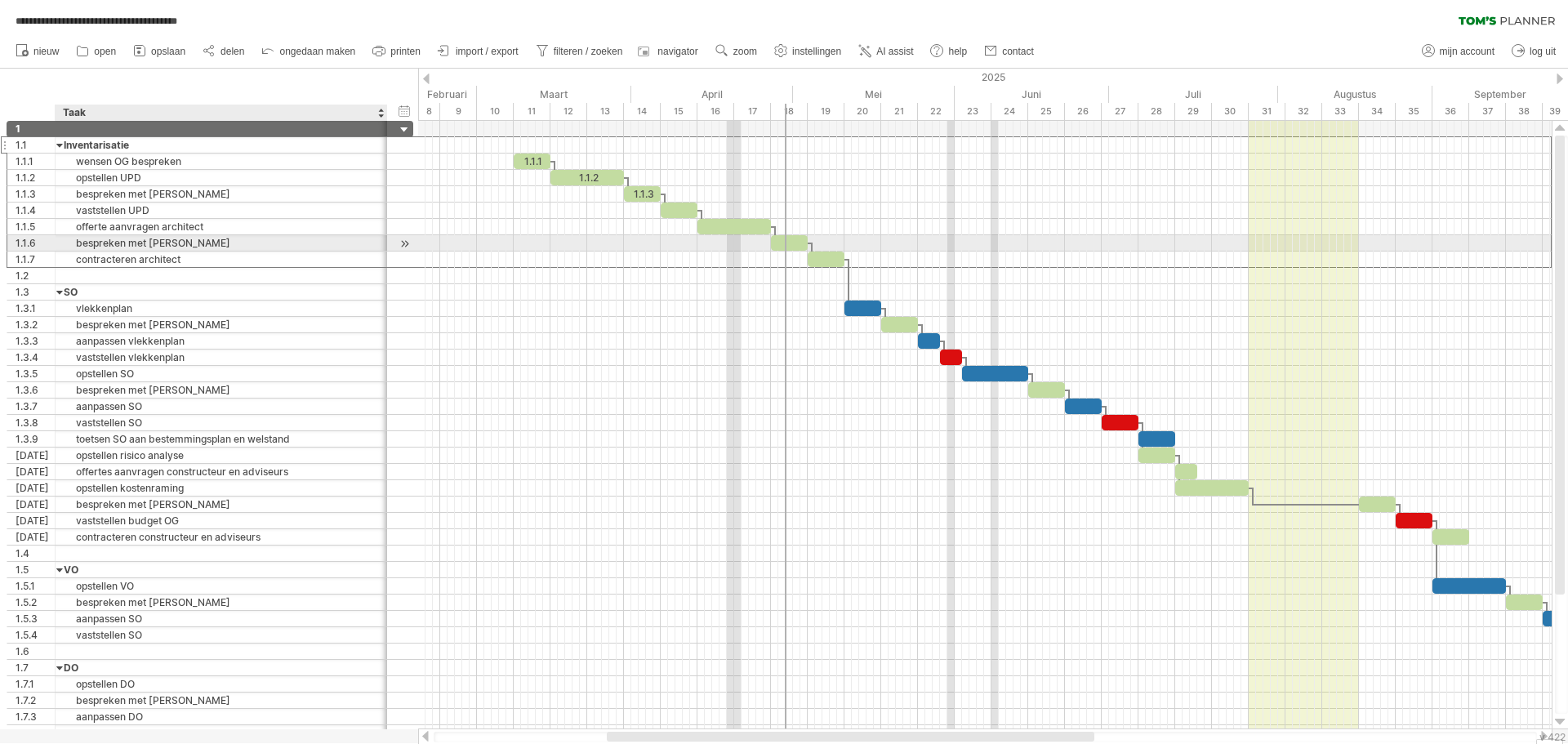
click at [97, 237] on div "bespreken met [PERSON_NAME]" at bounding box center [221, 242] width 315 height 15
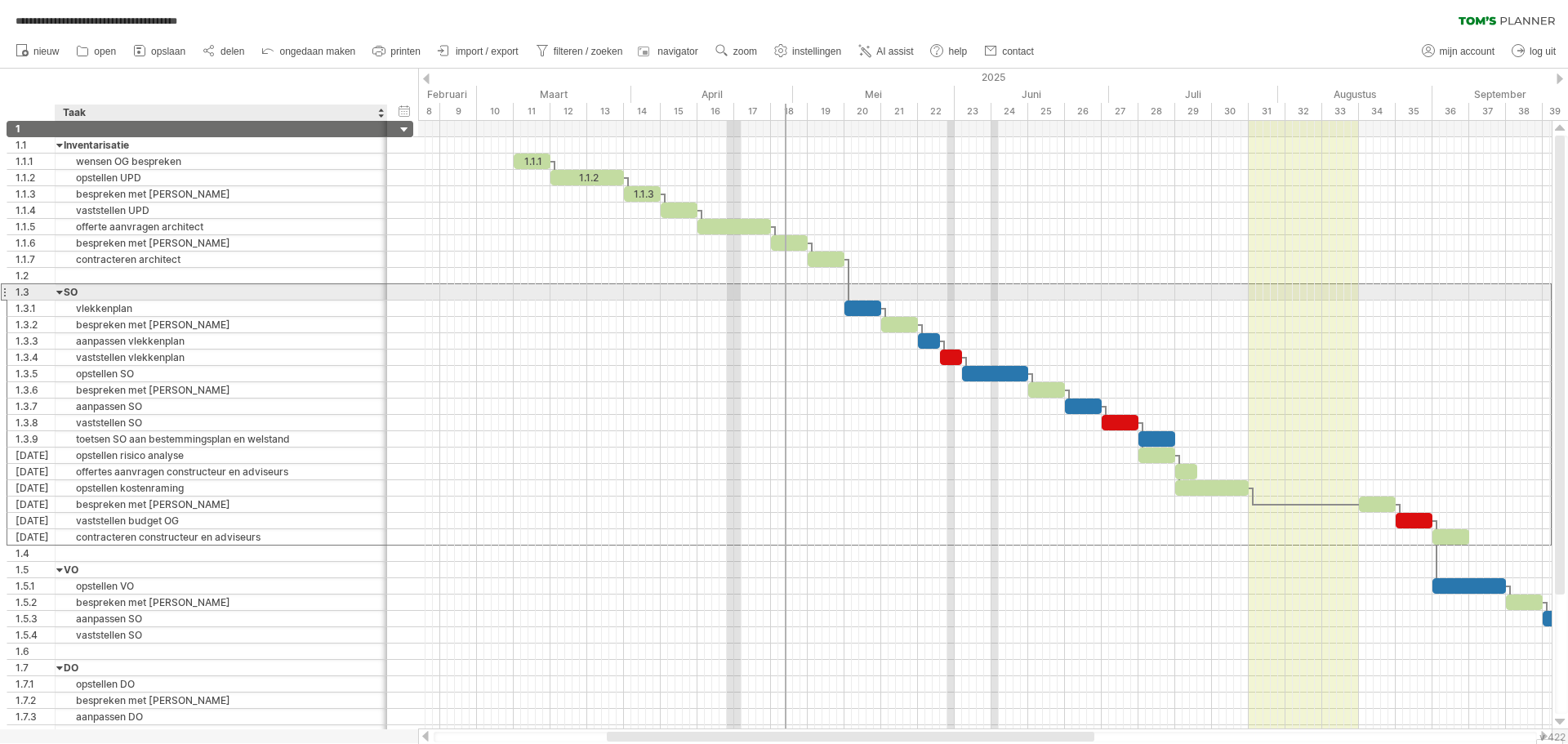
click at [103, 293] on div "SO" at bounding box center [221, 291] width 315 height 15
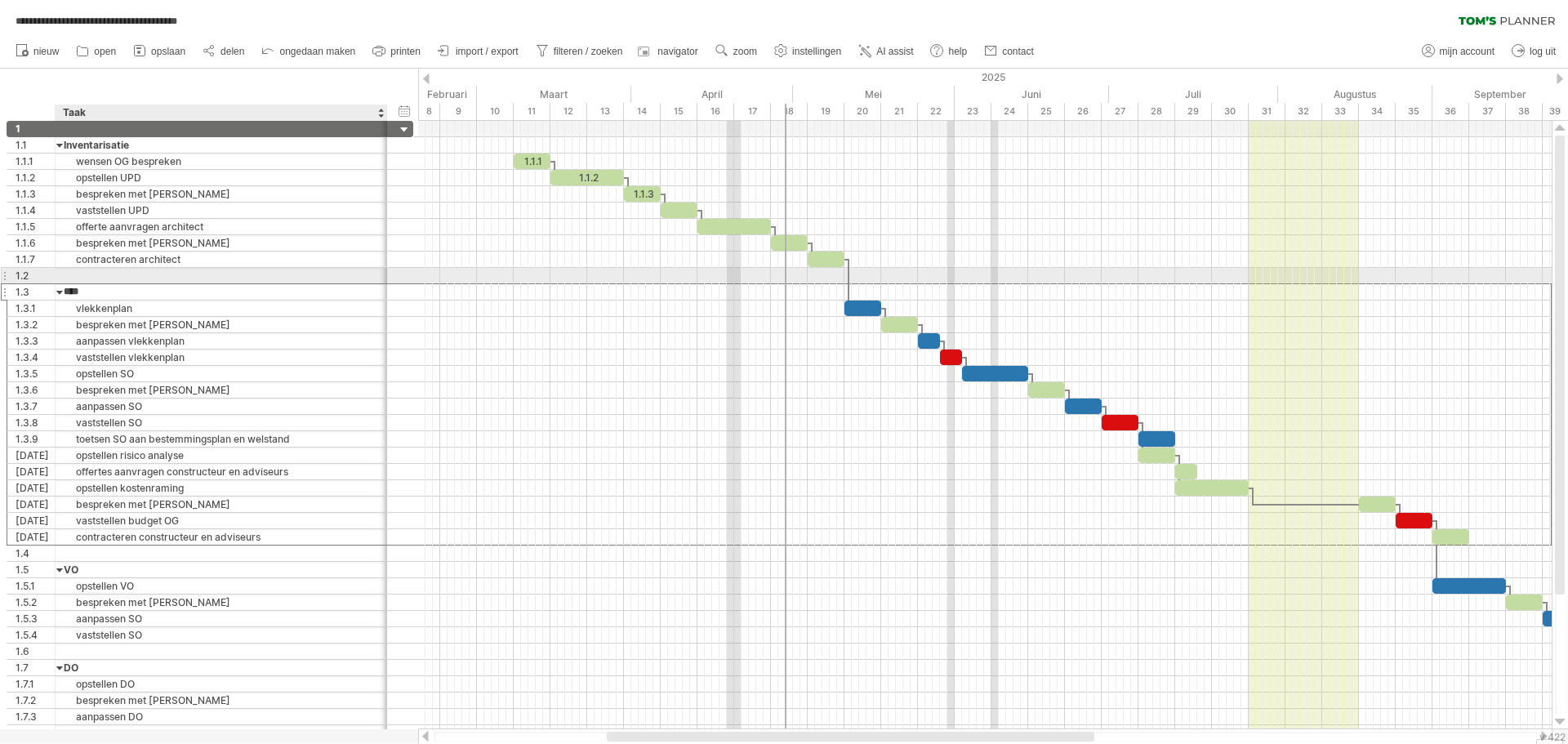
click at [109, 272] on div at bounding box center [221, 275] width 315 height 15
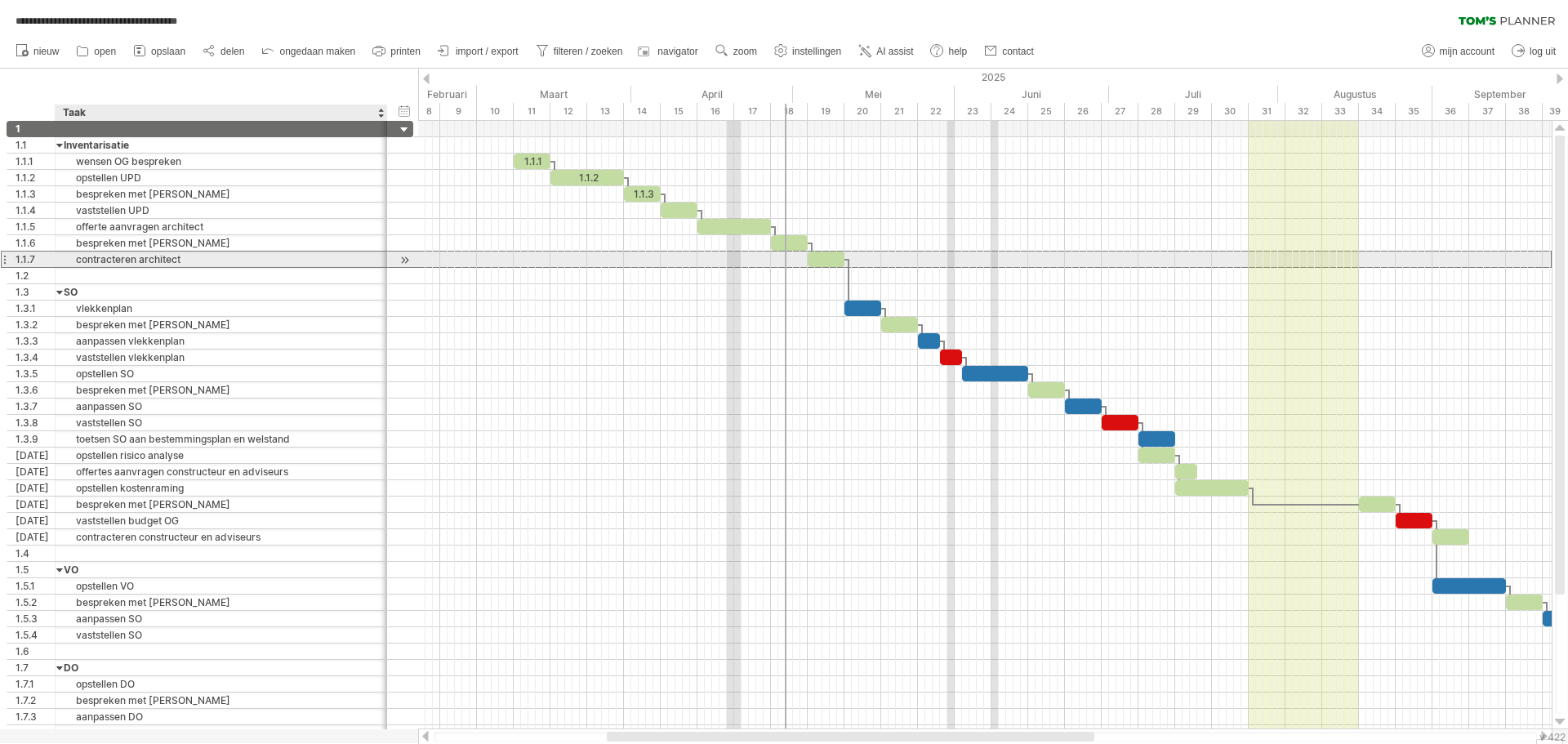
click at [135, 261] on div "contracteren architect" at bounding box center [221, 259] width 315 height 15
click at [134, 281] on div at bounding box center [221, 275] width 315 height 15
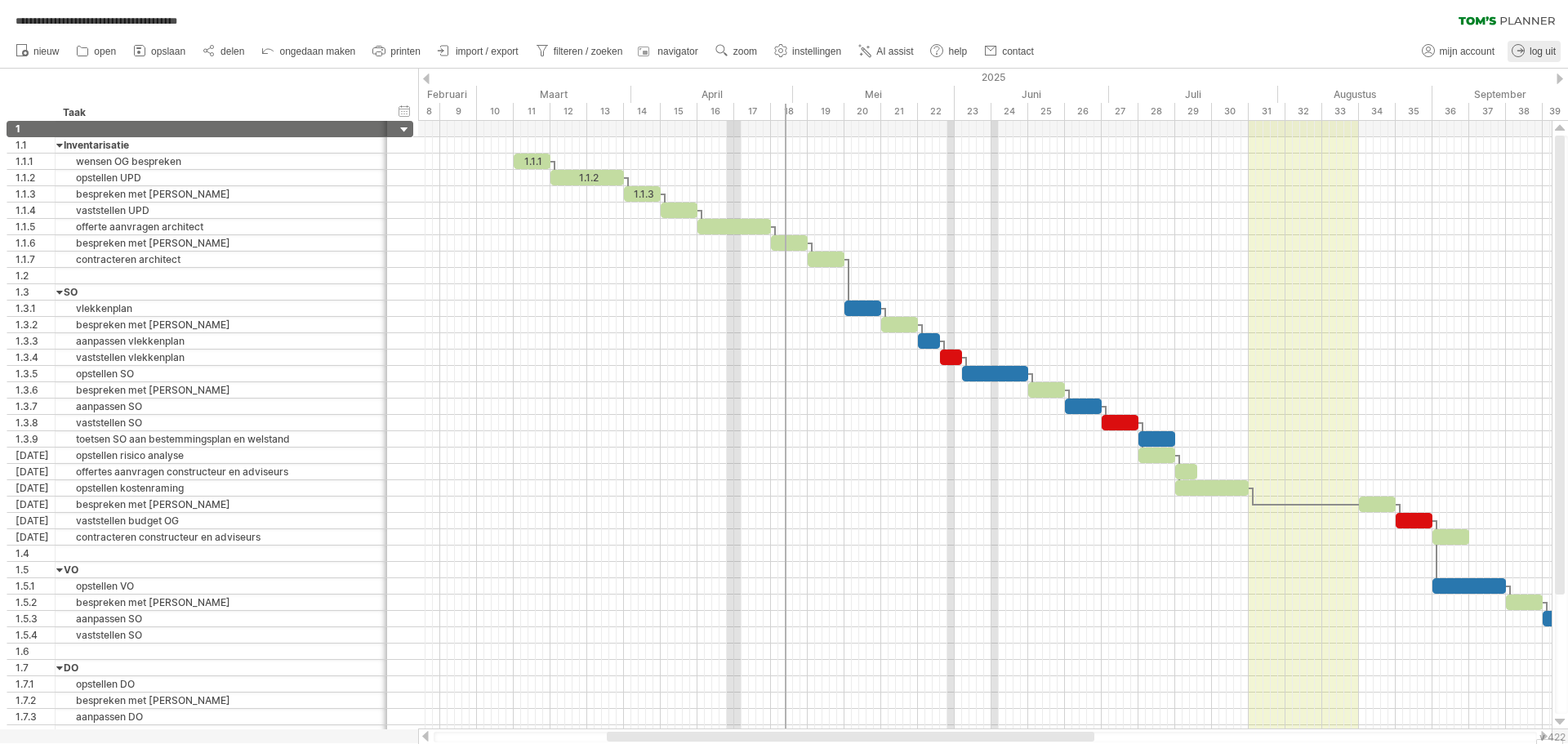
click at [1542, 51] on span "log uit" at bounding box center [1542, 51] width 26 height 12
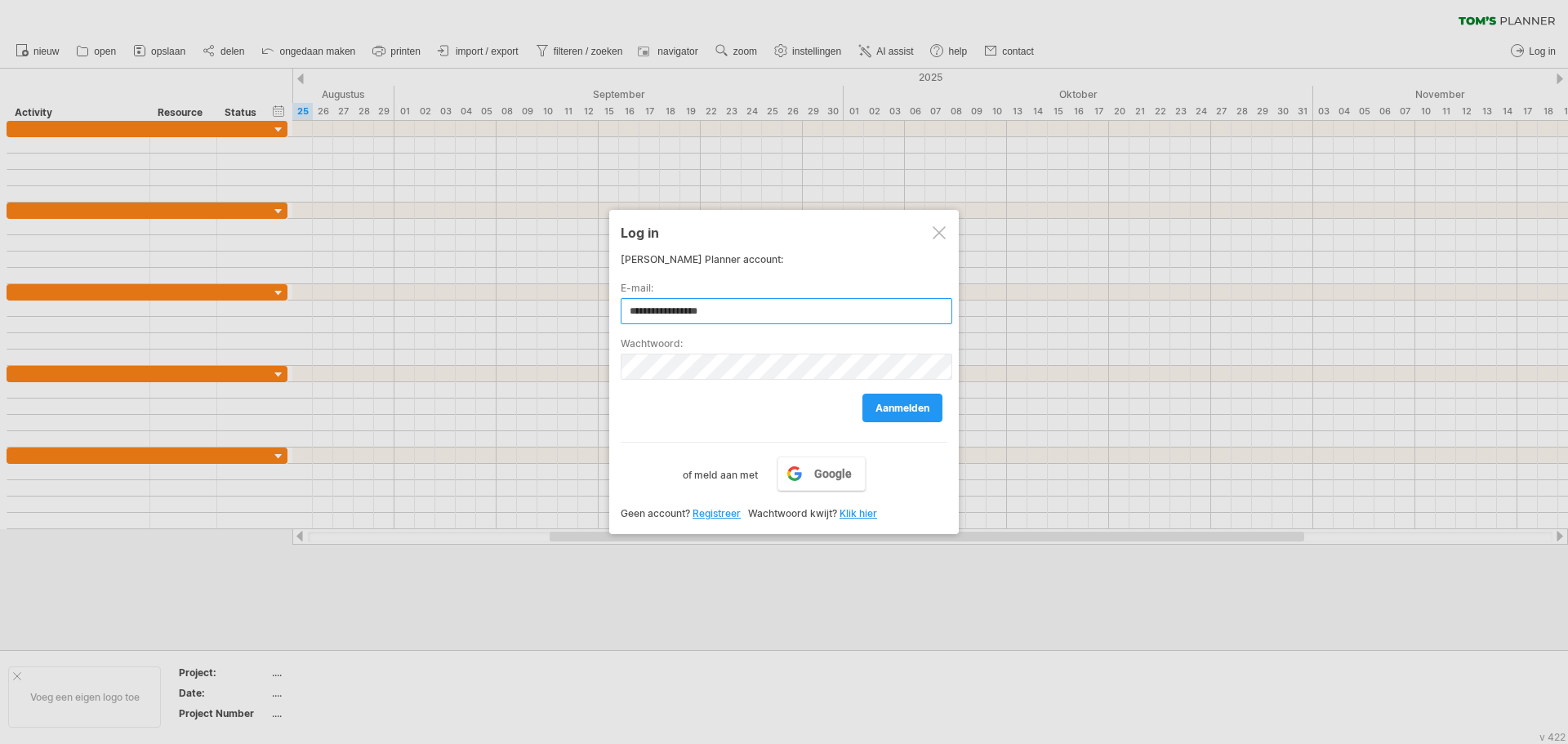
click at [718, 313] on input "**********" at bounding box center [786, 311] width 331 height 26
drag, startPoint x: 735, startPoint y: 312, endPoint x: 522, endPoint y: 312, distance: 213.0
click at [522, 312] on div "Probeert verbinding te maken met [DOMAIN_NAME] Opnieuw verbonden 0% wissen filt…" at bounding box center [784, 372] width 1568 height 744
type input "**********"
click at [638, 417] on div "aanmelden" at bounding box center [784, 400] width 327 height 42
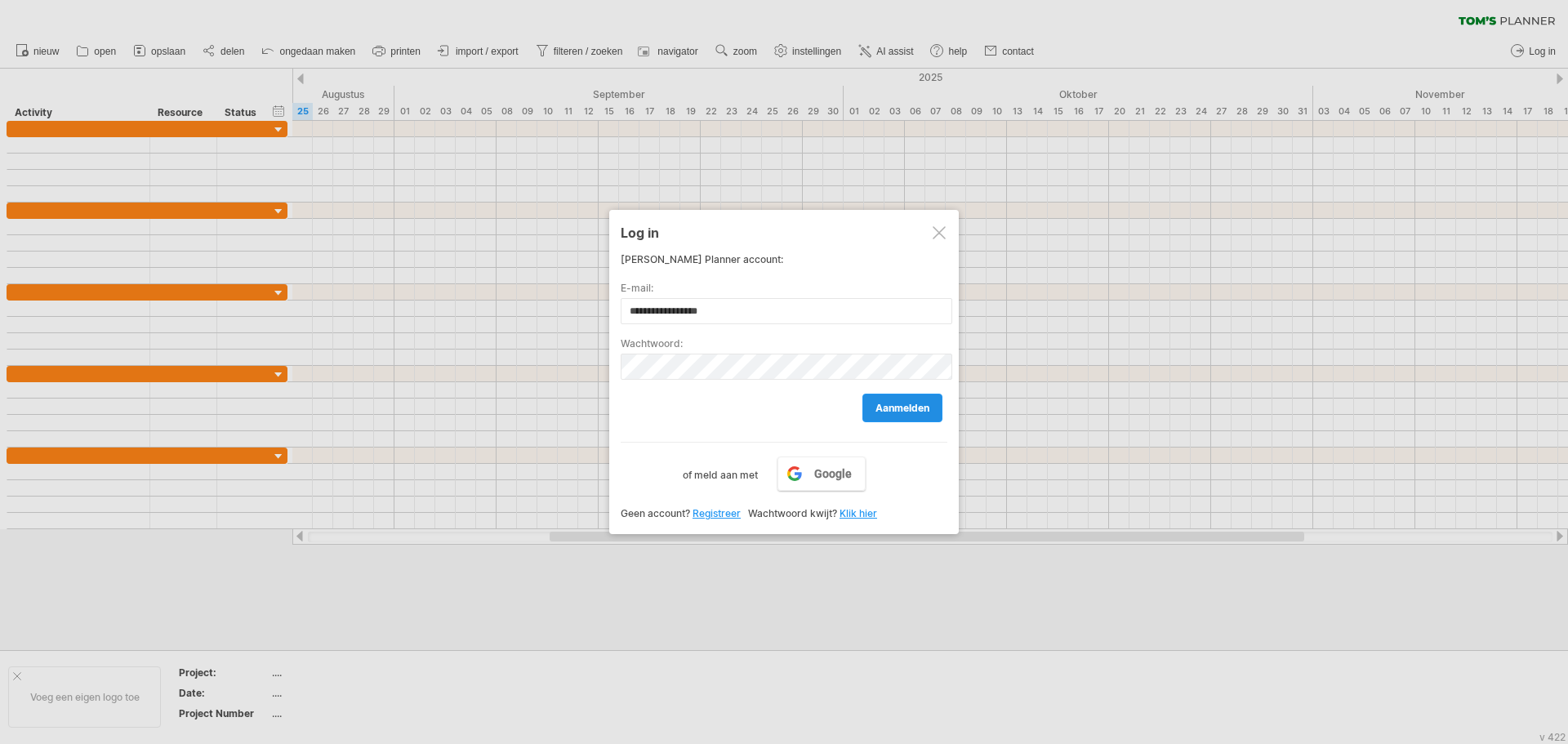
click at [905, 407] on span "aanmelden" at bounding box center [902, 408] width 54 height 13
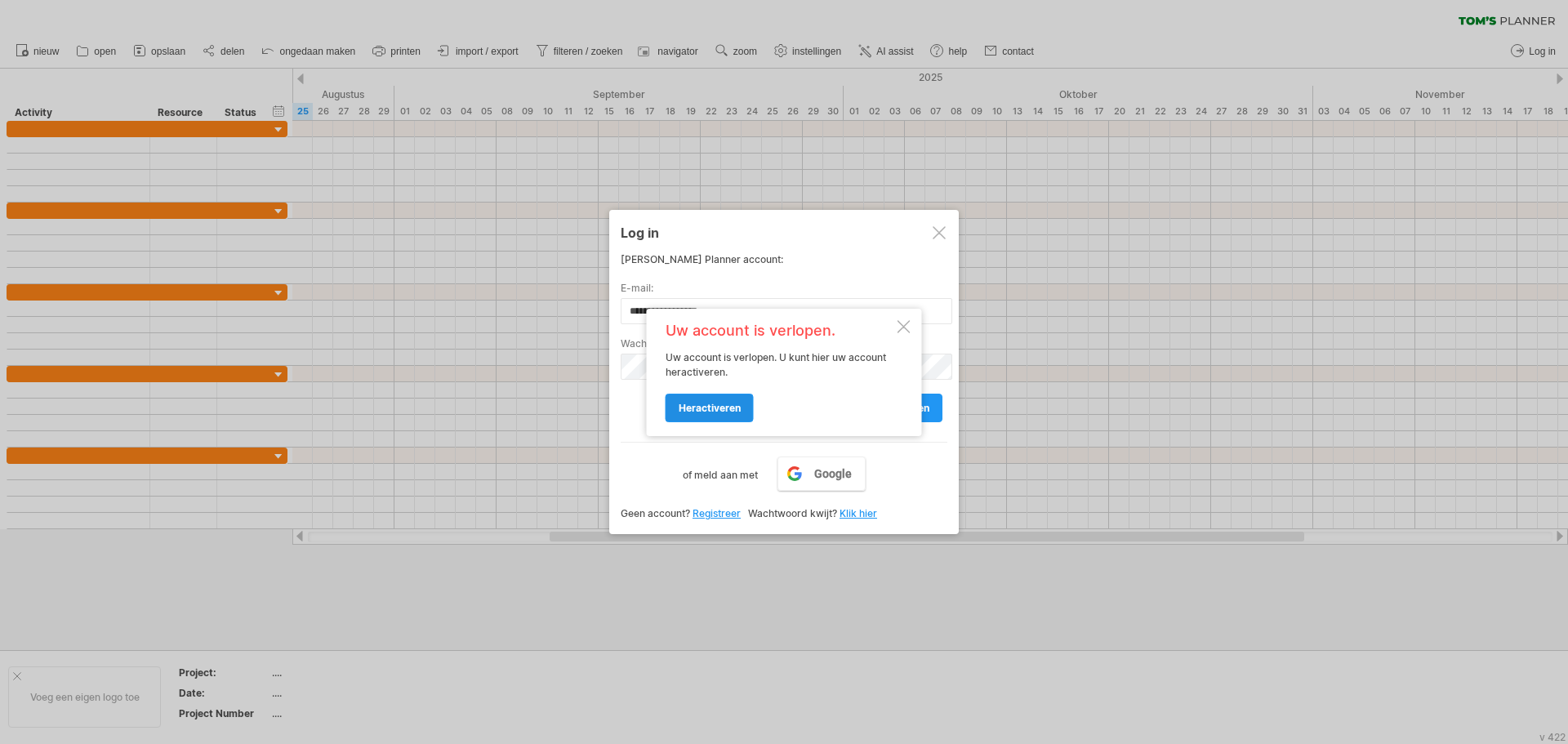
click at [733, 408] on span "heractiveren" at bounding box center [710, 408] width 63 height 13
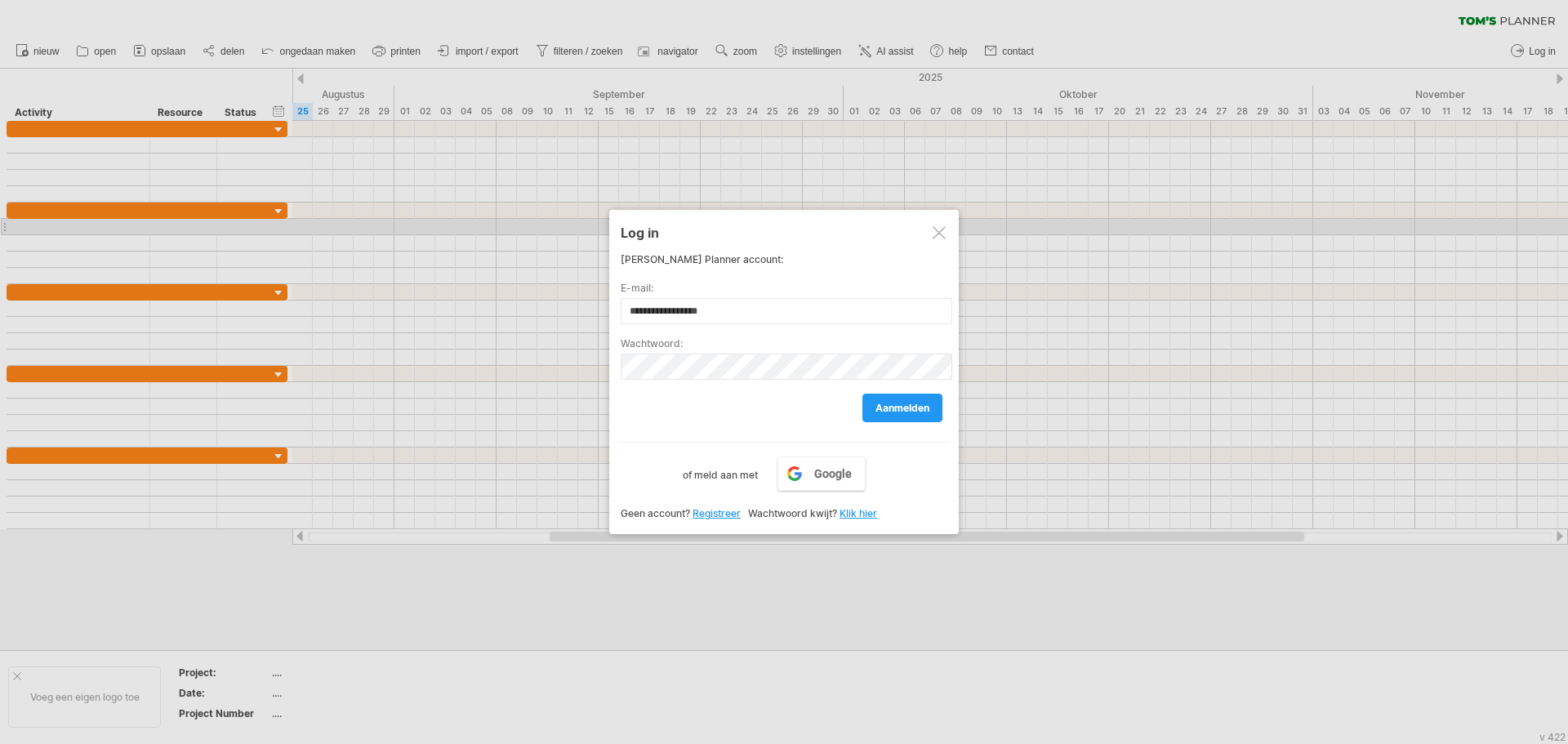
click at [938, 232] on div at bounding box center [939, 232] width 13 height 13
